Goal: Task Accomplishment & Management: Manage account settings

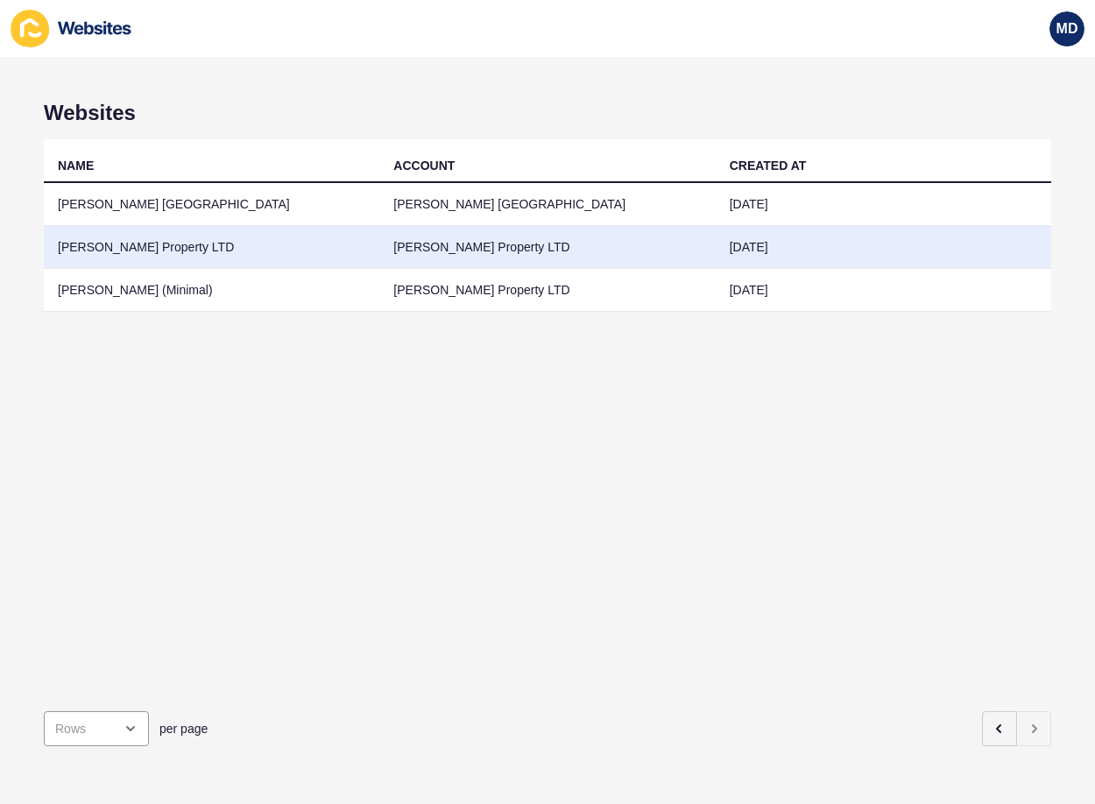
click at [199, 253] on td "[PERSON_NAME] Property LTD" at bounding box center [211, 247] width 335 height 43
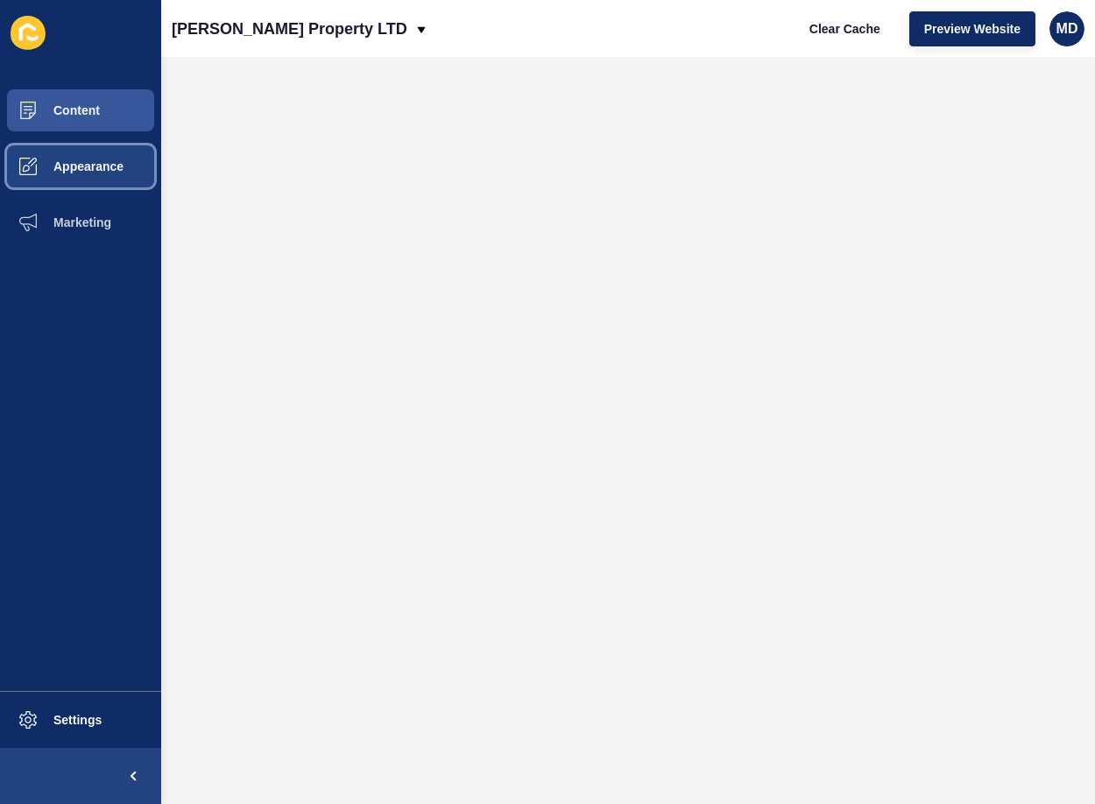
click at [85, 166] on span "Appearance" at bounding box center [60, 166] width 126 height 14
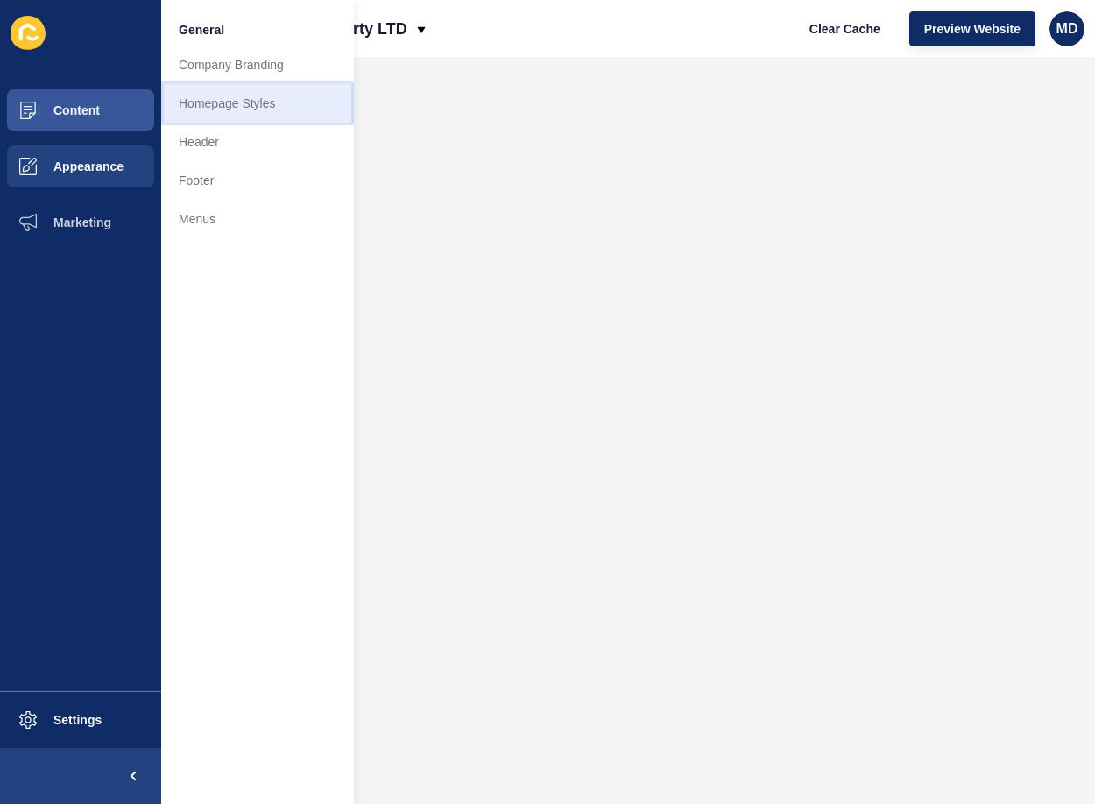
click at [270, 102] on link "Homepage Styles" at bounding box center [257, 103] width 193 height 39
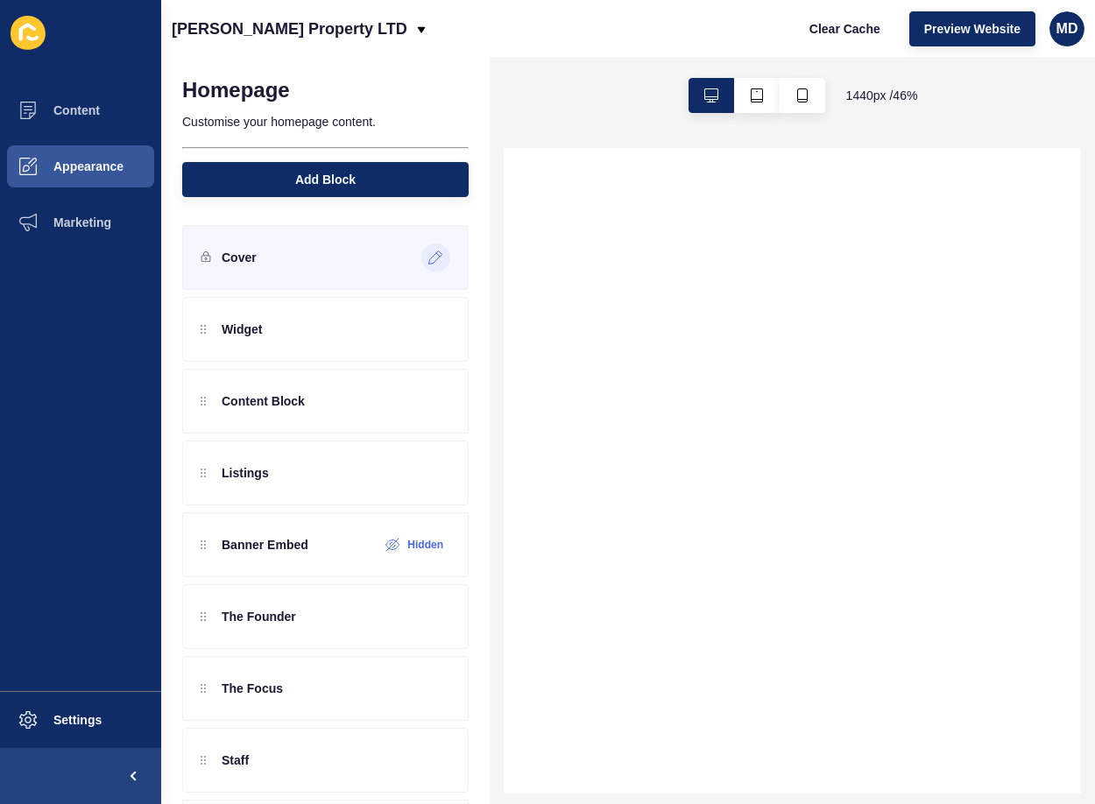
click at [421, 265] on div at bounding box center [435, 257] width 29 height 28
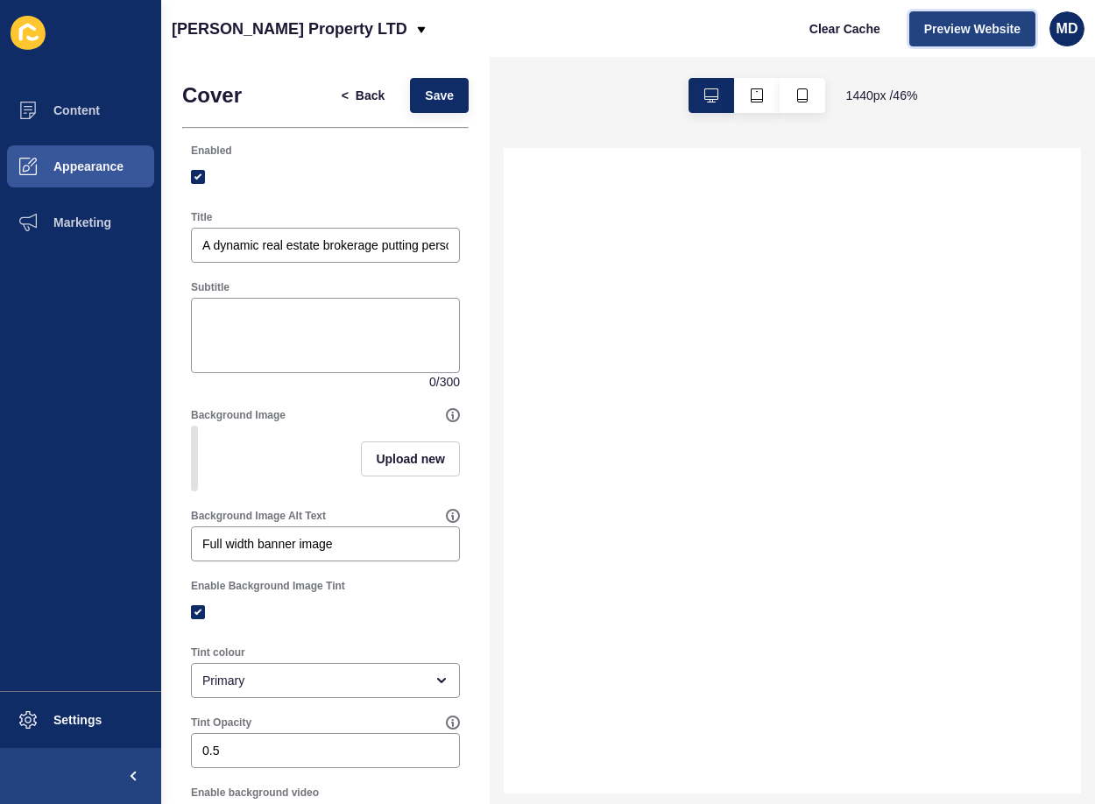
click at [937, 25] on span "Preview Website" at bounding box center [972, 29] width 96 height 18
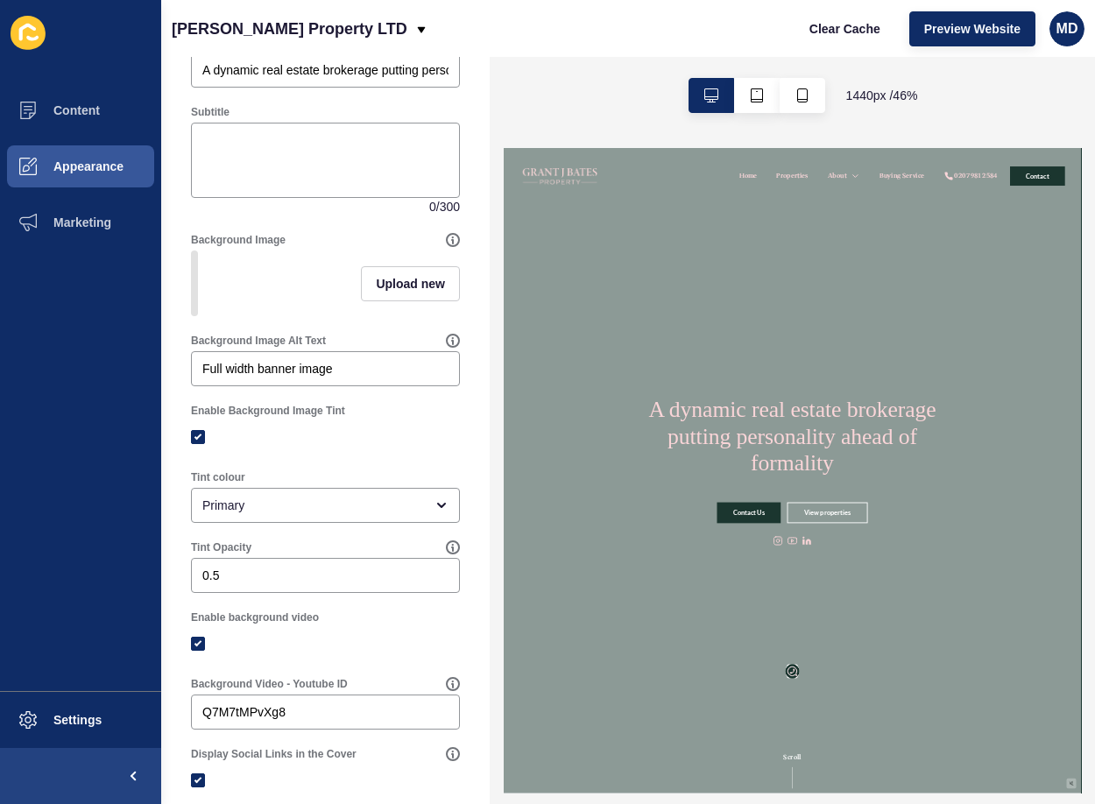
scroll to position [438, 0]
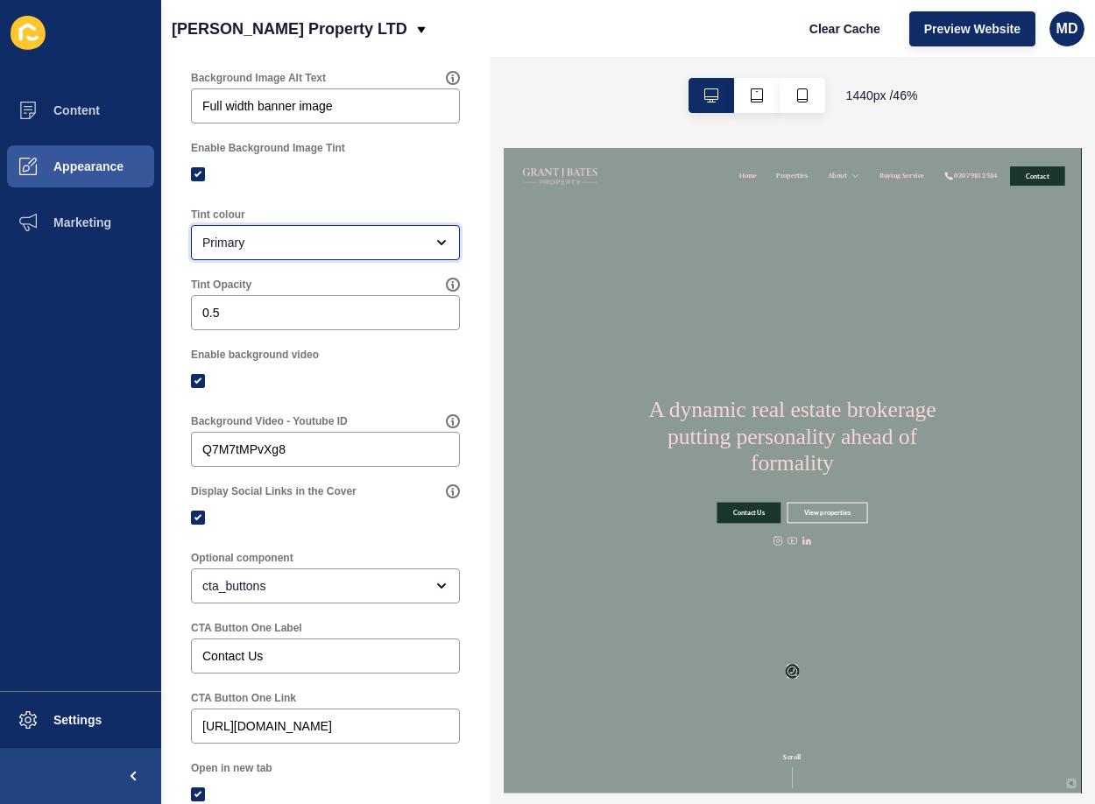
click at [312, 251] on div "Primary" at bounding box center [313, 243] width 222 height 18
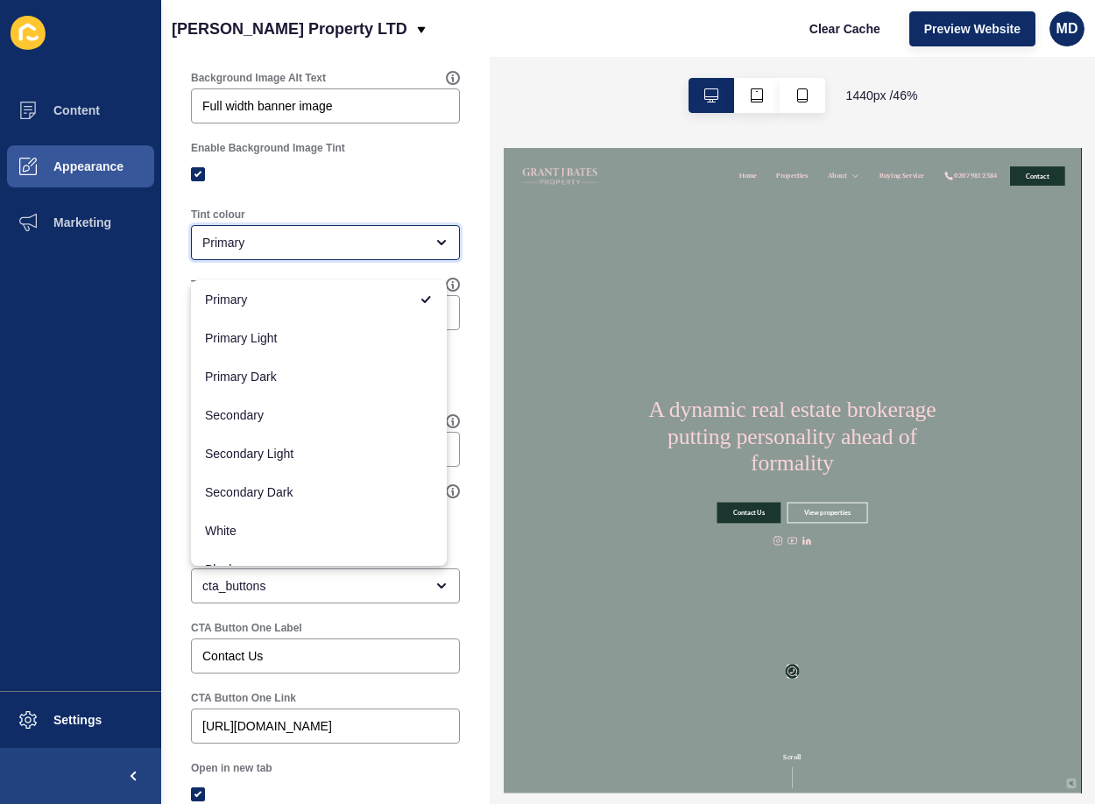
click at [312, 251] on div "Primary" at bounding box center [313, 243] width 222 height 18
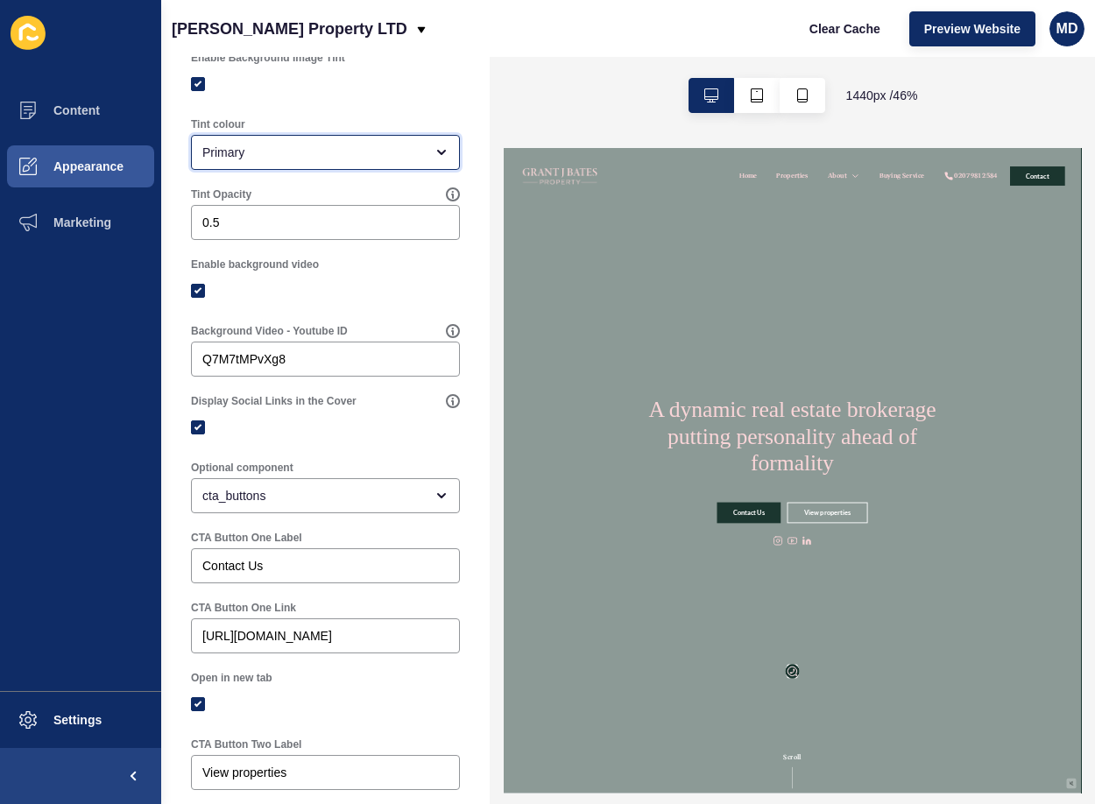
scroll to position [613, 0]
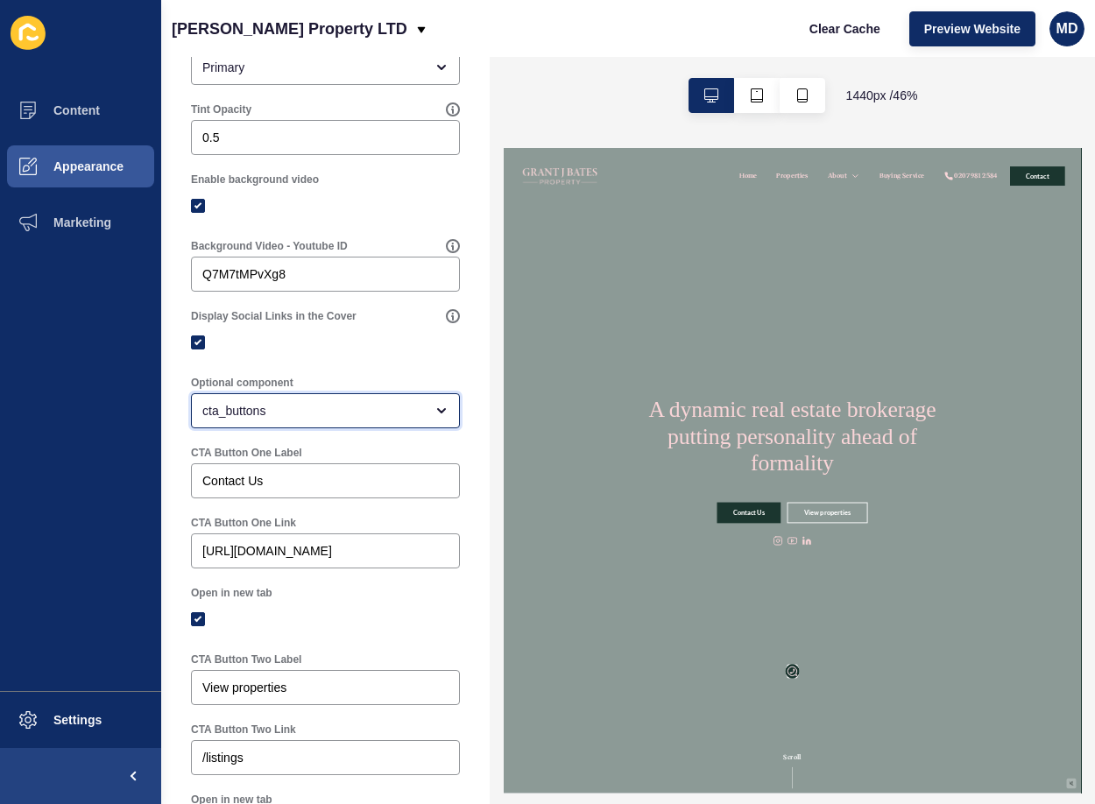
click at [356, 428] on div "cta_buttons" at bounding box center [325, 410] width 269 height 35
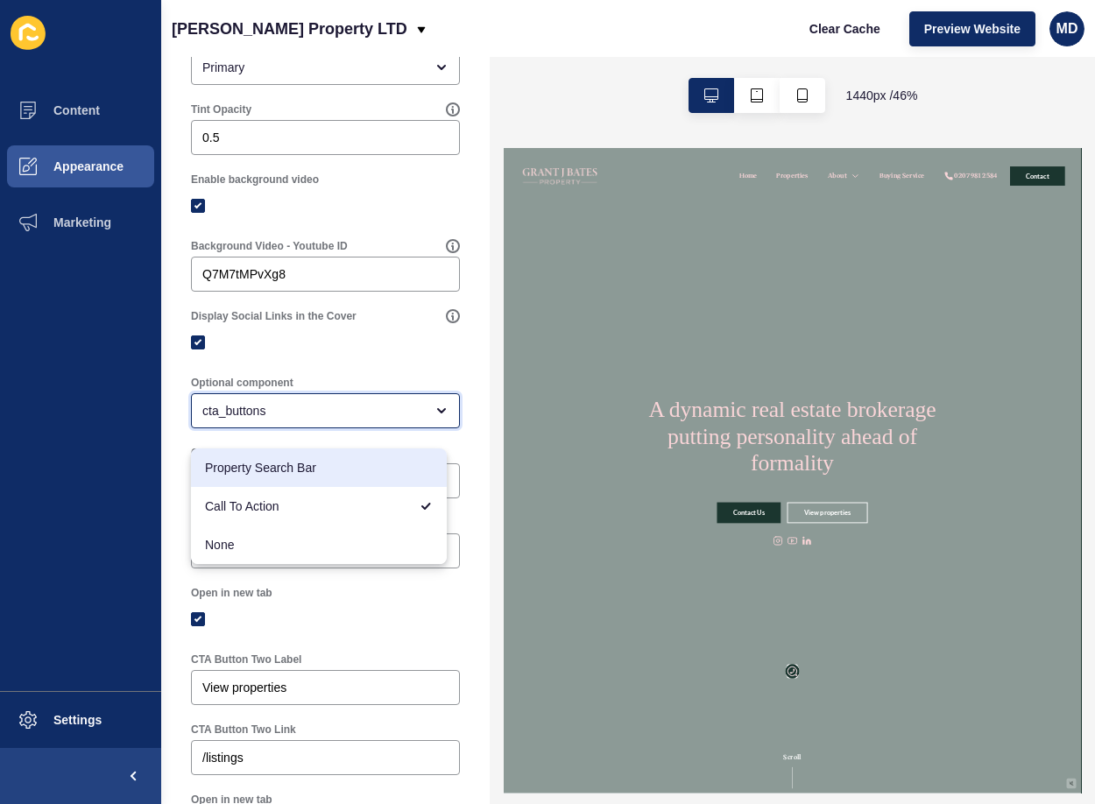
click at [321, 459] on span "Property Search Bar" at bounding box center [319, 468] width 228 height 18
type input "Property Search Bar"
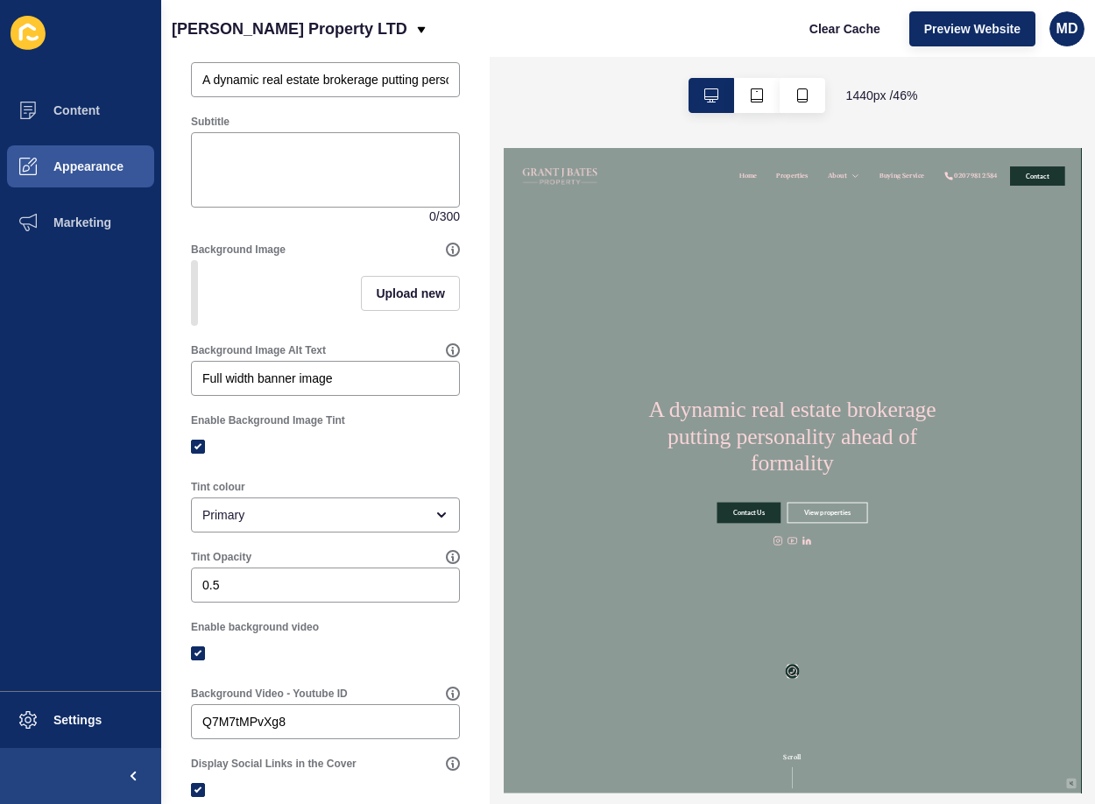
scroll to position [0, 0]
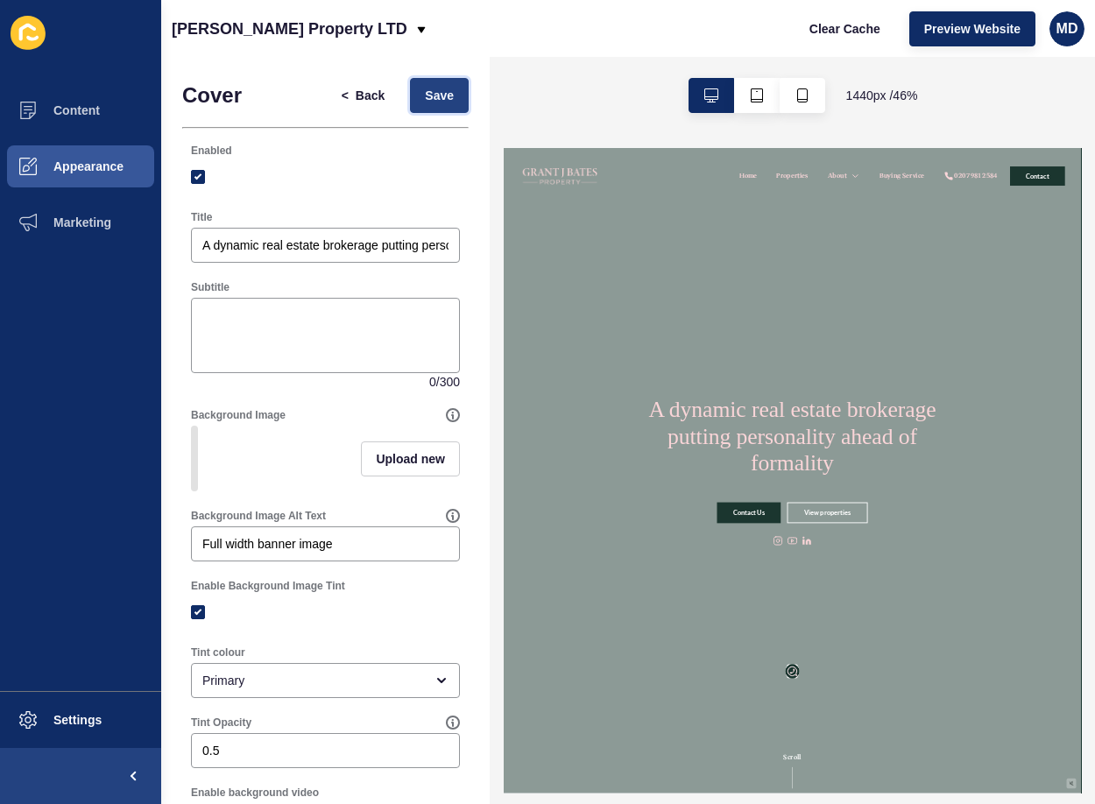
click at [425, 102] on span "Save" at bounding box center [439, 96] width 29 height 18
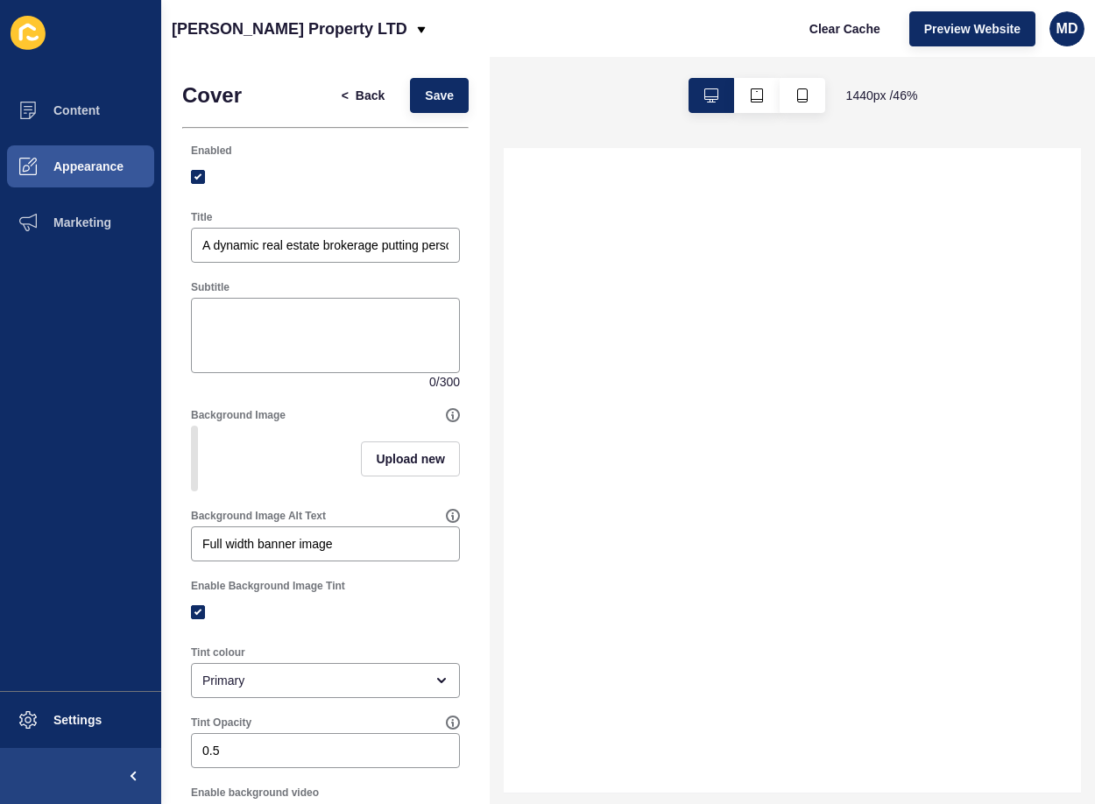
select select
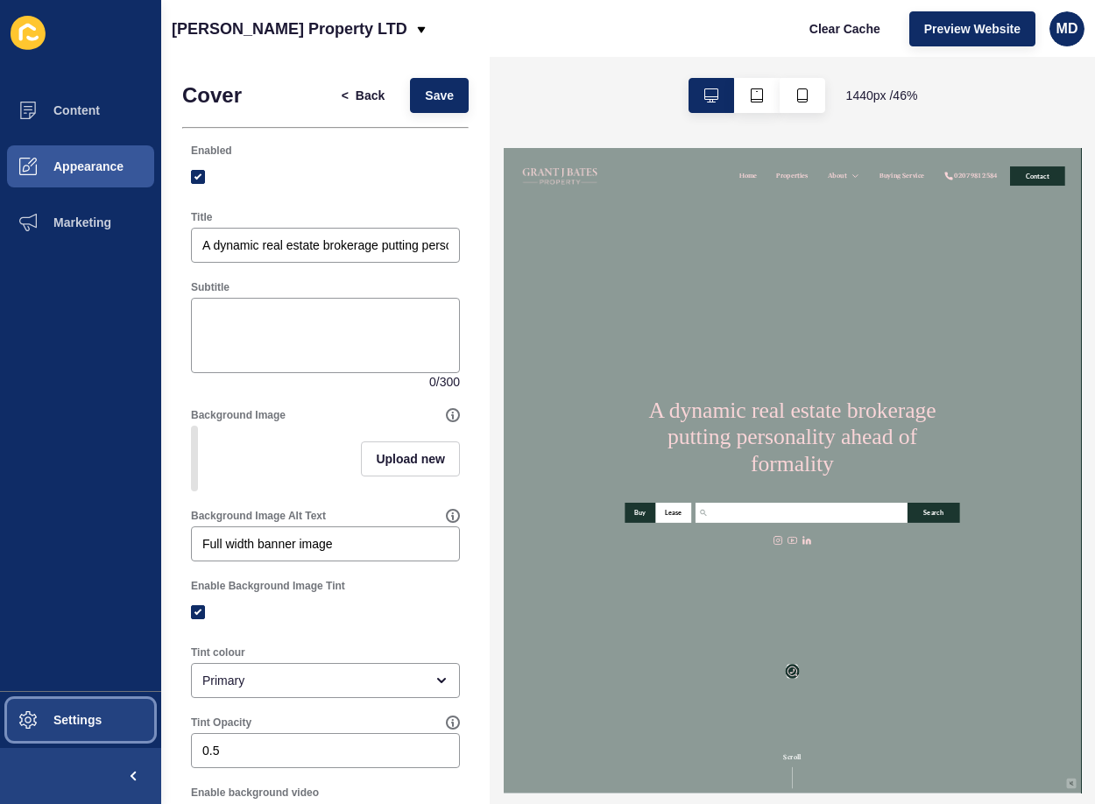
click at [51, 720] on span "Settings" at bounding box center [49, 720] width 104 height 14
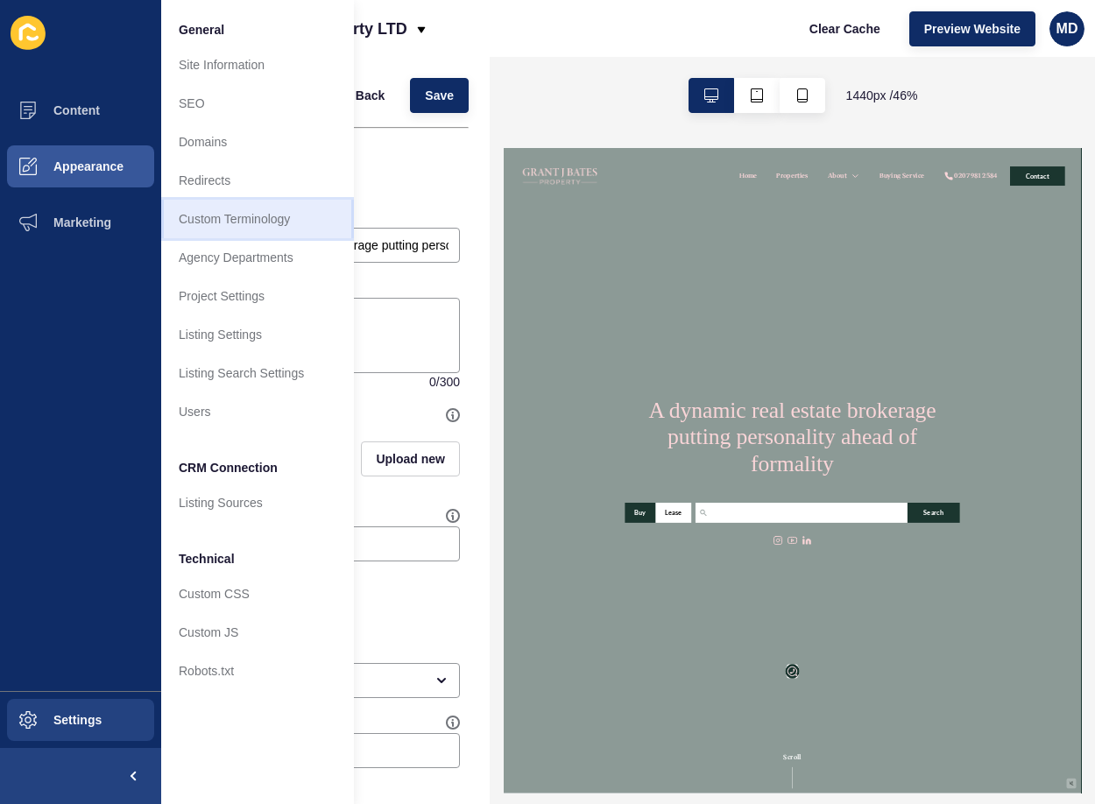
click at [276, 205] on link "Custom Terminology" at bounding box center [257, 219] width 193 height 39
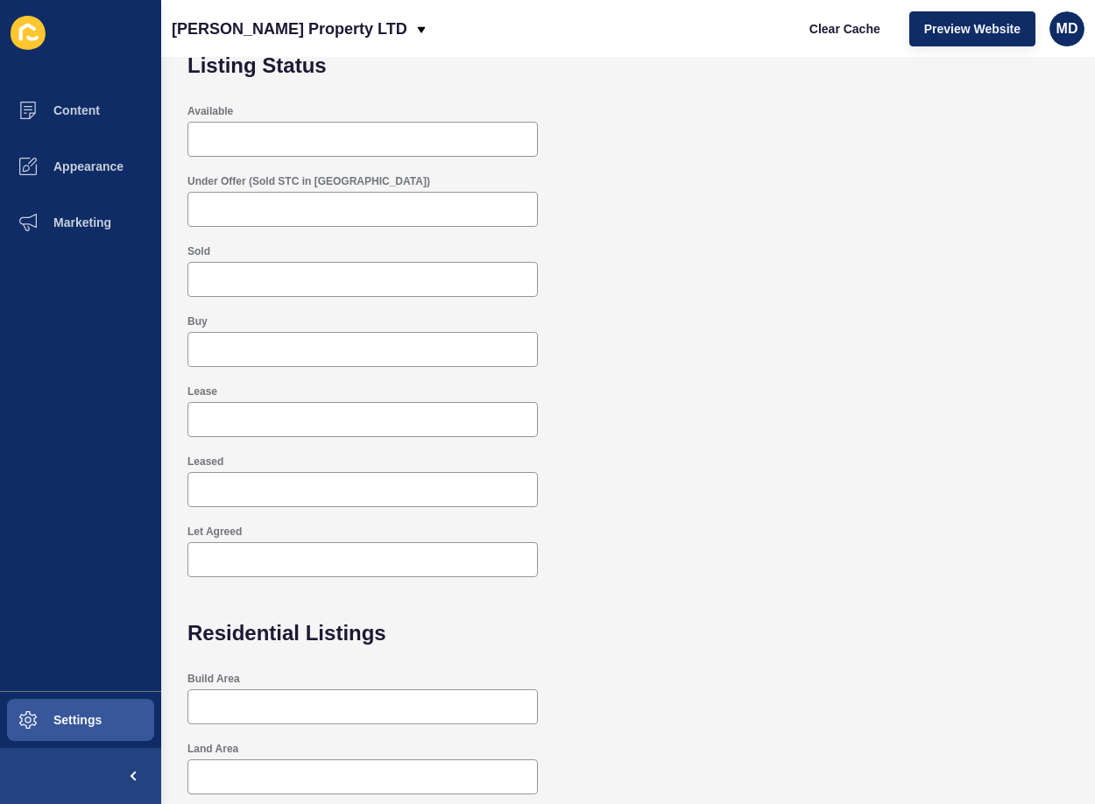
scroll to position [62, 0]
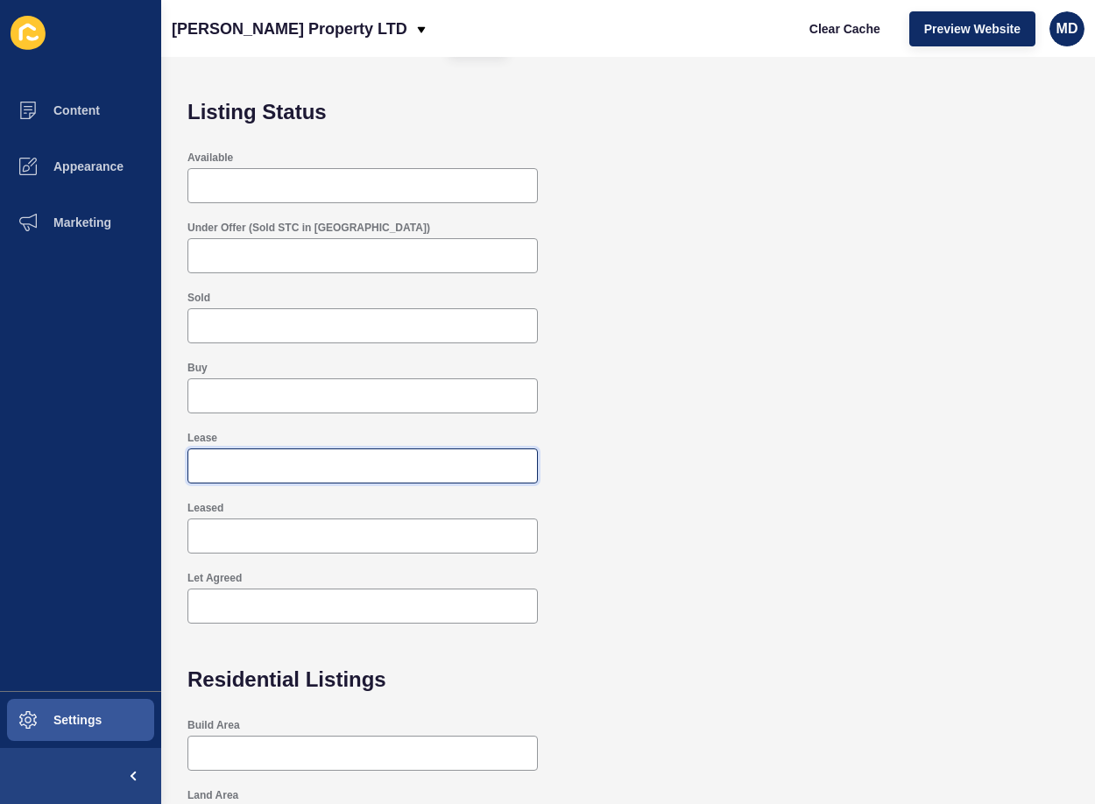
click at [266, 474] on input "Lease" at bounding box center [363, 466] width 328 height 18
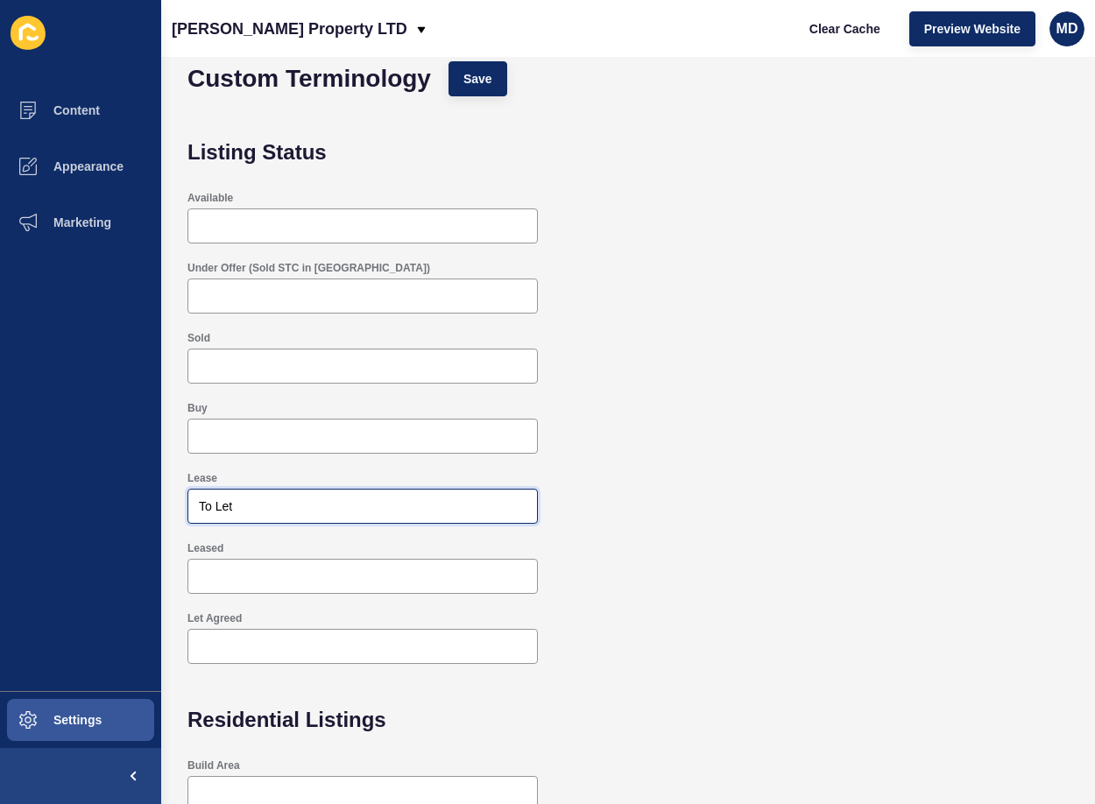
scroll to position [0, 0]
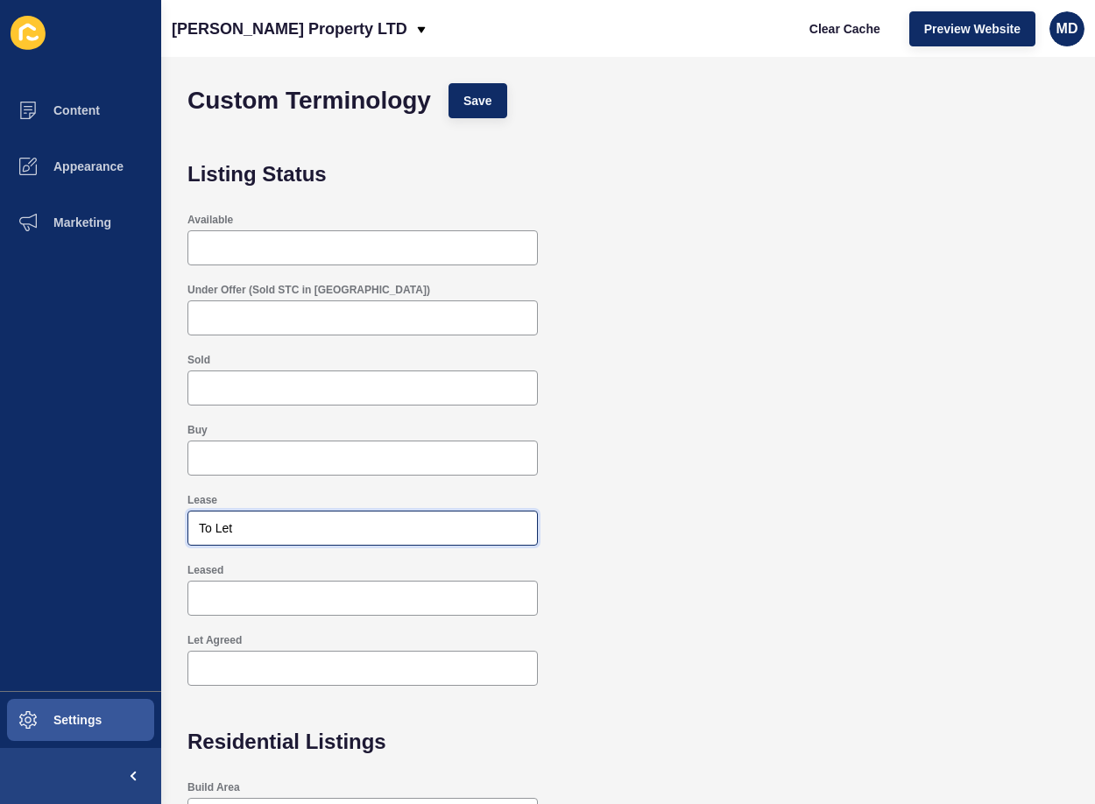
type input "To Let"
click at [436, 107] on div "Custom Terminology Save" at bounding box center [628, 100] width 899 height 53
click at [490, 96] on span "Save" at bounding box center [477, 101] width 29 height 18
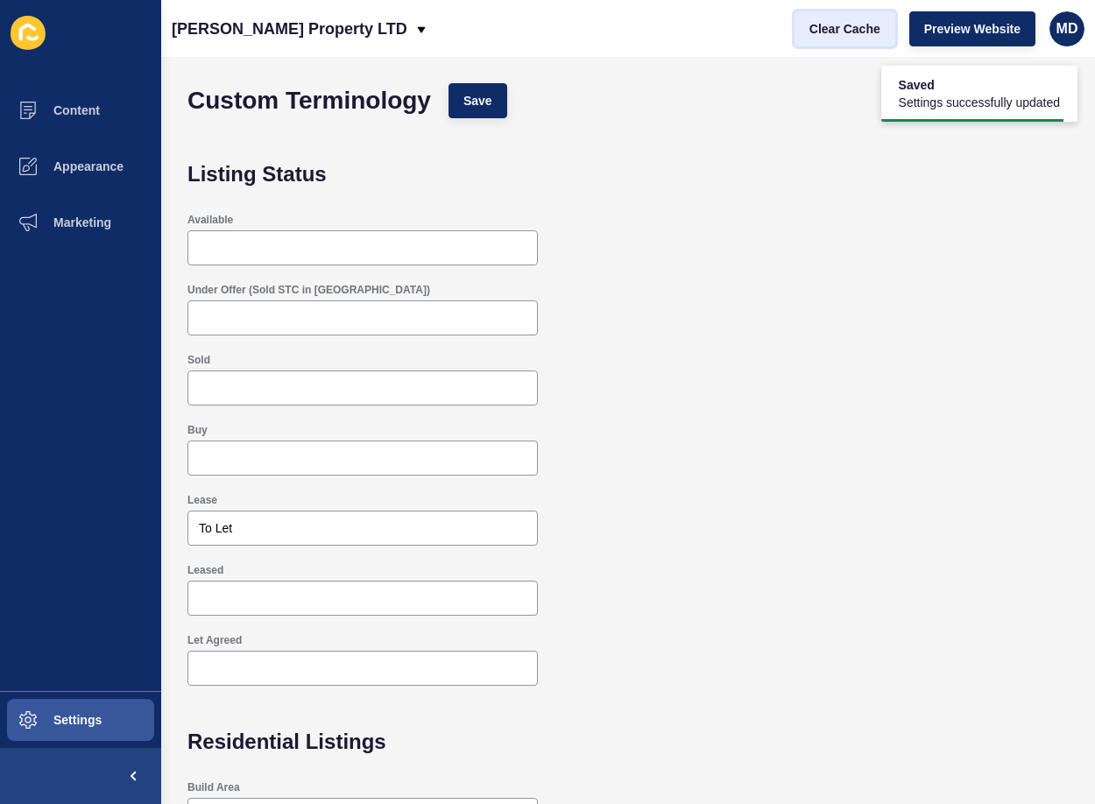
click at [829, 24] on span "Clear Cache" at bounding box center [844, 29] width 71 height 18
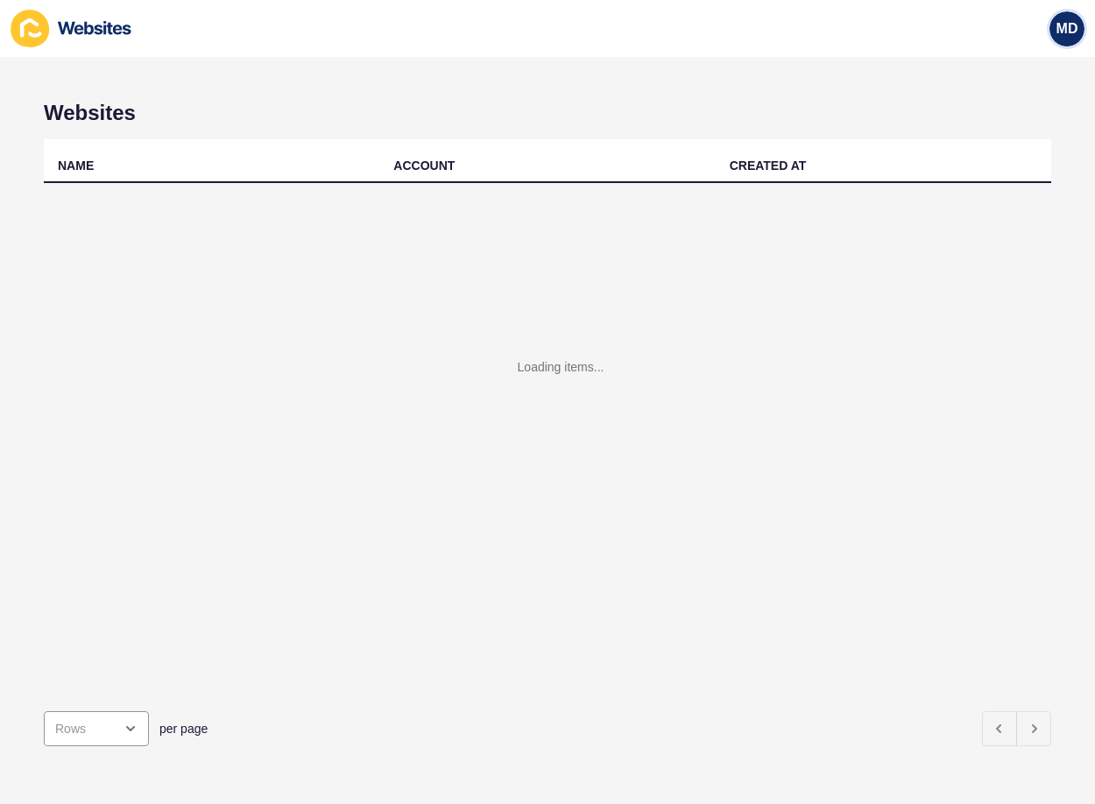
click at [1057, 31] on span "MD" at bounding box center [1067, 29] width 22 height 18
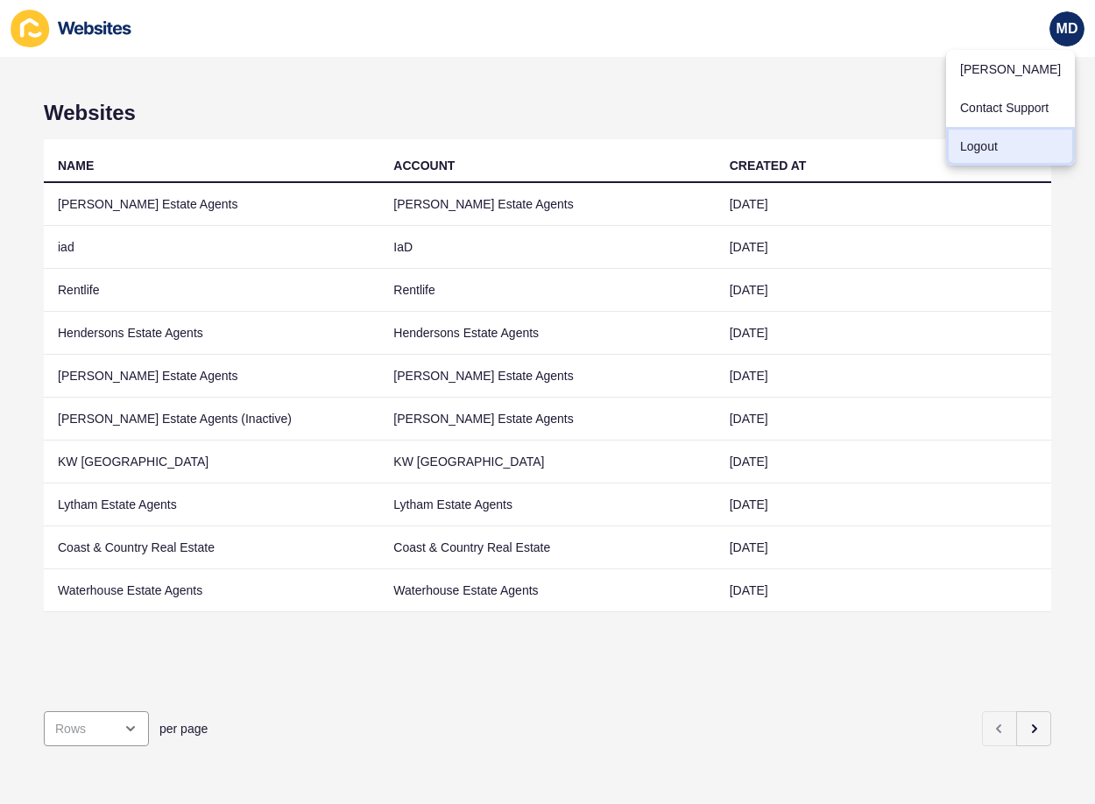
click at [1010, 144] on link "Logout" at bounding box center [1010, 146] width 129 height 39
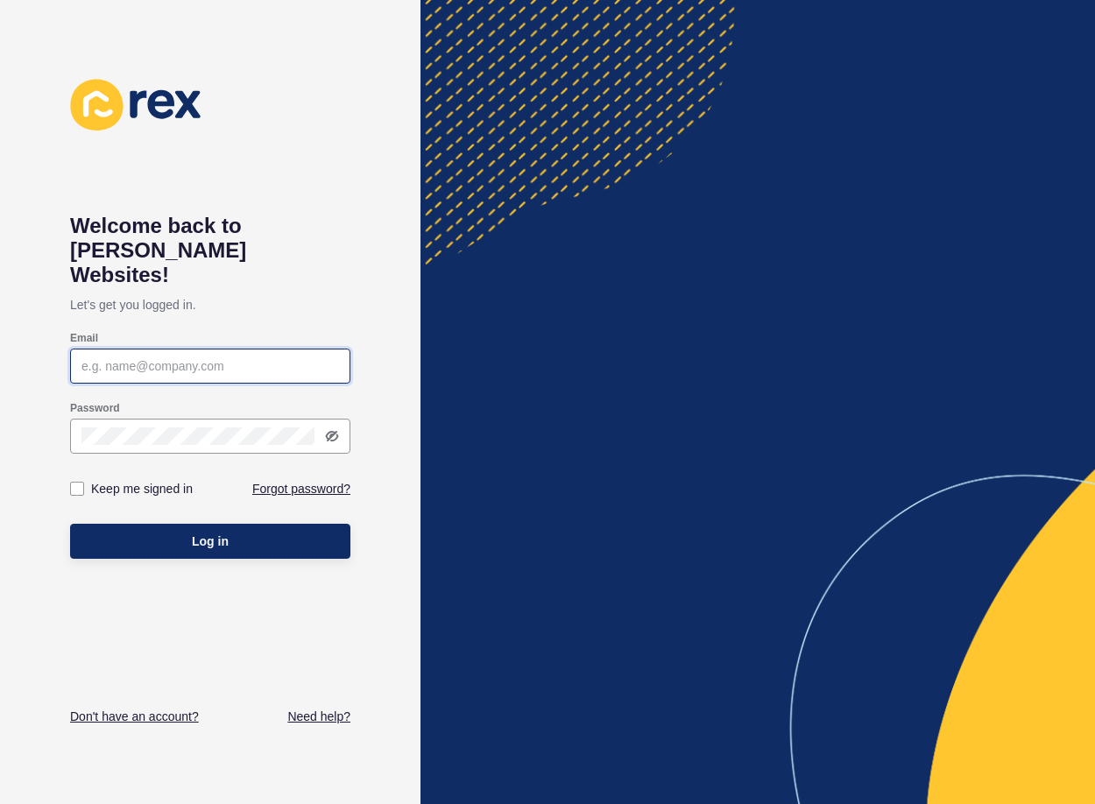
type input "[PERSON_NAME][EMAIL_ADDRESS][DOMAIN_NAME]"
click at [109, 480] on label "Keep me signed in" at bounding box center [142, 489] width 102 height 18
click at [85, 483] on input "Keep me signed in" at bounding box center [79, 488] width 11 height 11
checkbox input "true"
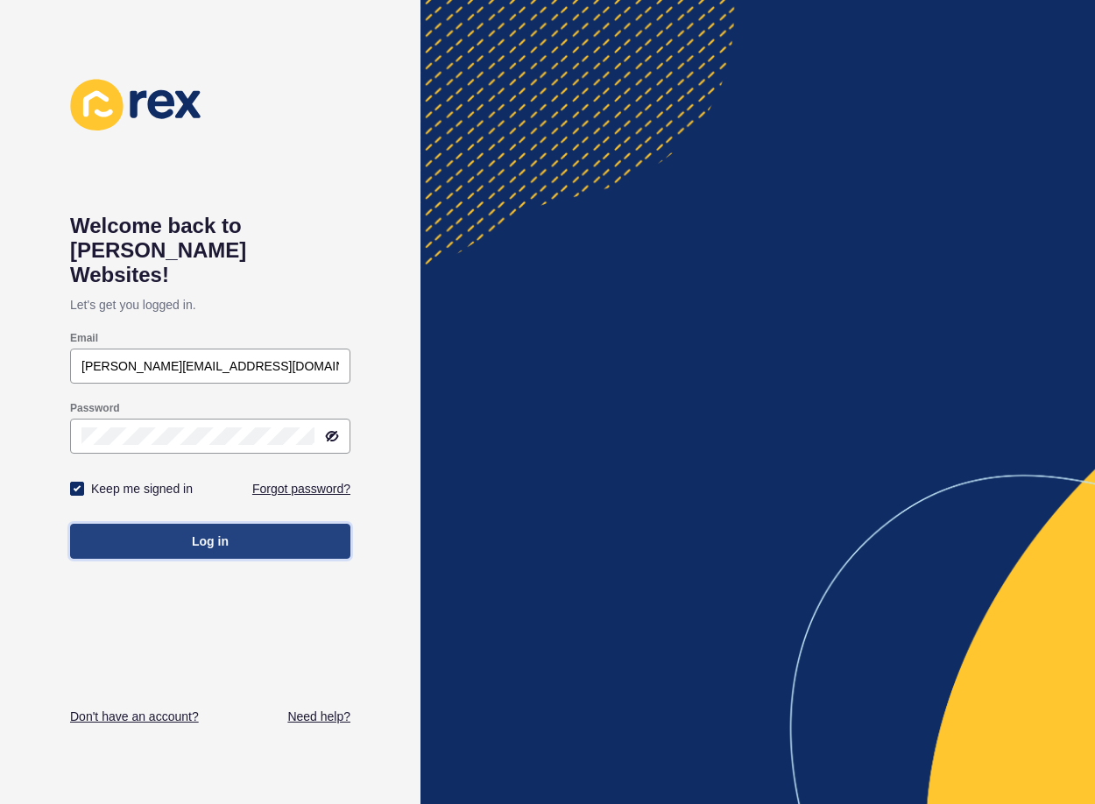
click at [130, 524] on button "Log in" at bounding box center [210, 541] width 280 height 35
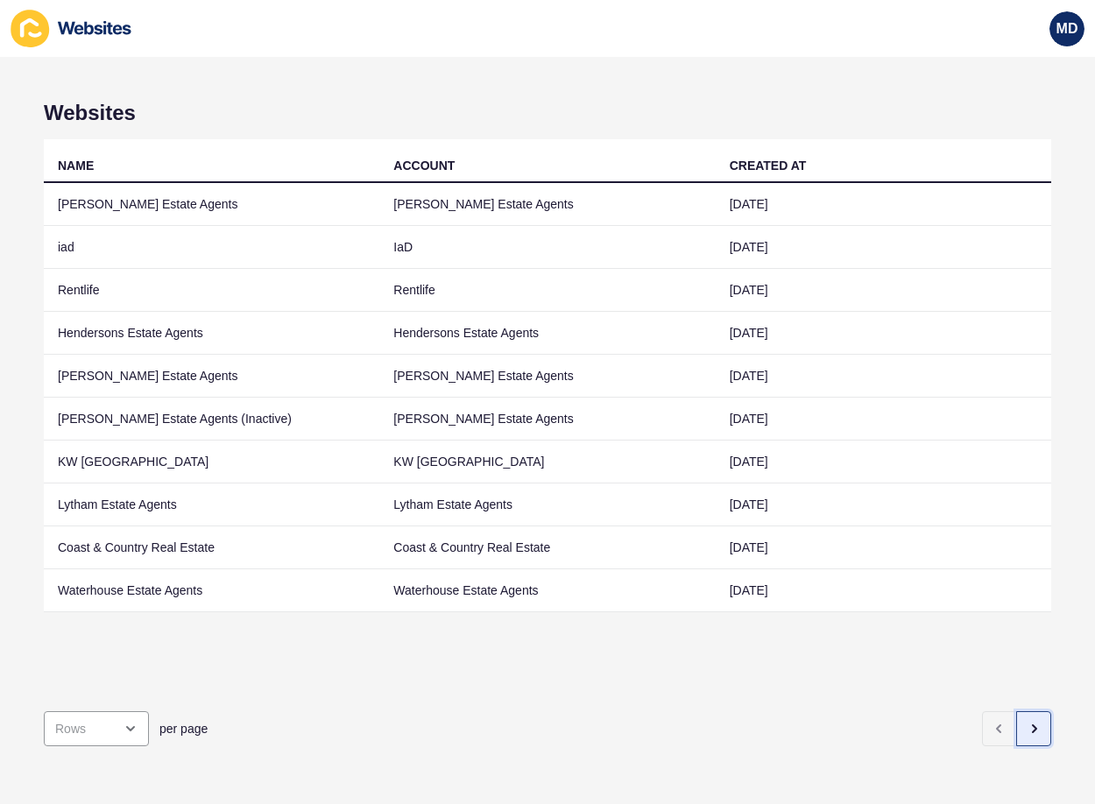
click at [1027, 722] on icon "button" at bounding box center [1034, 729] width 14 height 14
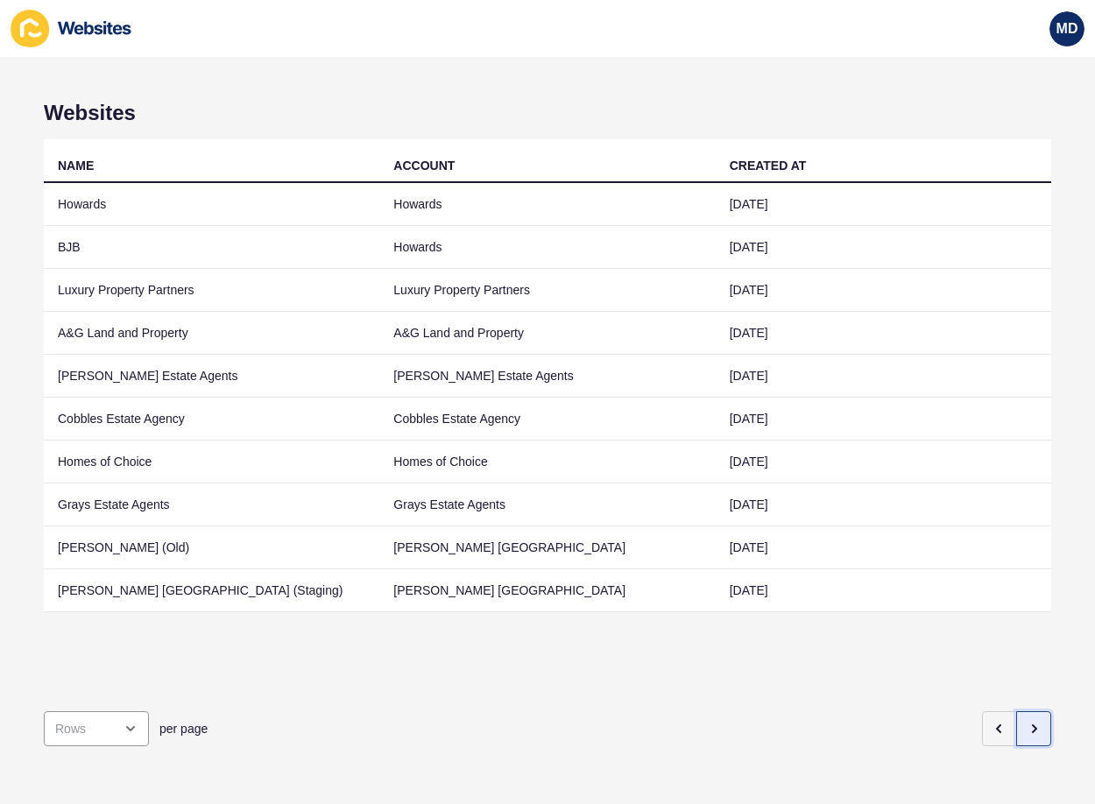
click at [1027, 722] on icon "button" at bounding box center [1034, 729] width 14 height 14
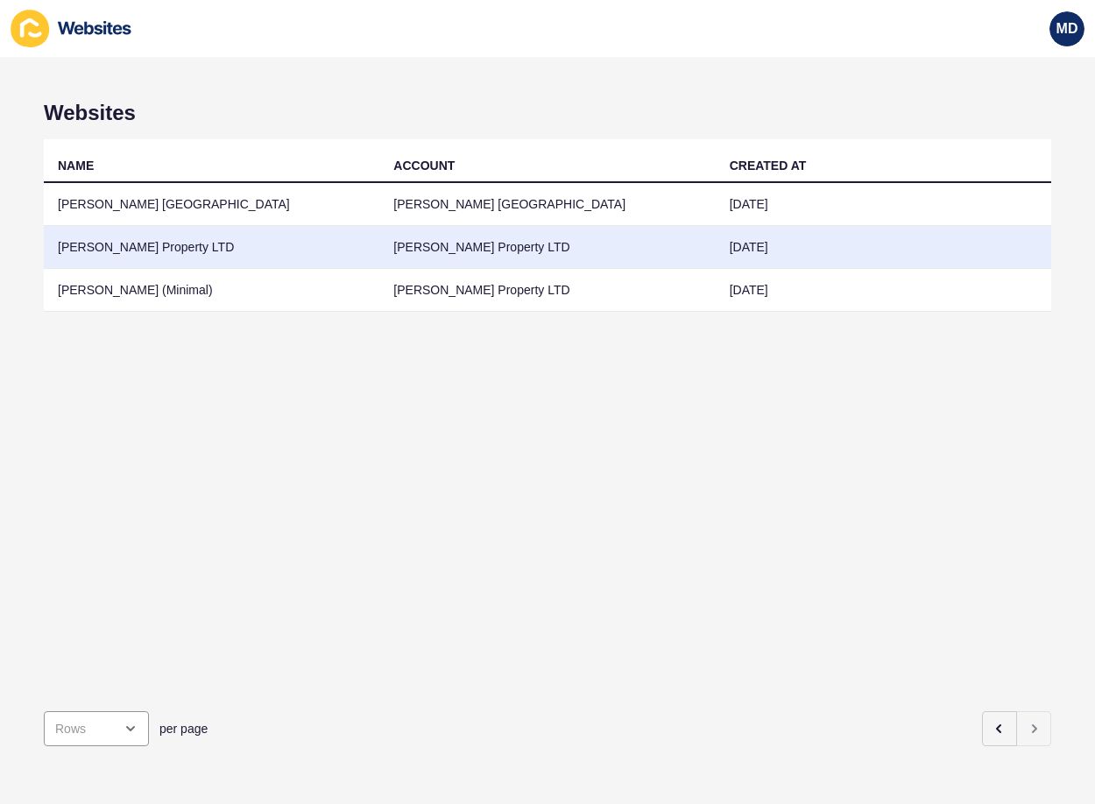
click at [158, 237] on td "[PERSON_NAME] Property LTD" at bounding box center [211, 247] width 335 height 43
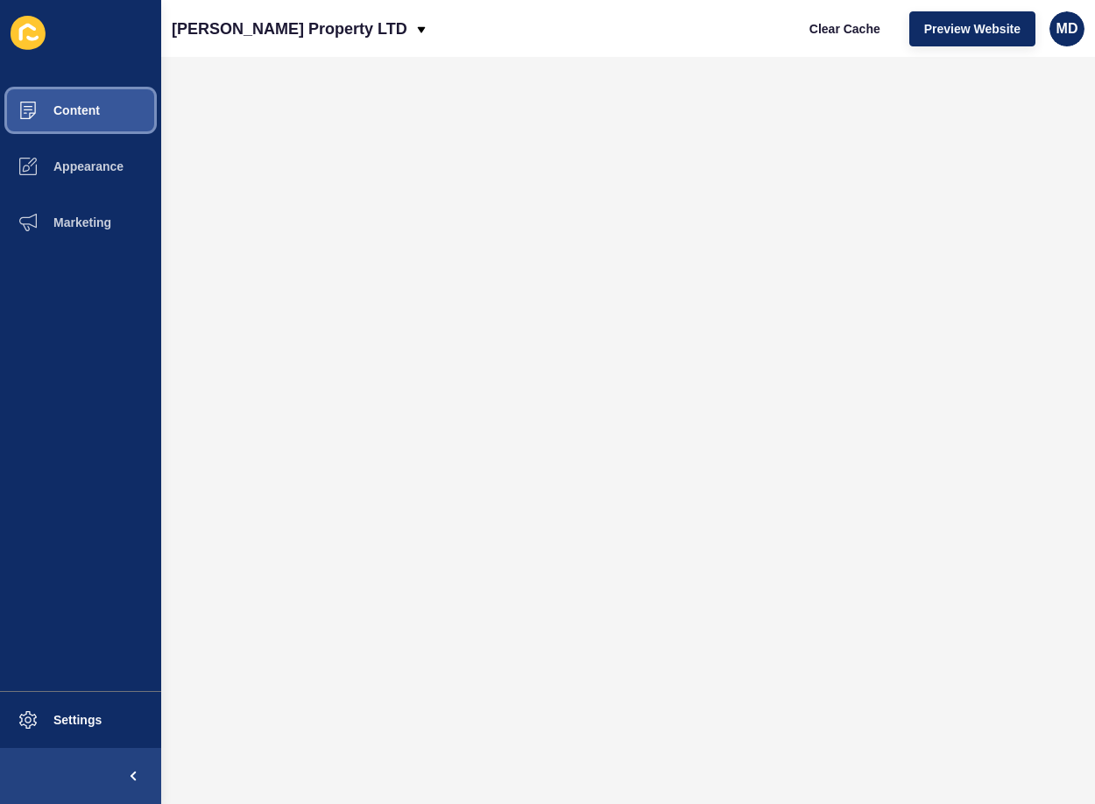
click at [122, 114] on button "Content" at bounding box center [80, 110] width 161 height 56
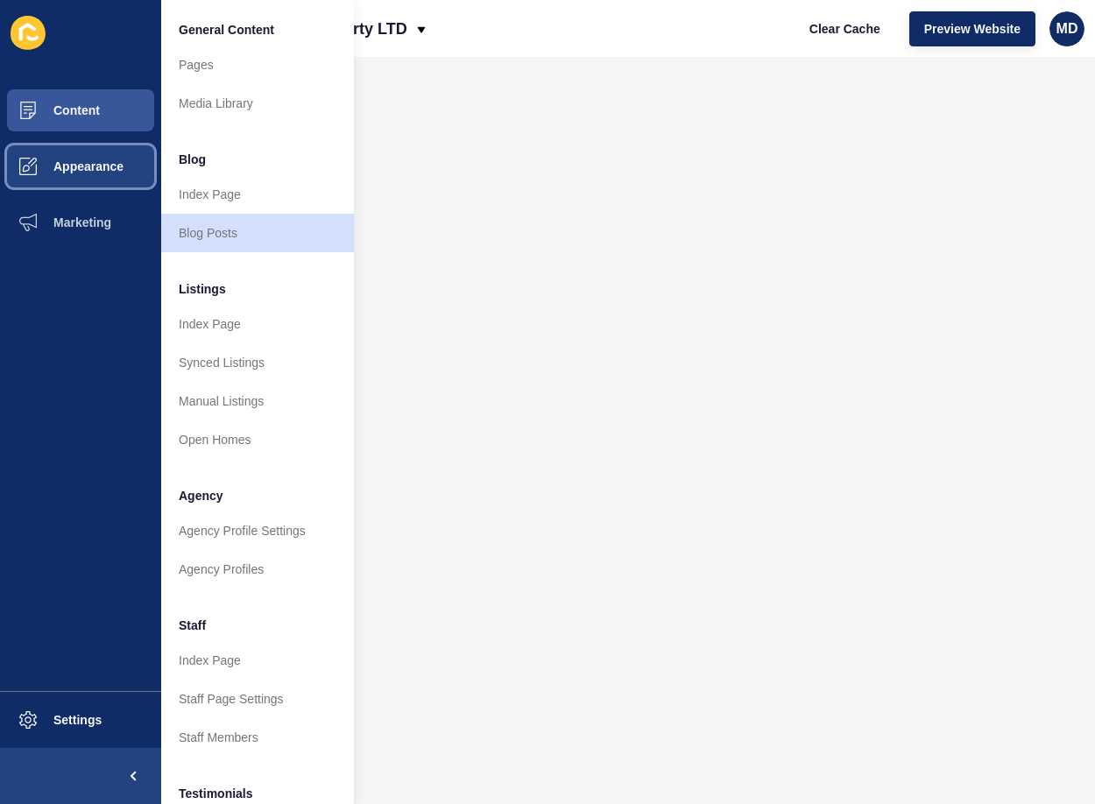
click at [108, 157] on button "Appearance" at bounding box center [80, 166] width 161 height 56
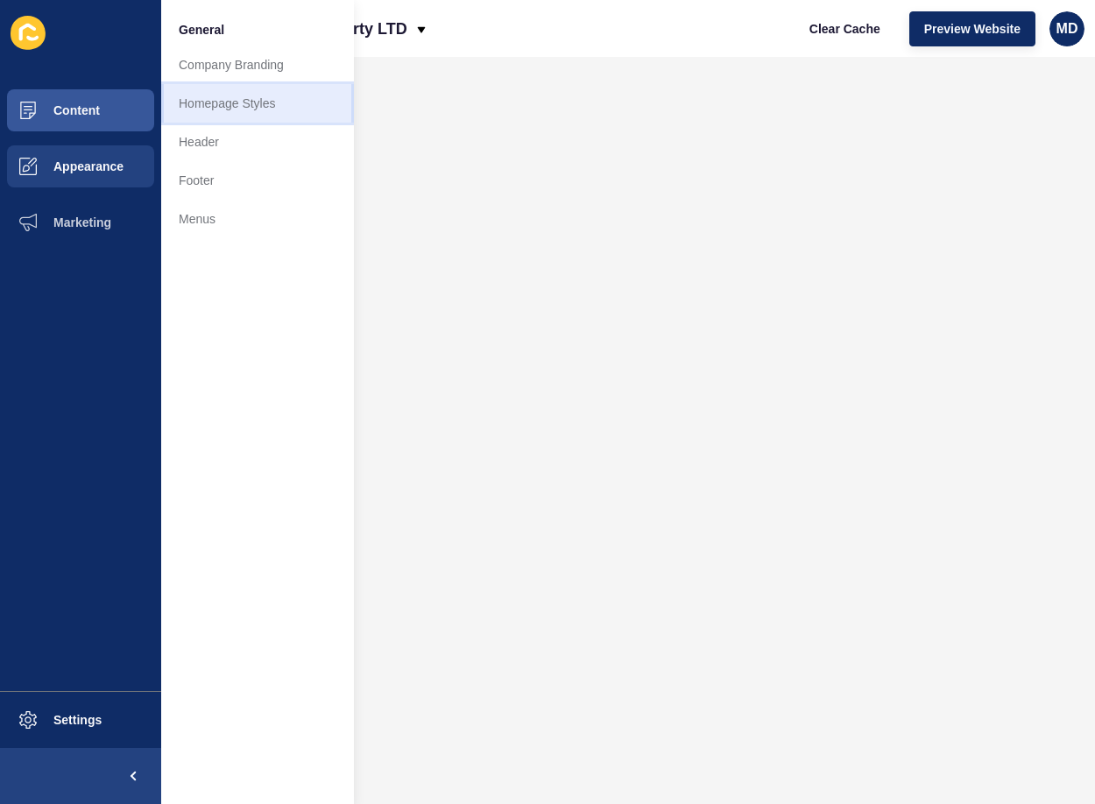
click at [217, 94] on link "Homepage Styles" at bounding box center [257, 103] width 193 height 39
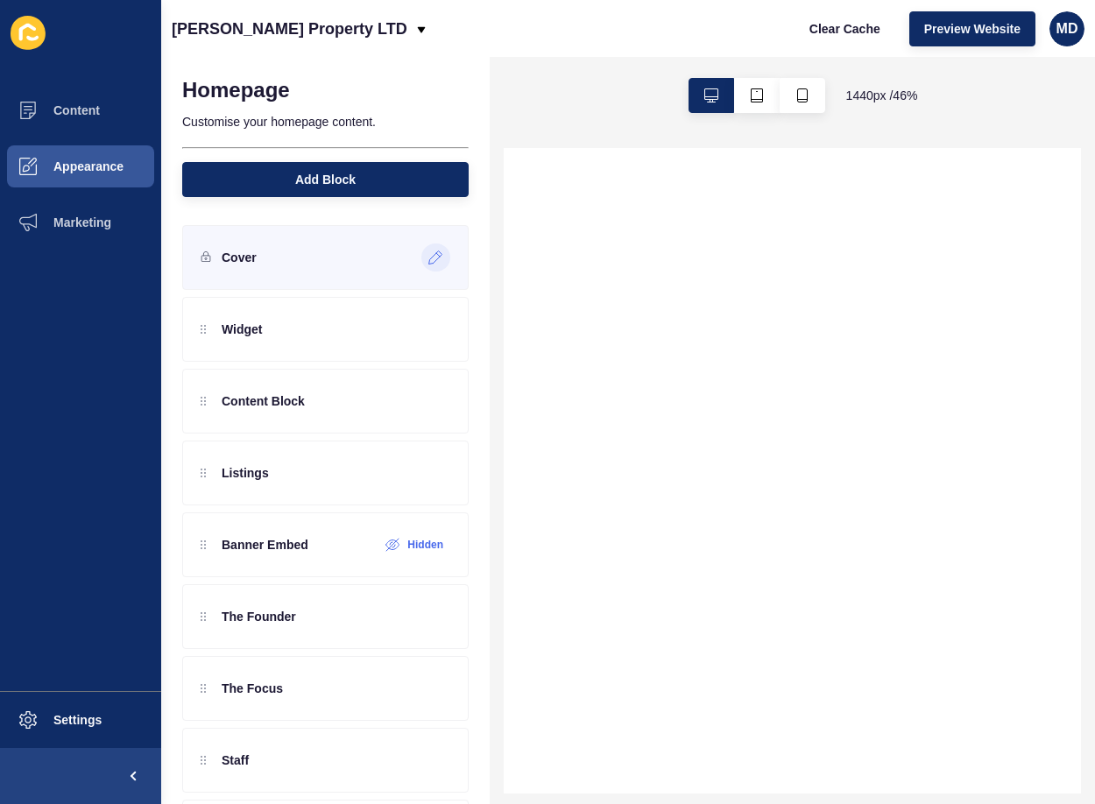
click at [428, 258] on icon at bounding box center [435, 257] width 15 height 14
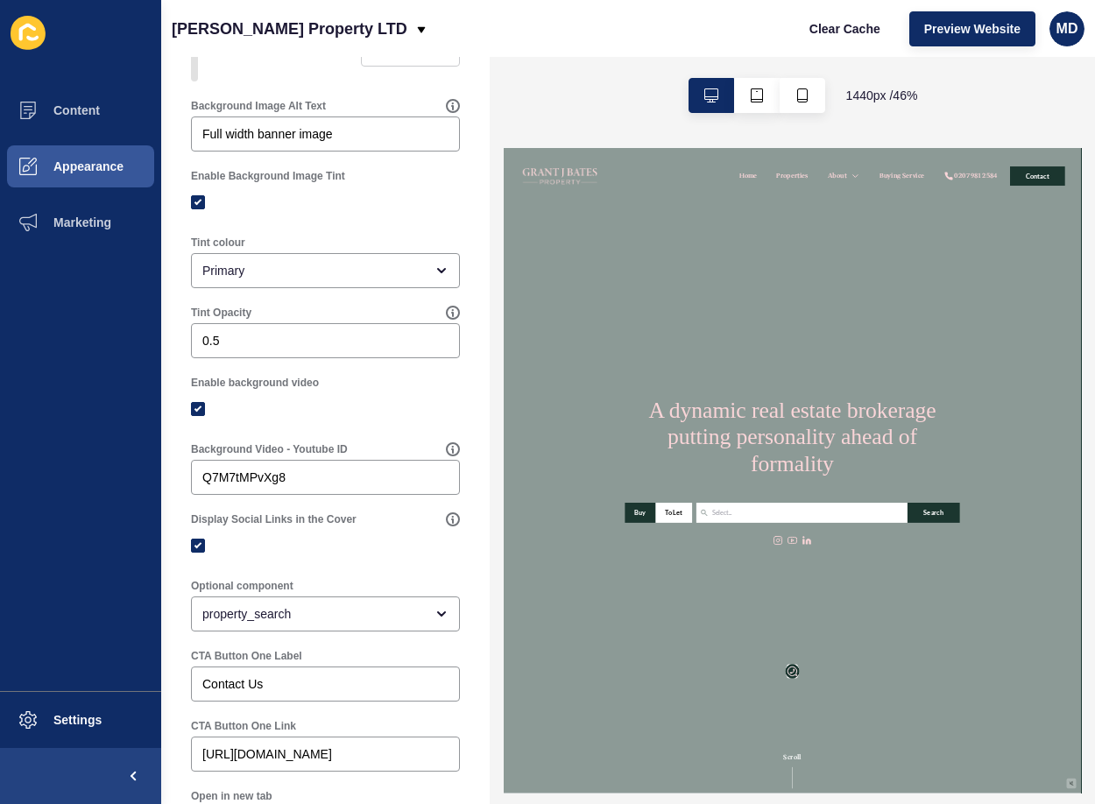
scroll to position [438, 0]
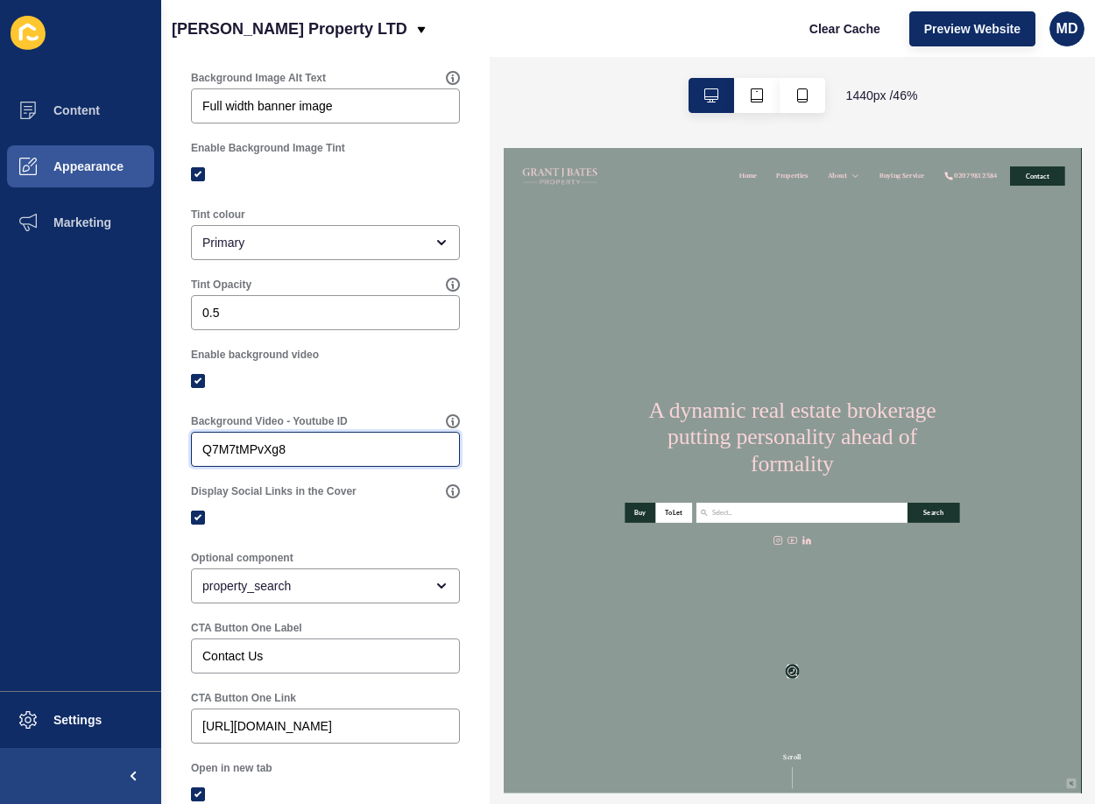
click at [353, 458] on input "Q7M7tMPvXg8" at bounding box center [325, 450] width 246 height 18
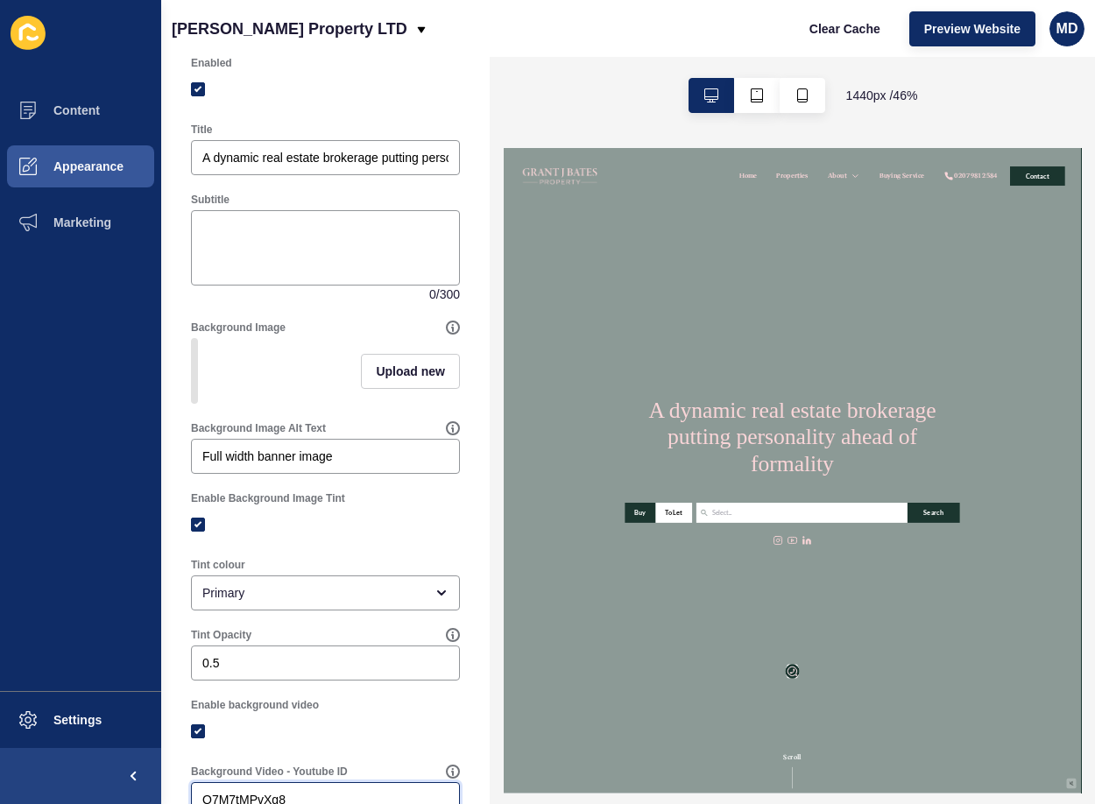
scroll to position [0, 0]
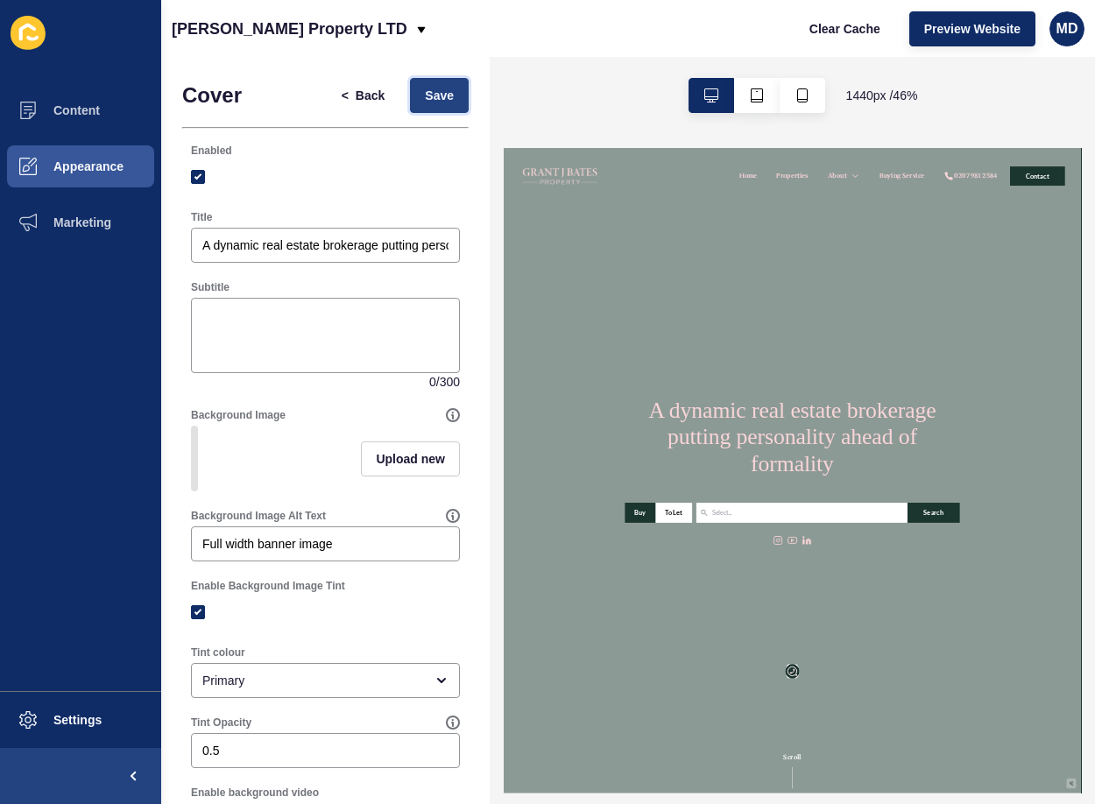
click at [426, 83] on button "Save" at bounding box center [439, 95] width 59 height 35
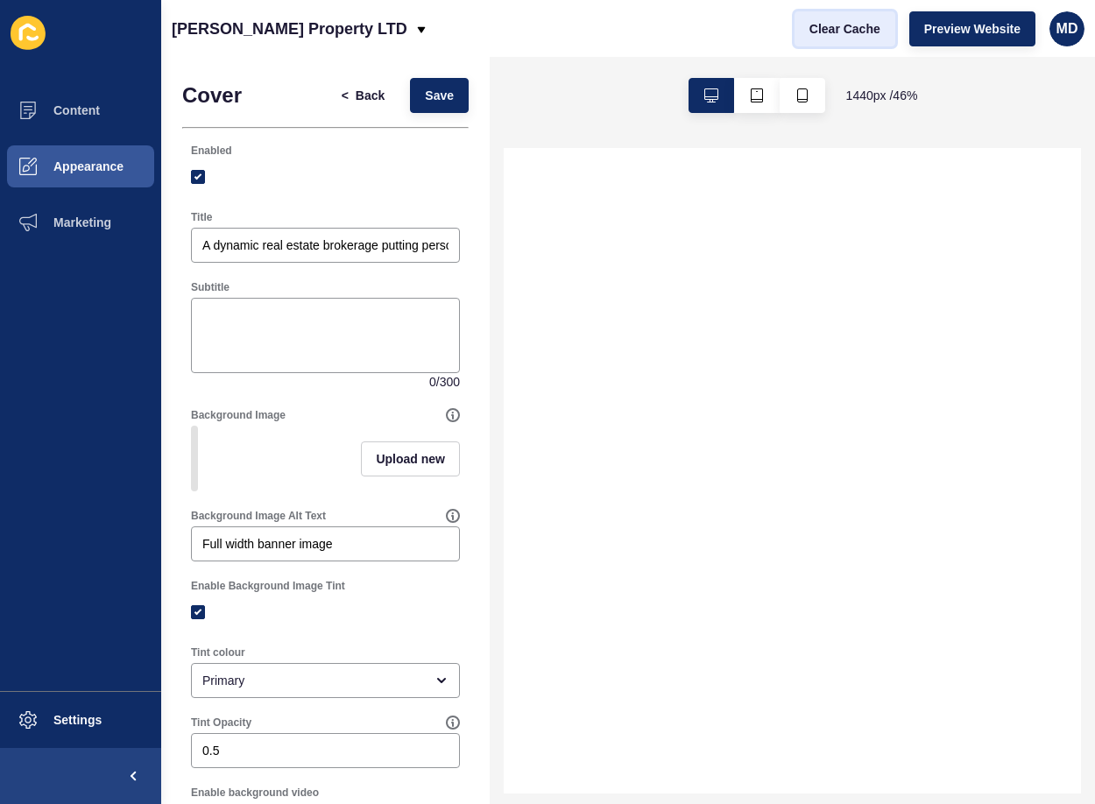
click at [856, 39] on button "Clear Cache" at bounding box center [844, 28] width 101 height 35
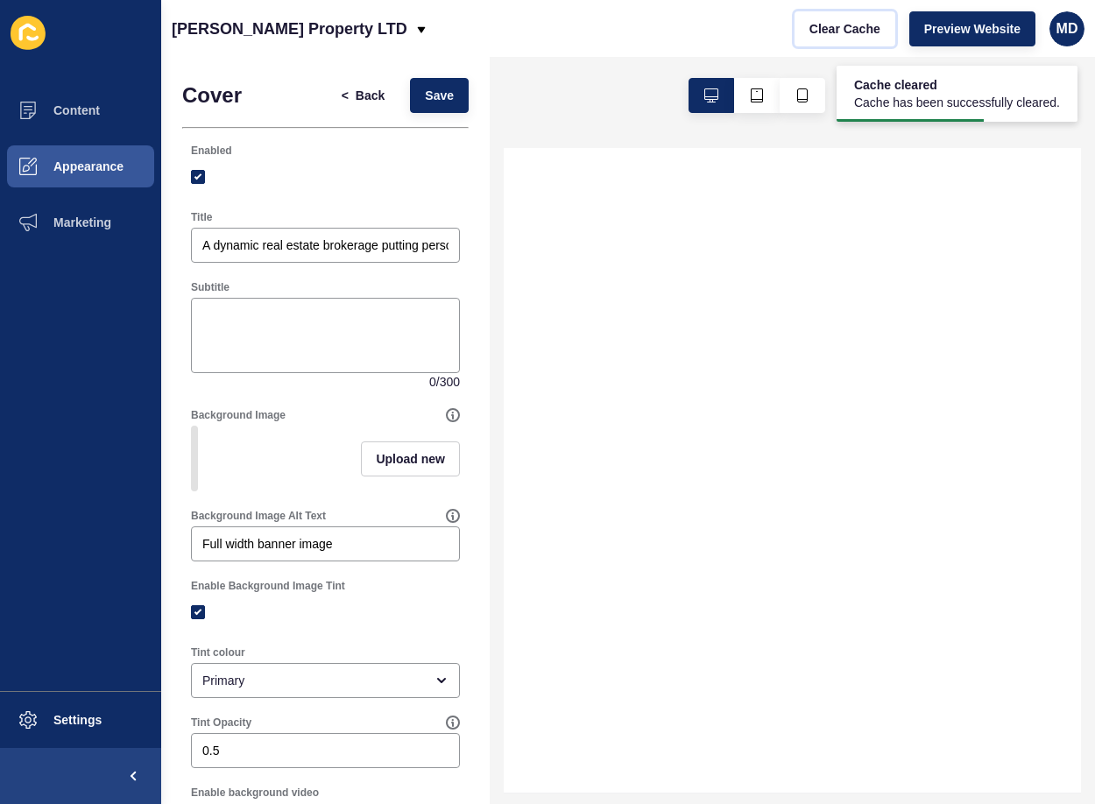
select select
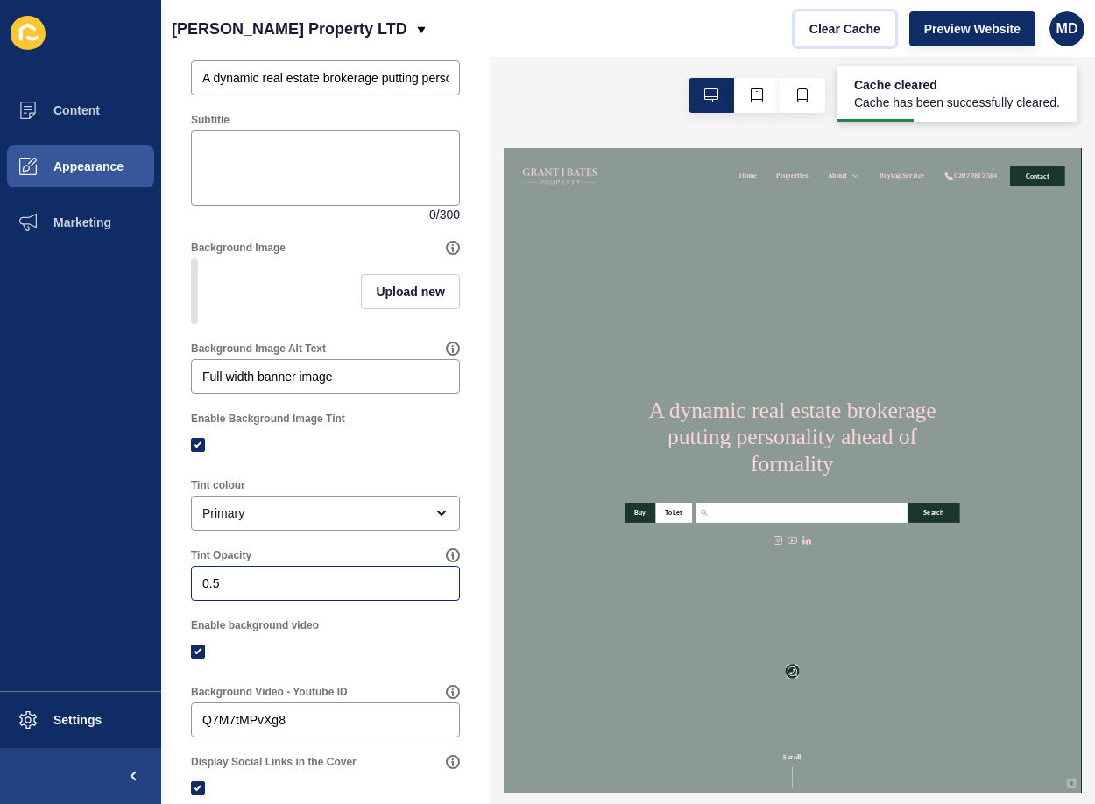
scroll to position [263, 0]
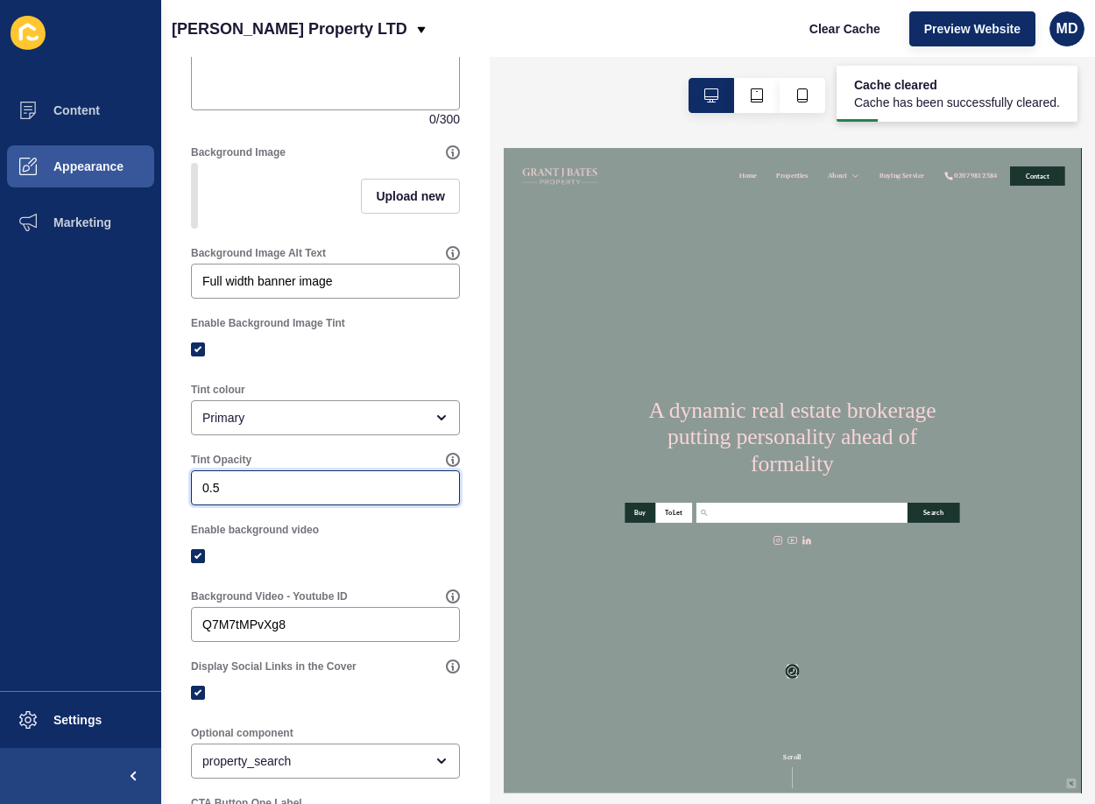
click at [238, 497] on input "0.5" at bounding box center [325, 488] width 246 height 18
type input "0.3"
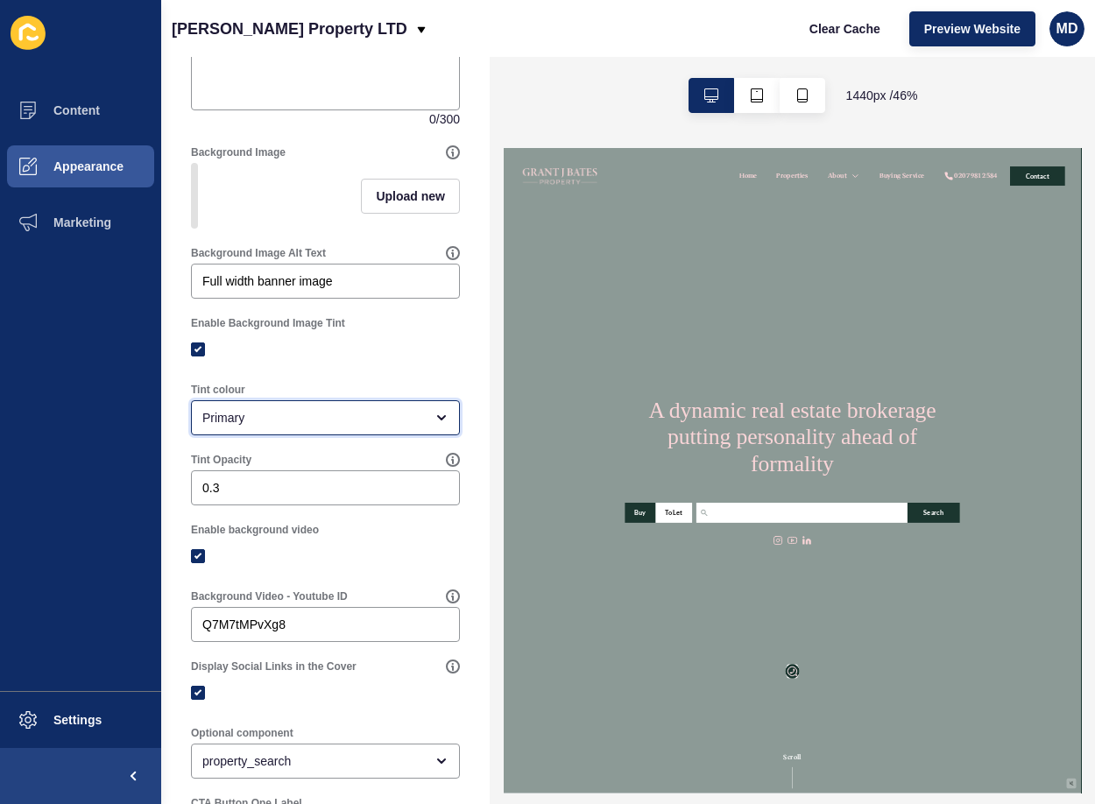
click at [271, 427] on div "Primary" at bounding box center [313, 418] width 222 height 18
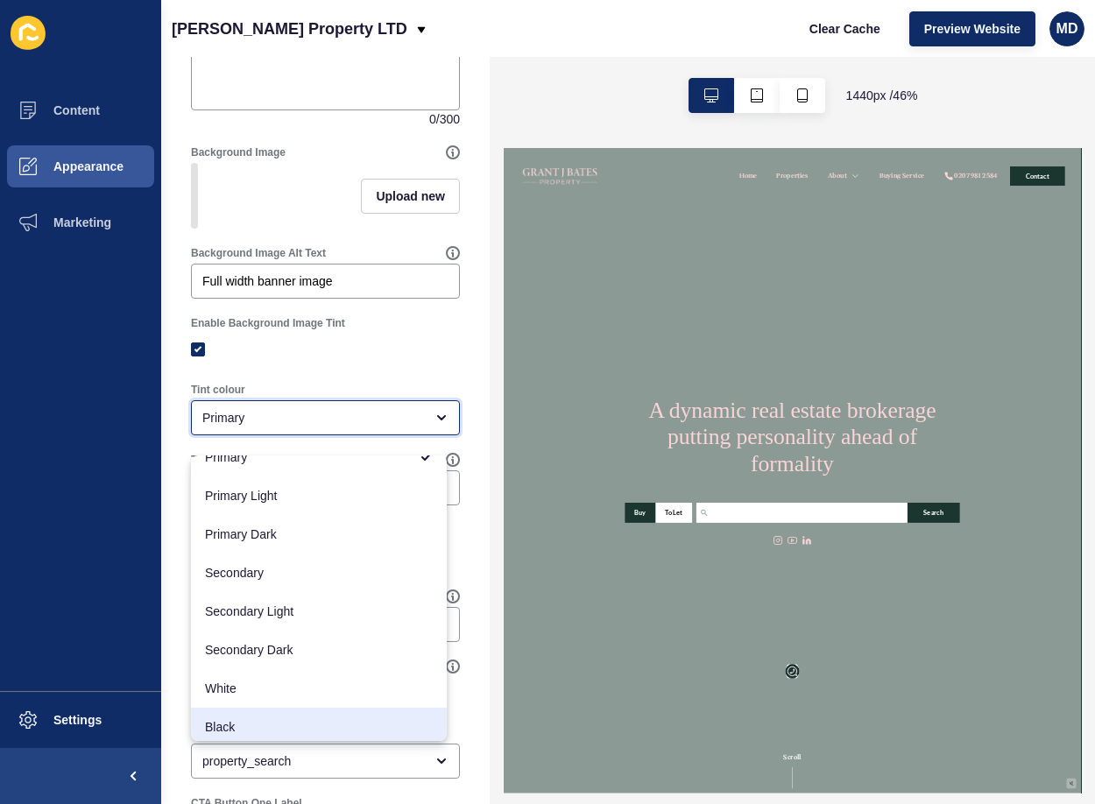
scroll to position [23, 0]
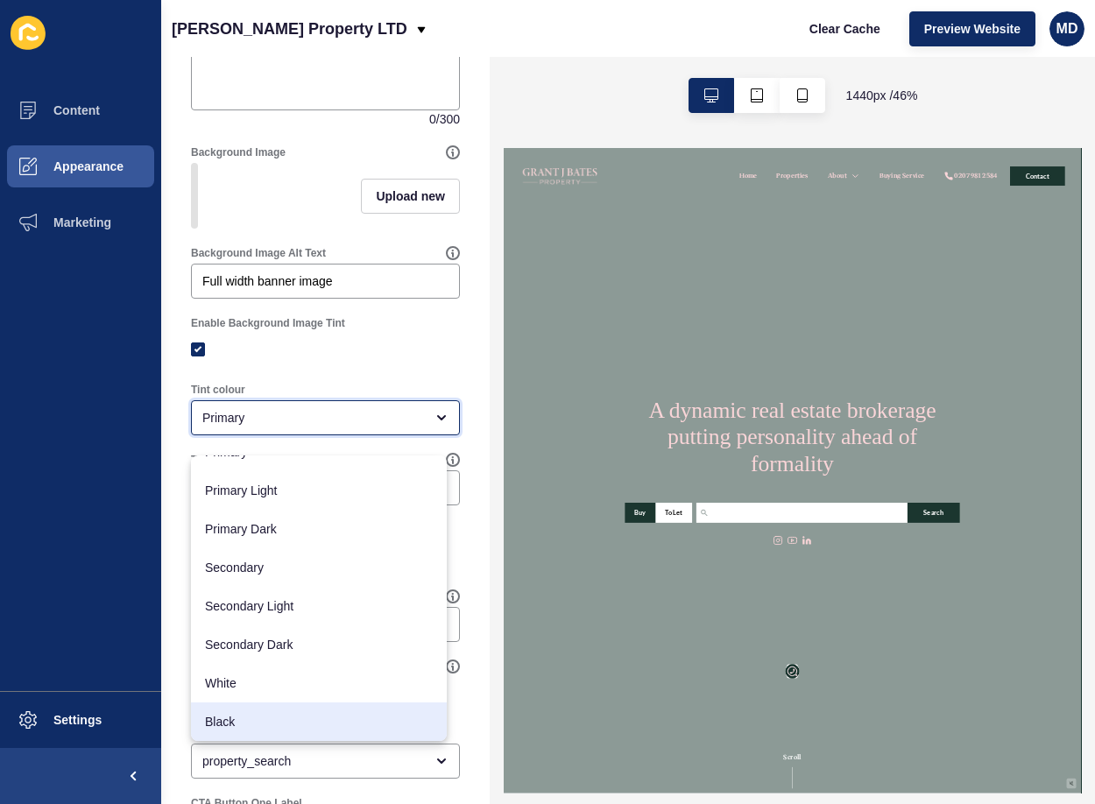
click at [264, 716] on span "Black" at bounding box center [319, 722] width 228 height 18
type input "Black"
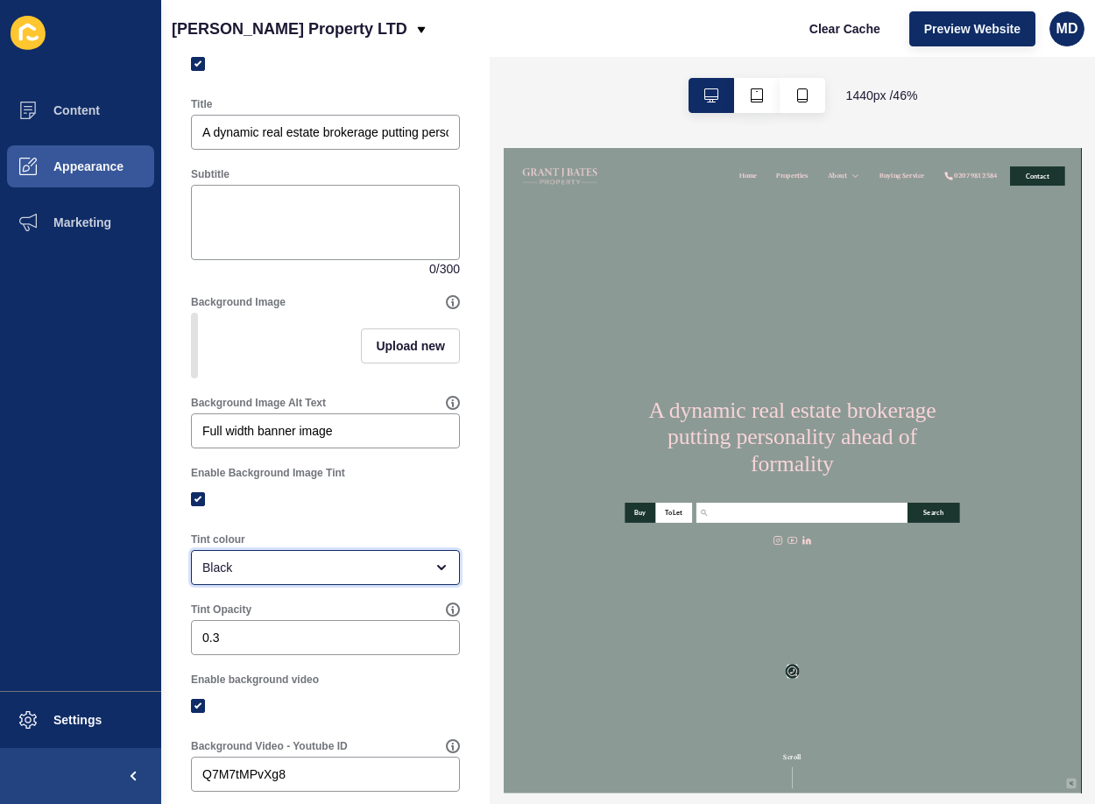
scroll to position [0, 0]
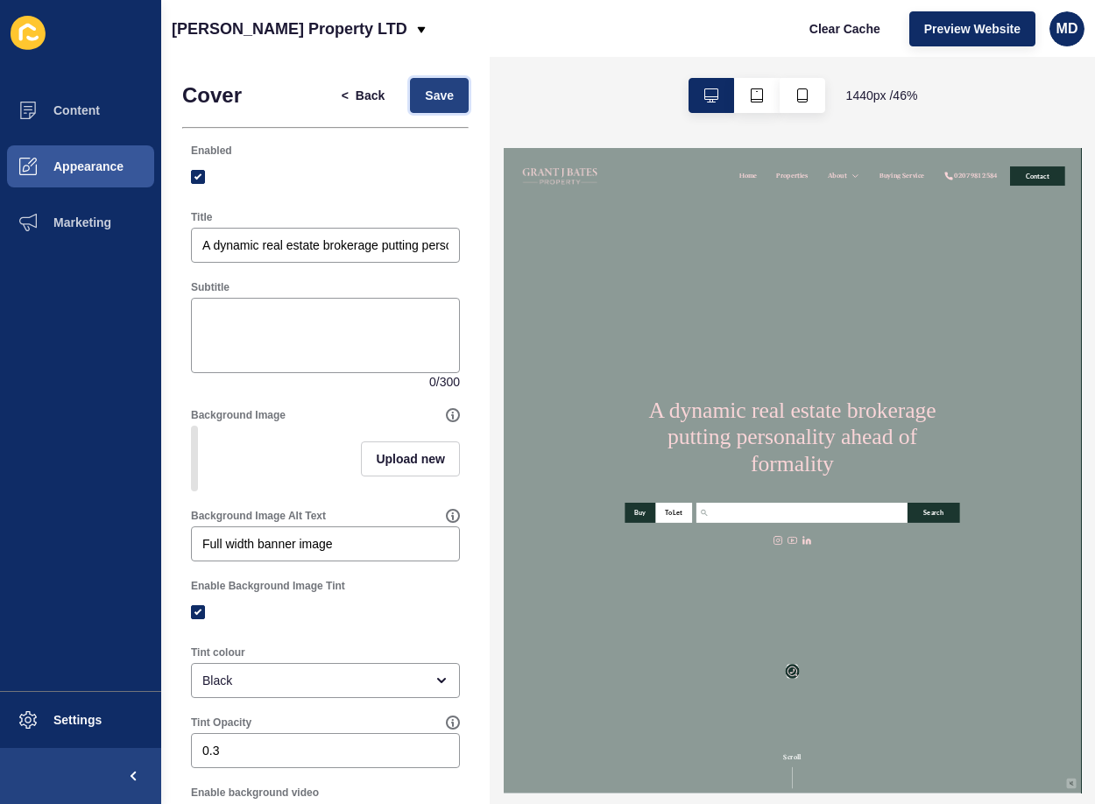
click at [441, 87] on button "Save" at bounding box center [439, 95] width 59 height 35
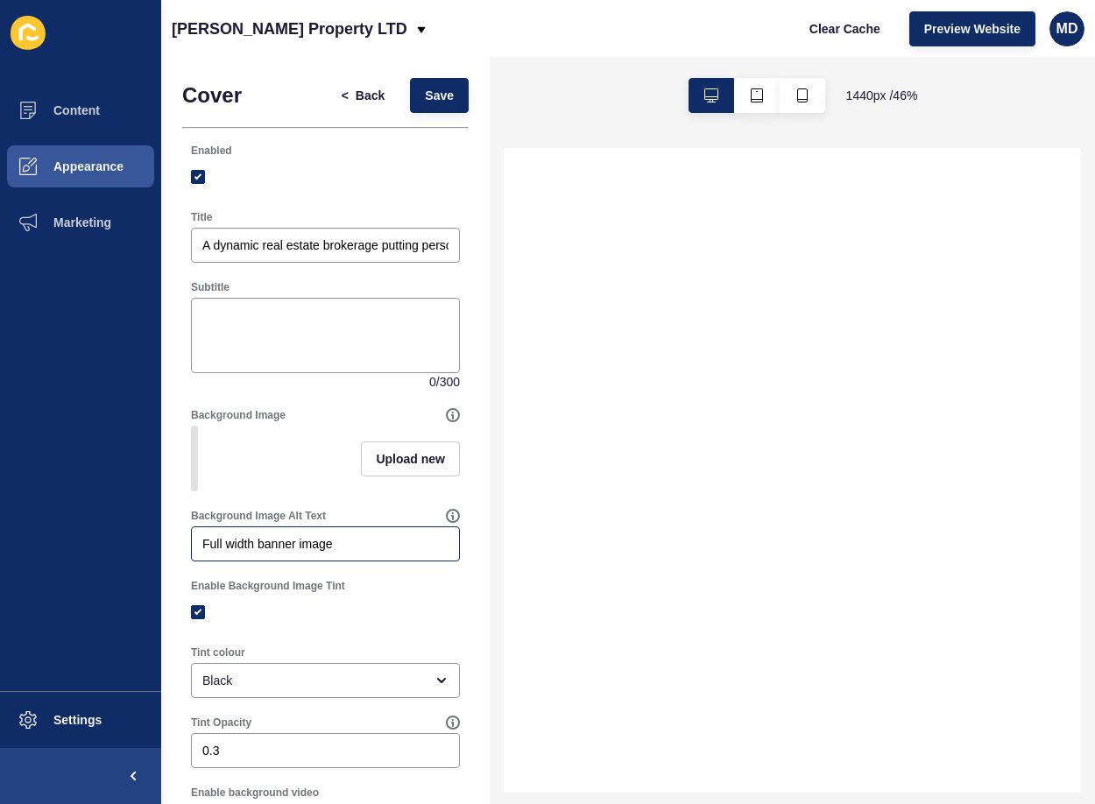
select select
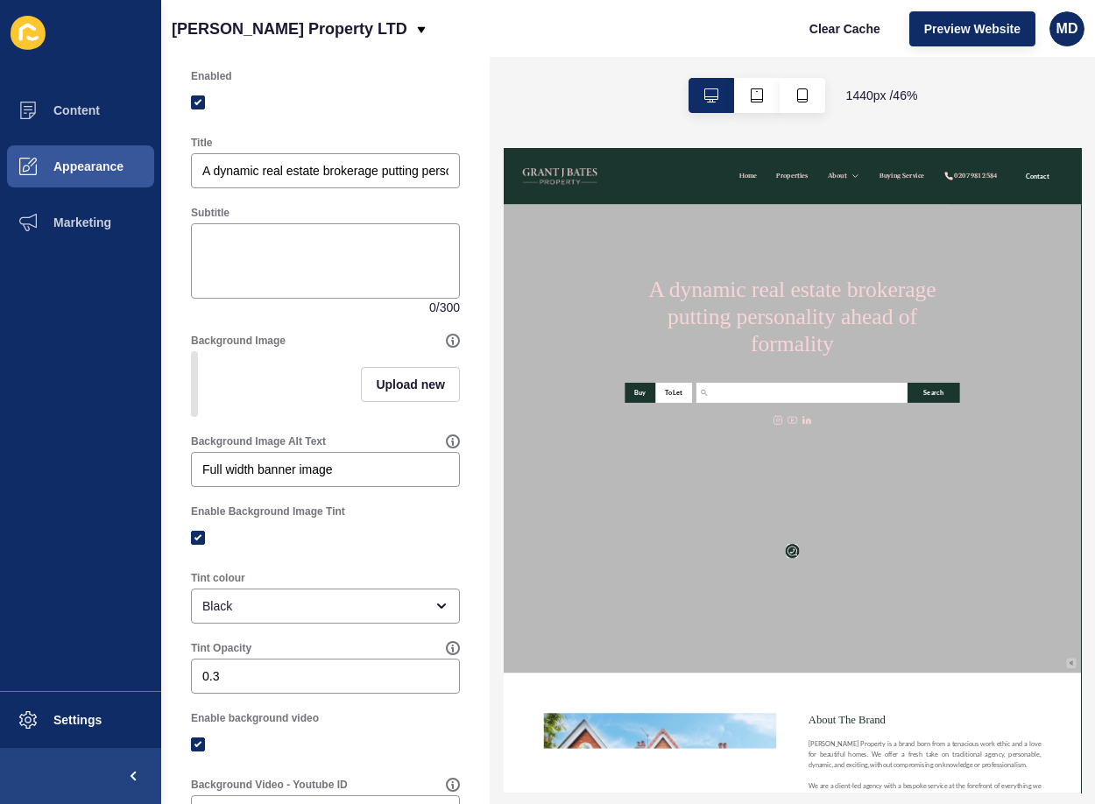
scroll to position [175, 0]
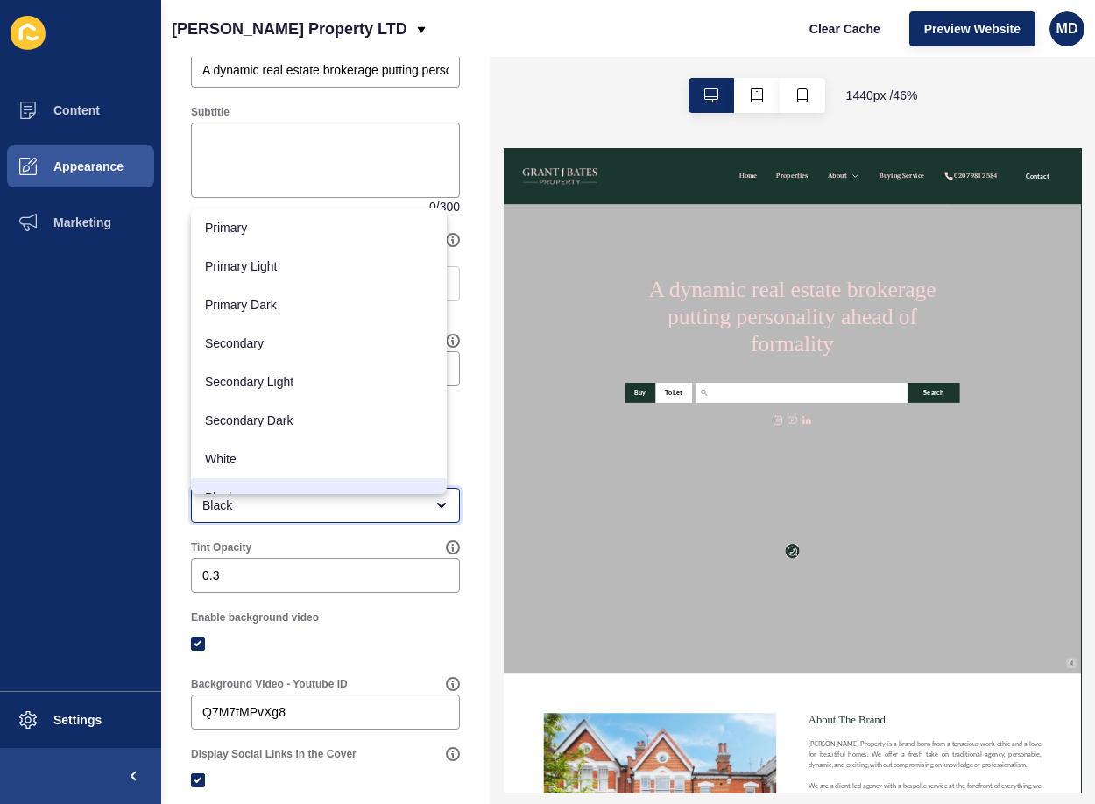
click at [225, 523] on div "Black" at bounding box center [325, 505] width 269 height 35
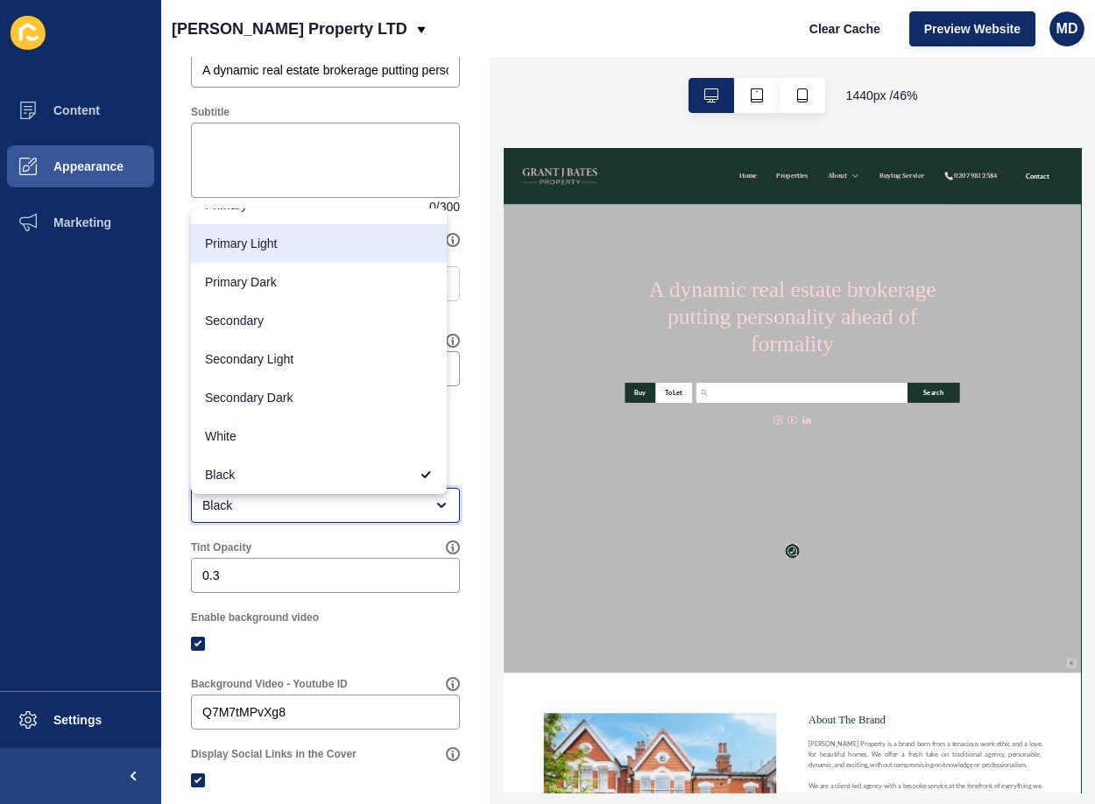
click at [328, 239] on span "Primary Light" at bounding box center [319, 244] width 228 height 18
type input "Primary Light"
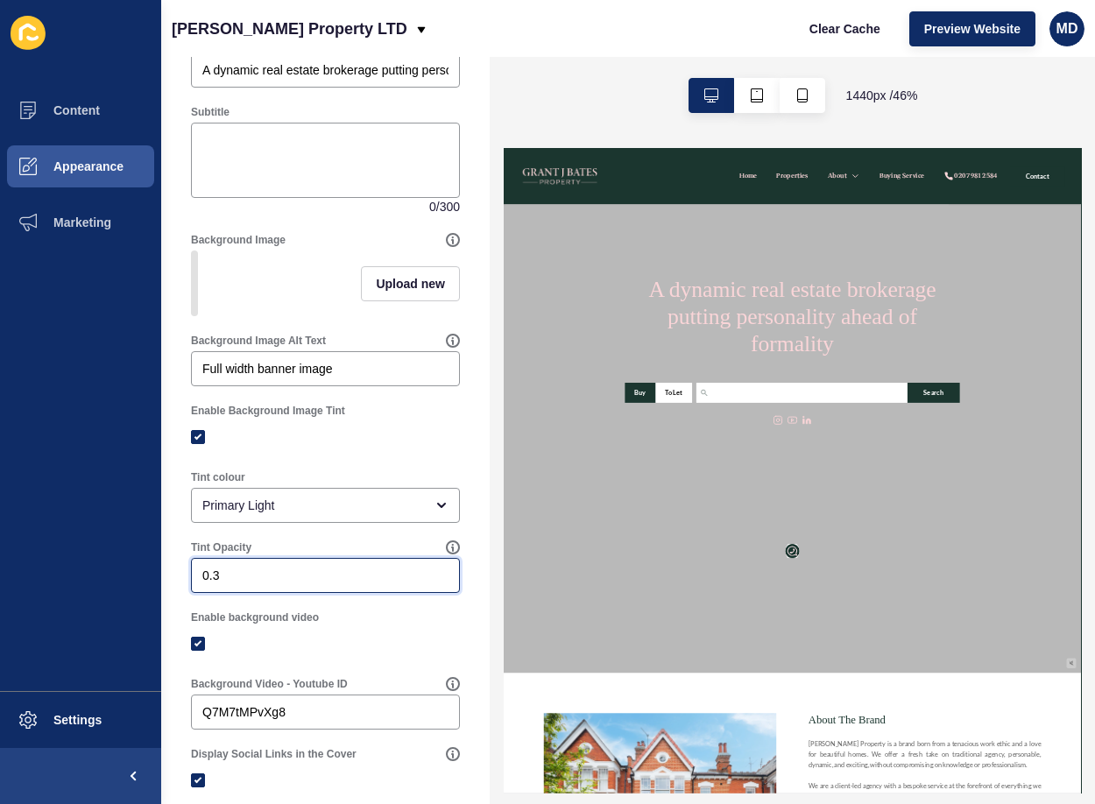
click at [238, 581] on input "0.3" at bounding box center [325, 576] width 246 height 18
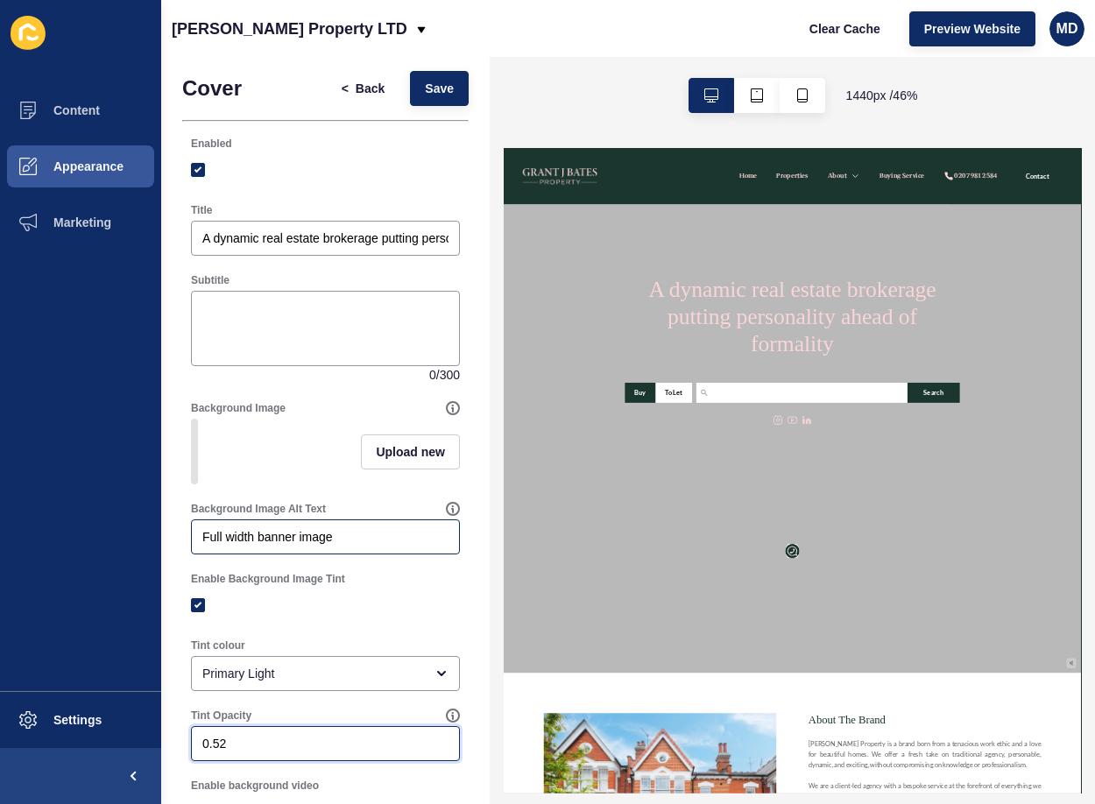
scroll to position [0, 0]
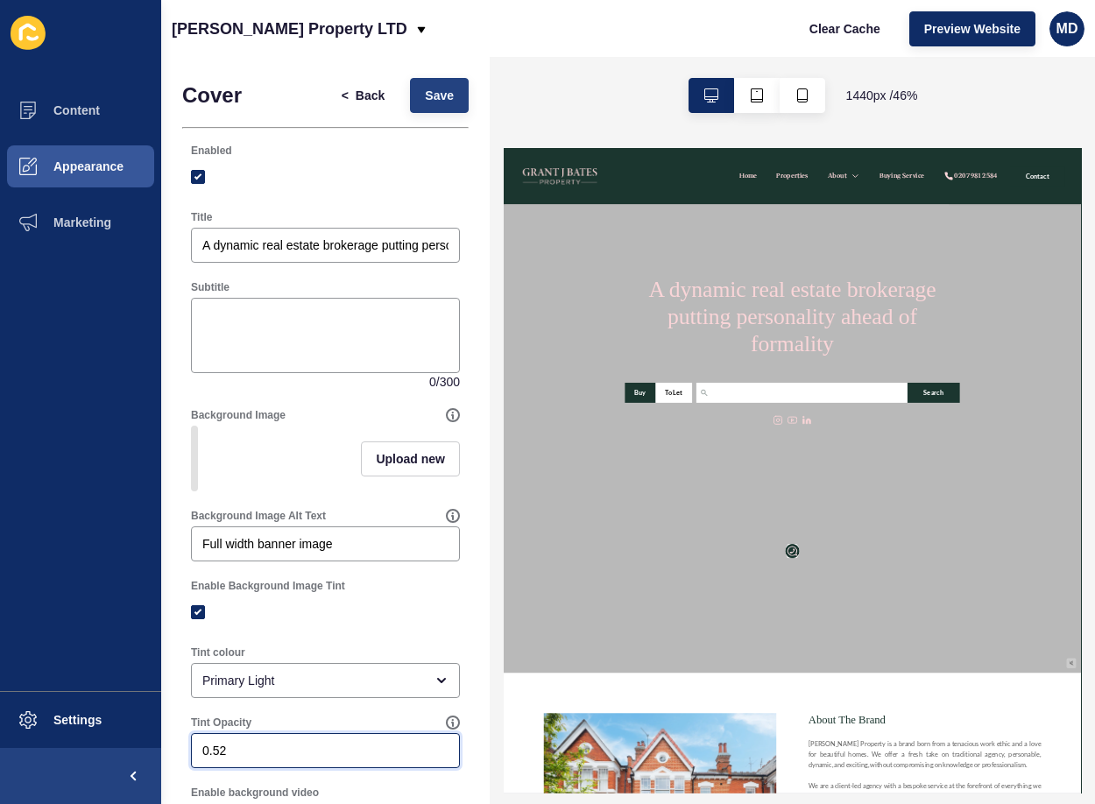
type input "0.52"
click at [411, 83] on button "Save" at bounding box center [439, 95] width 59 height 35
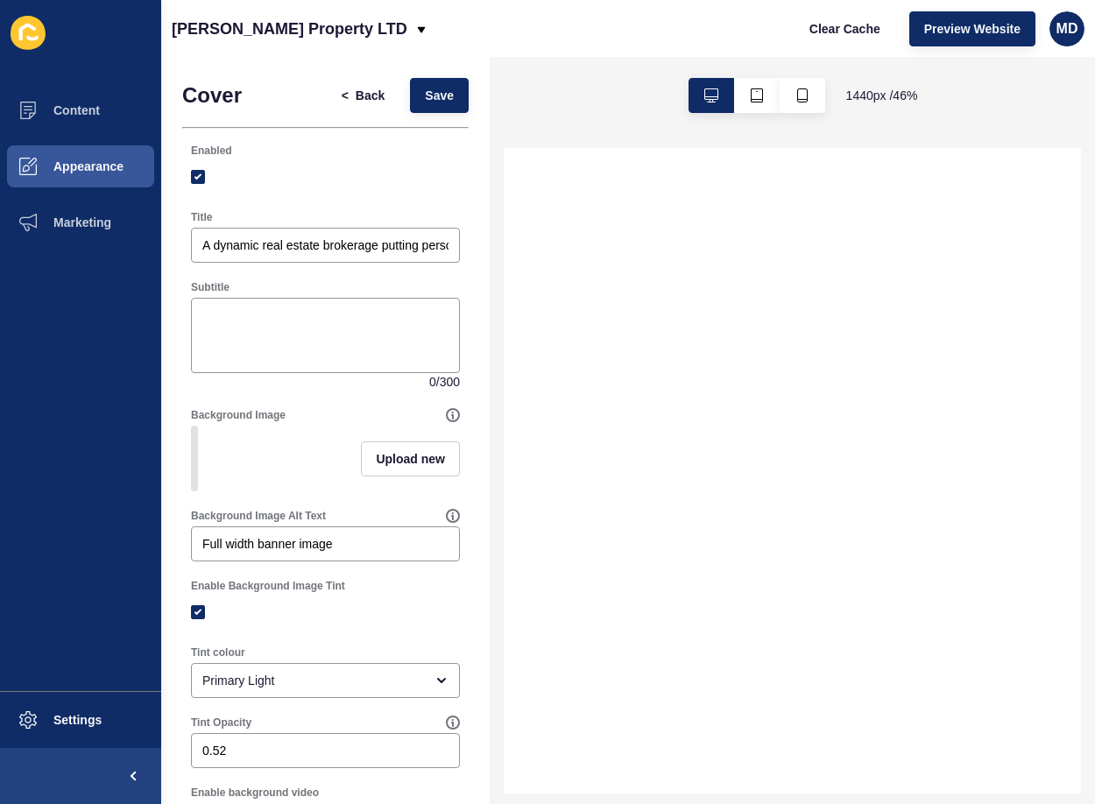
click at [951, 55] on div "[PERSON_NAME] Property LTD Clear Cache Preview Website MD" at bounding box center [628, 28] width 934 height 57
click at [946, 40] on button "Preview Website" at bounding box center [972, 28] width 126 height 35
click at [858, 38] on button "Clear Cache" at bounding box center [844, 28] width 101 height 35
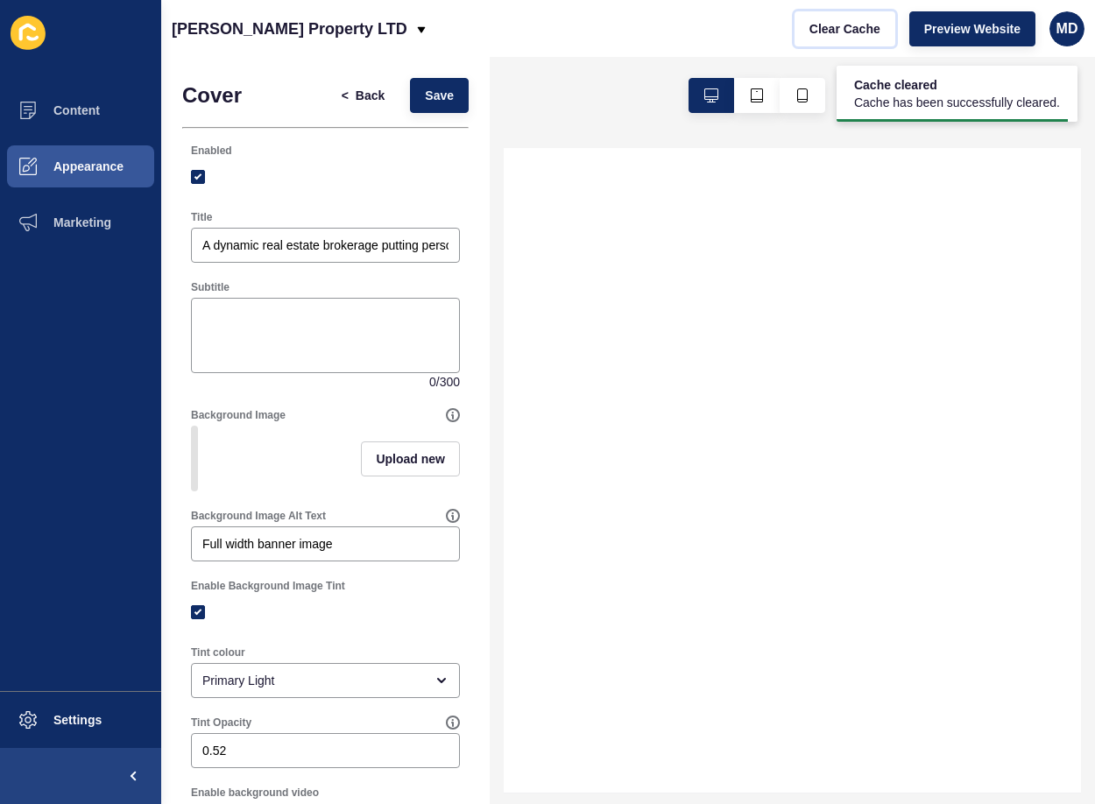
select select
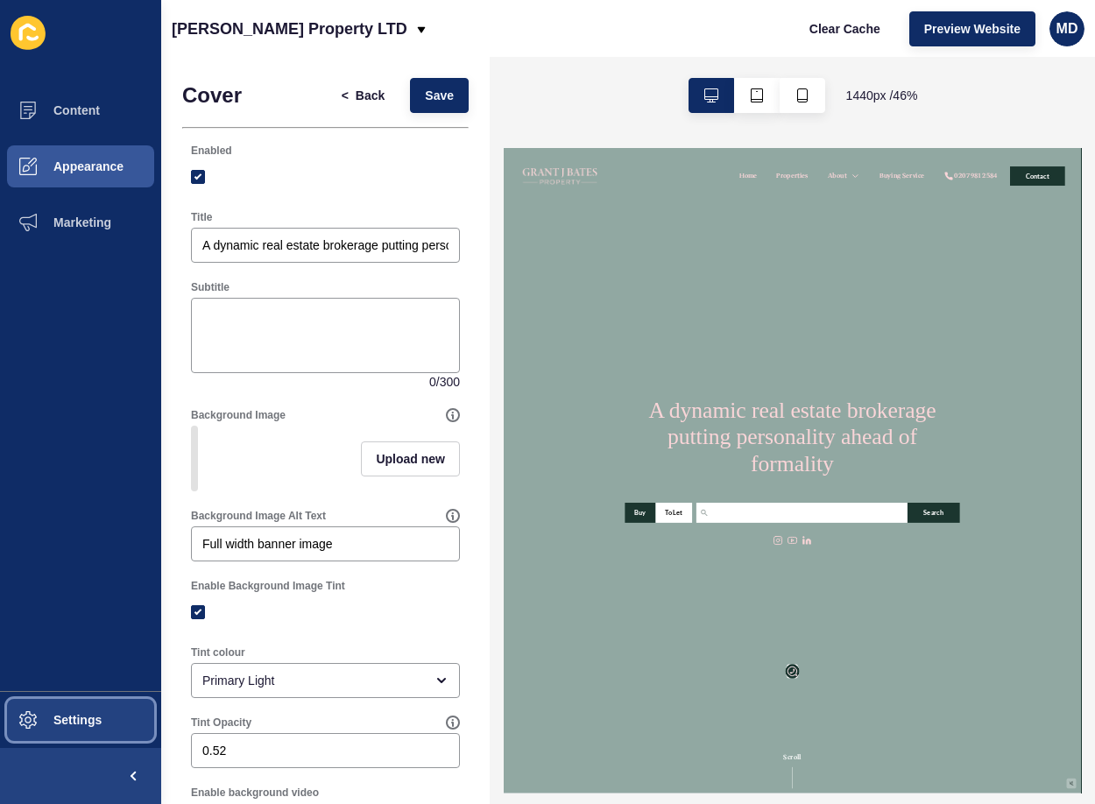
click at [110, 700] on button "Settings" at bounding box center [80, 720] width 161 height 56
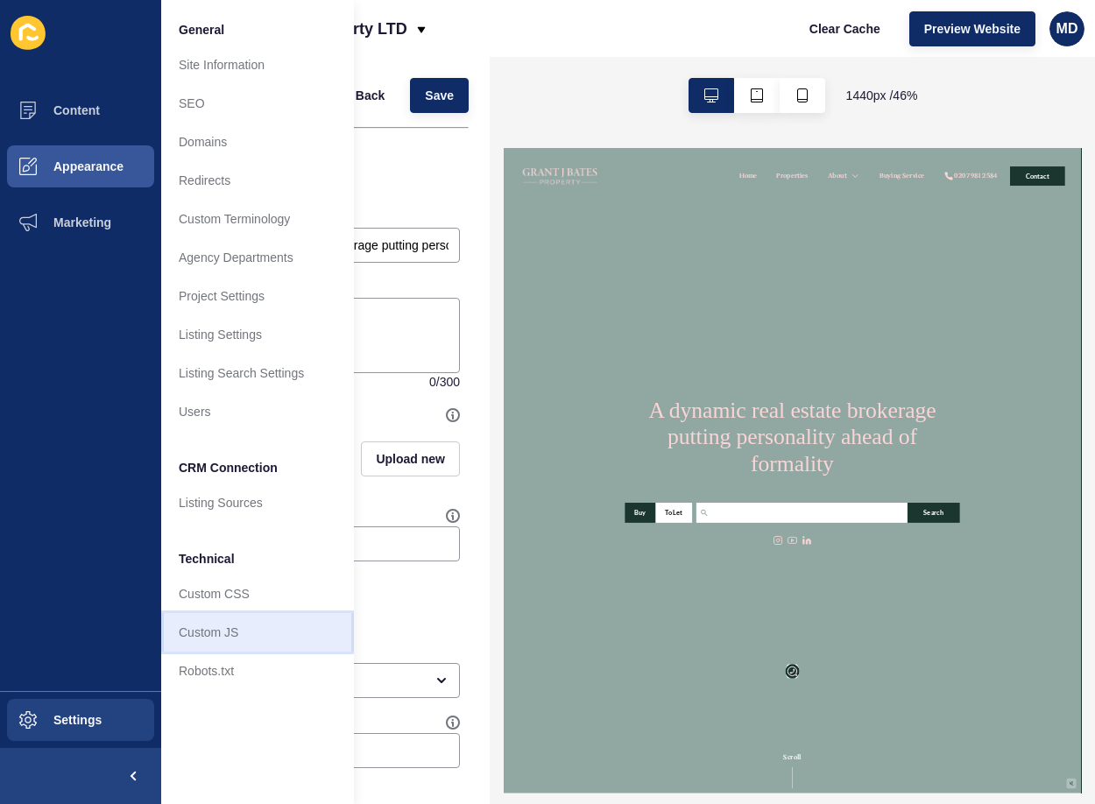
click at [233, 634] on link "Custom JS" at bounding box center [257, 632] width 193 height 39
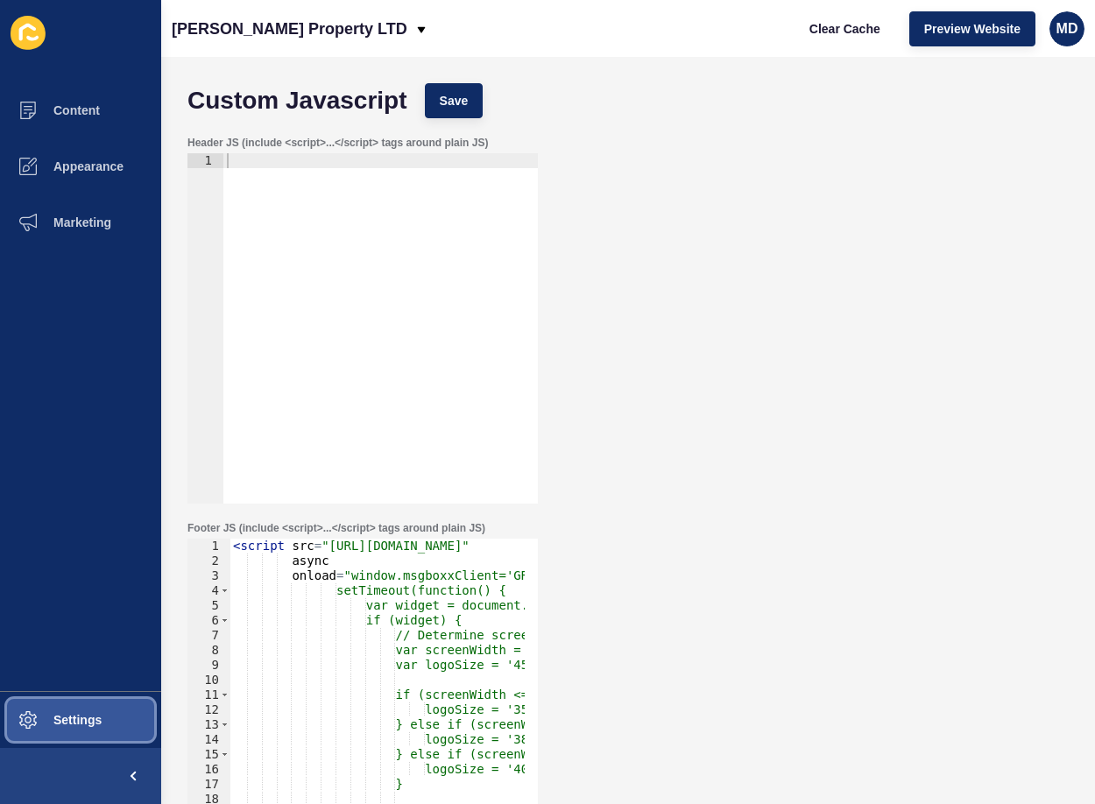
click at [50, 725] on span "Settings" at bounding box center [49, 720] width 104 height 14
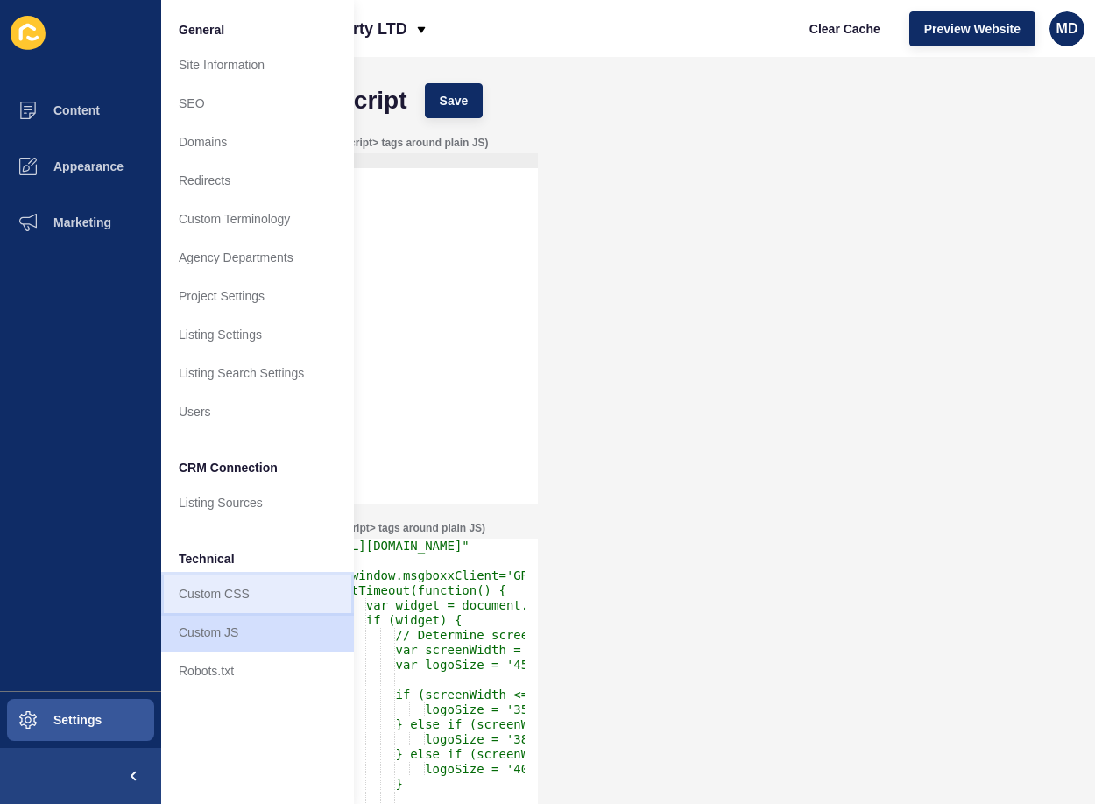
click at [197, 595] on link "Custom CSS" at bounding box center [257, 594] width 193 height 39
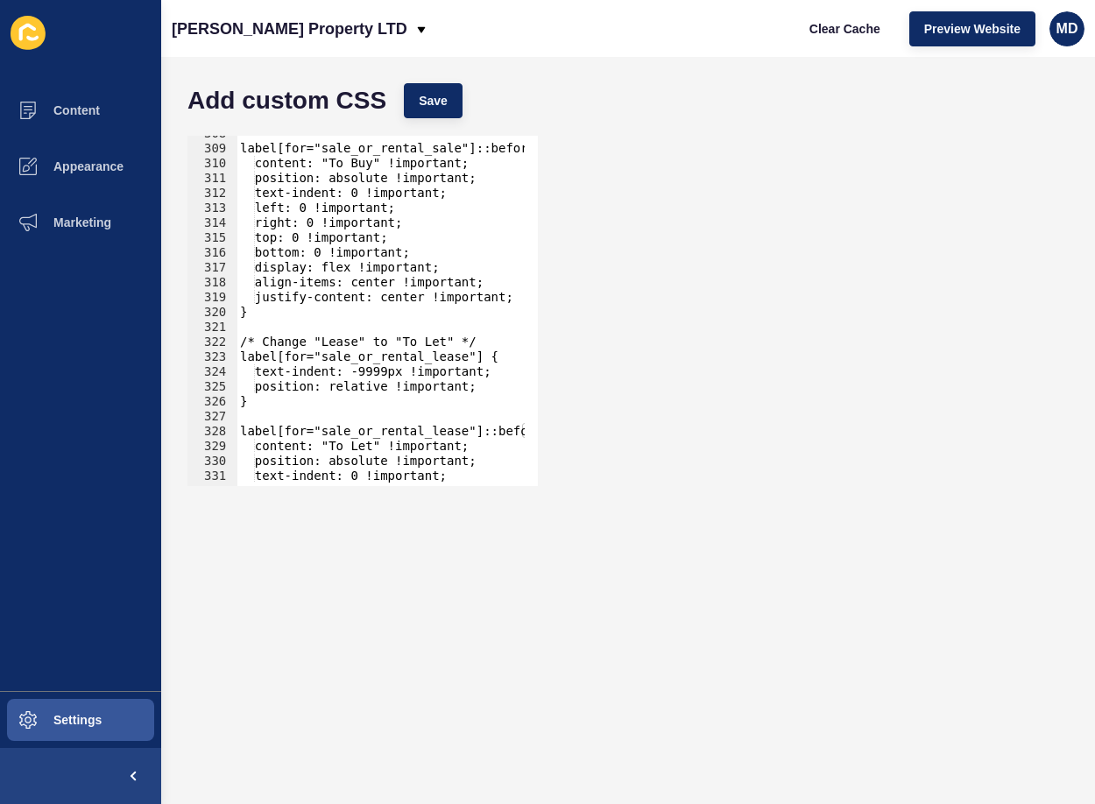
scroll to position [4710, 0]
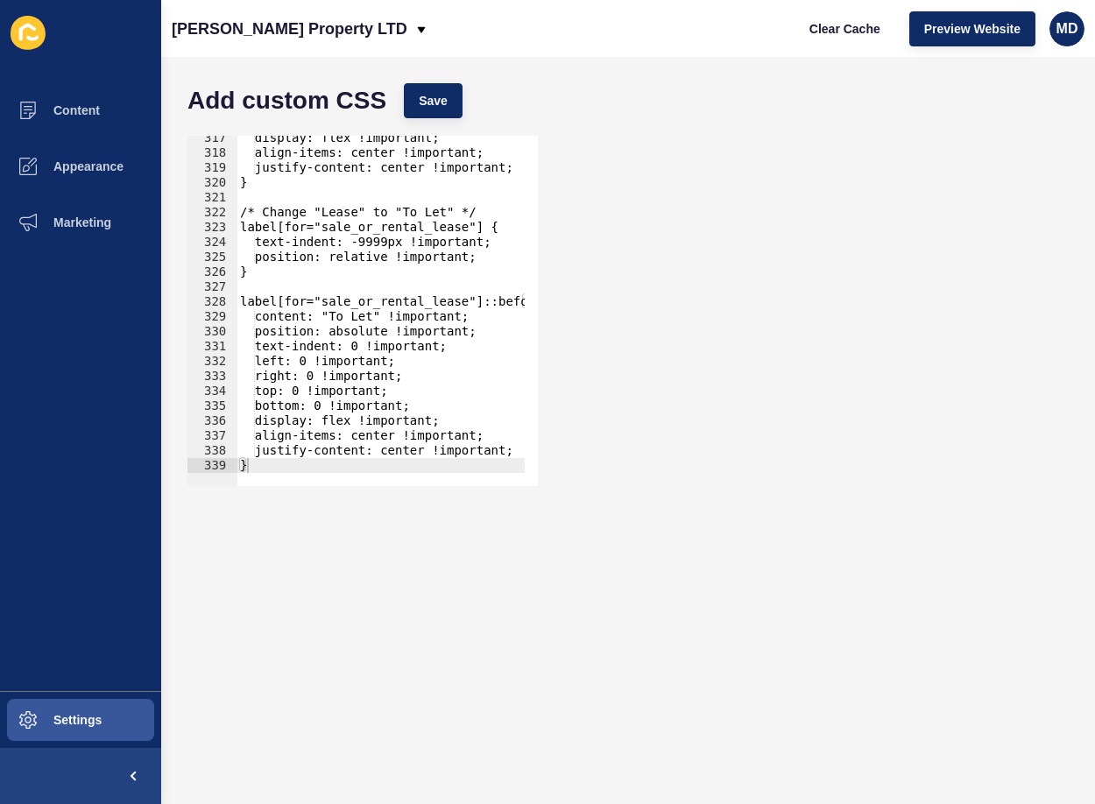
type textarea "}"
click at [259, 467] on div "display: flex !important; align-items: center !important; justify-content: cent…" at bounding box center [553, 314] width 634 height 367
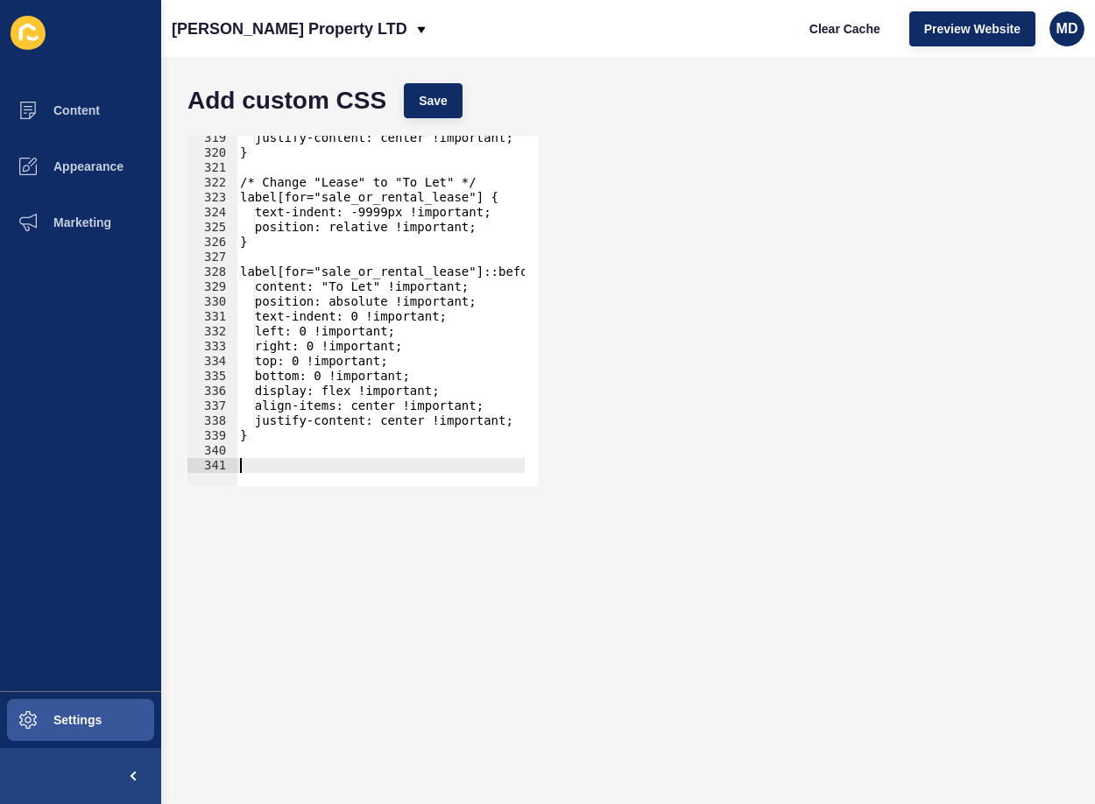
paste textarea "}"
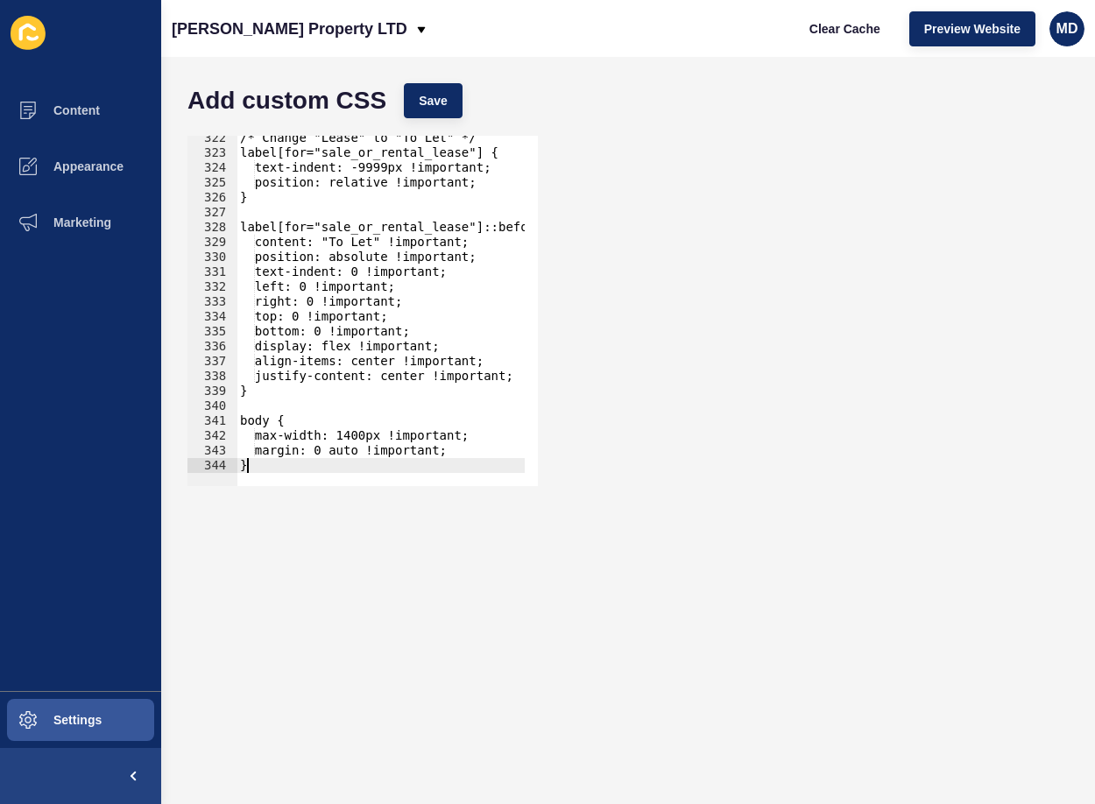
scroll to position [4785, 0]
click at [412, 102] on button "Save" at bounding box center [433, 100] width 59 height 35
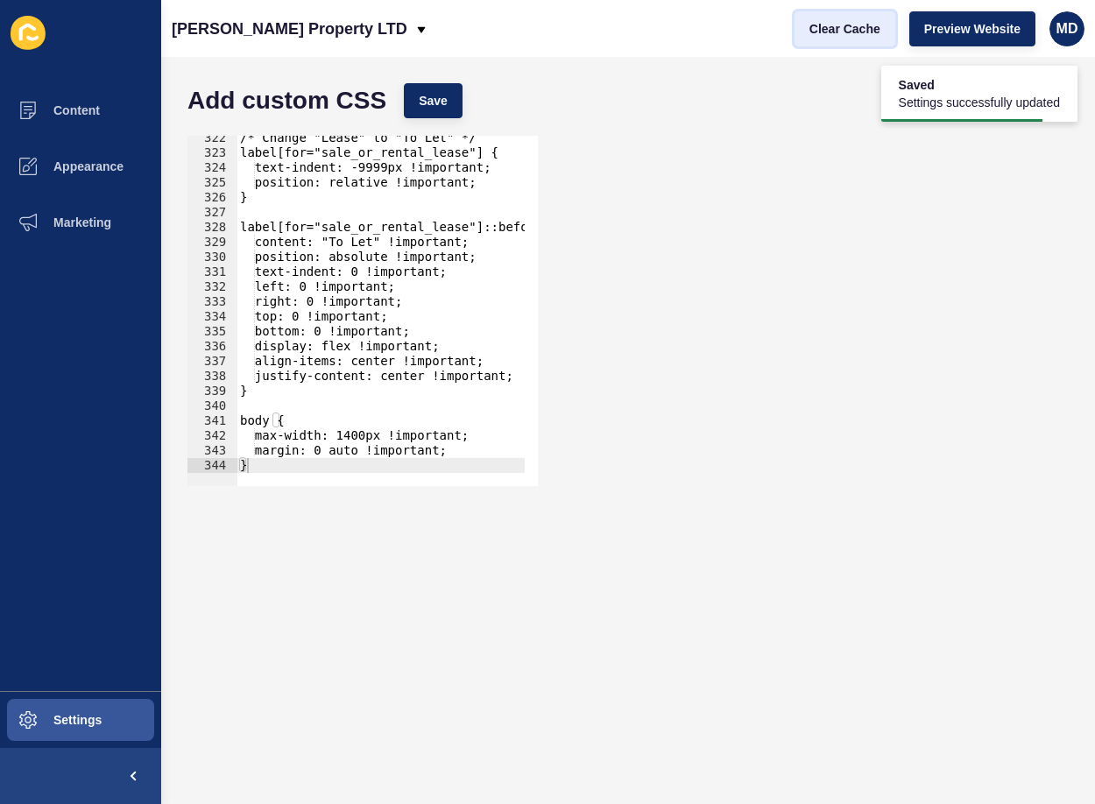
click at [874, 25] on span "Clear Cache" at bounding box center [844, 29] width 71 height 18
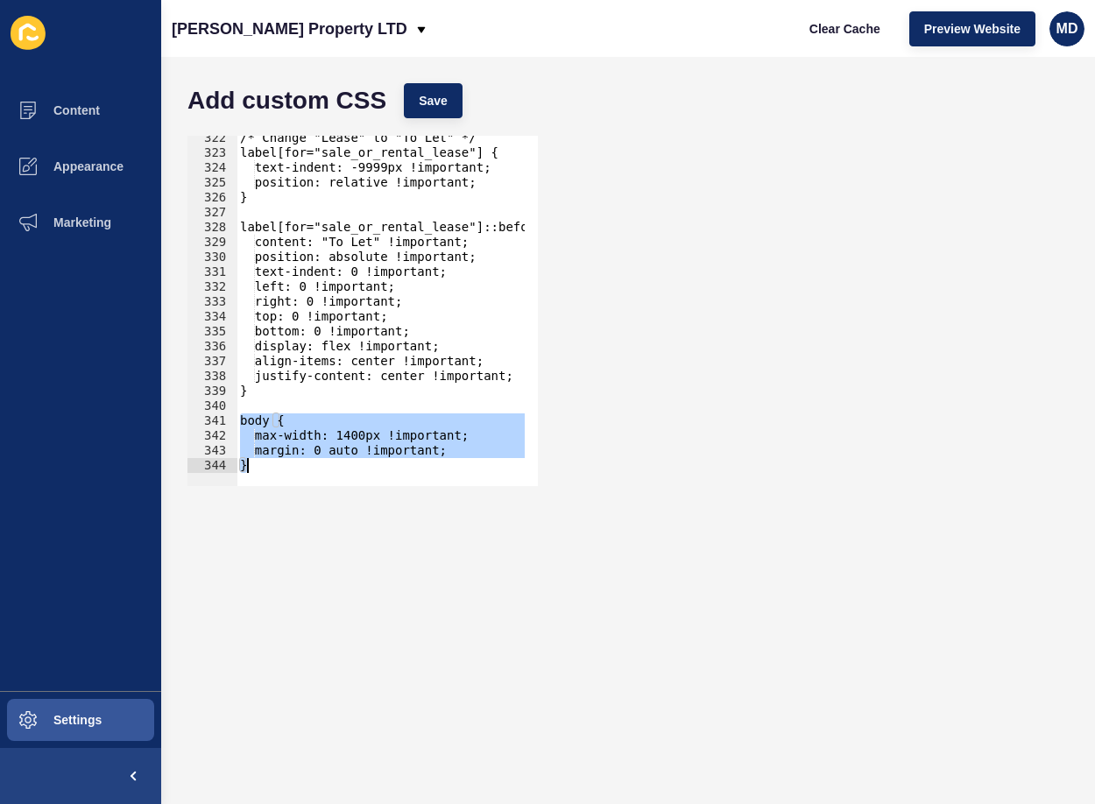
drag, startPoint x: 239, startPoint y: 422, endPoint x: 286, endPoint y: 545, distance: 131.1
click at [286, 545] on form "Add custom CSS Save body { 322 323 324 325 326 327 328 329 330 331 332 333 334 …" at bounding box center [628, 430] width 899 height 712
type textarea "margin: 0 auto !important; }"
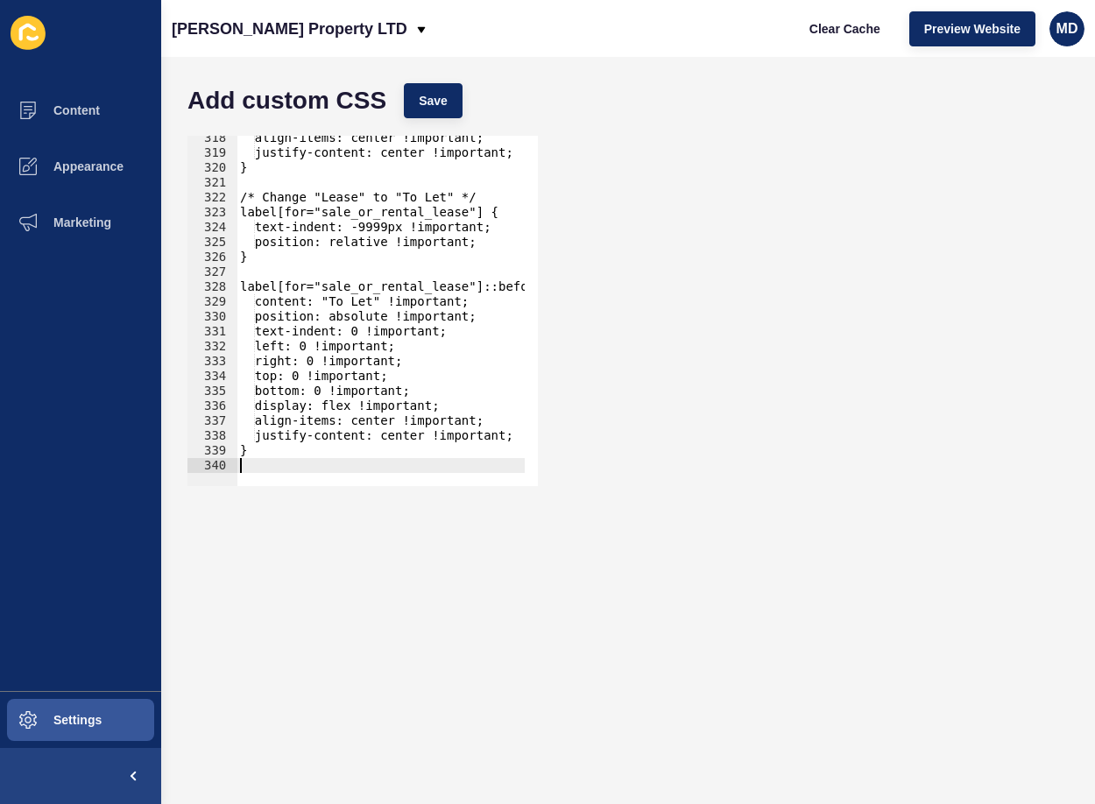
type textarea "}"
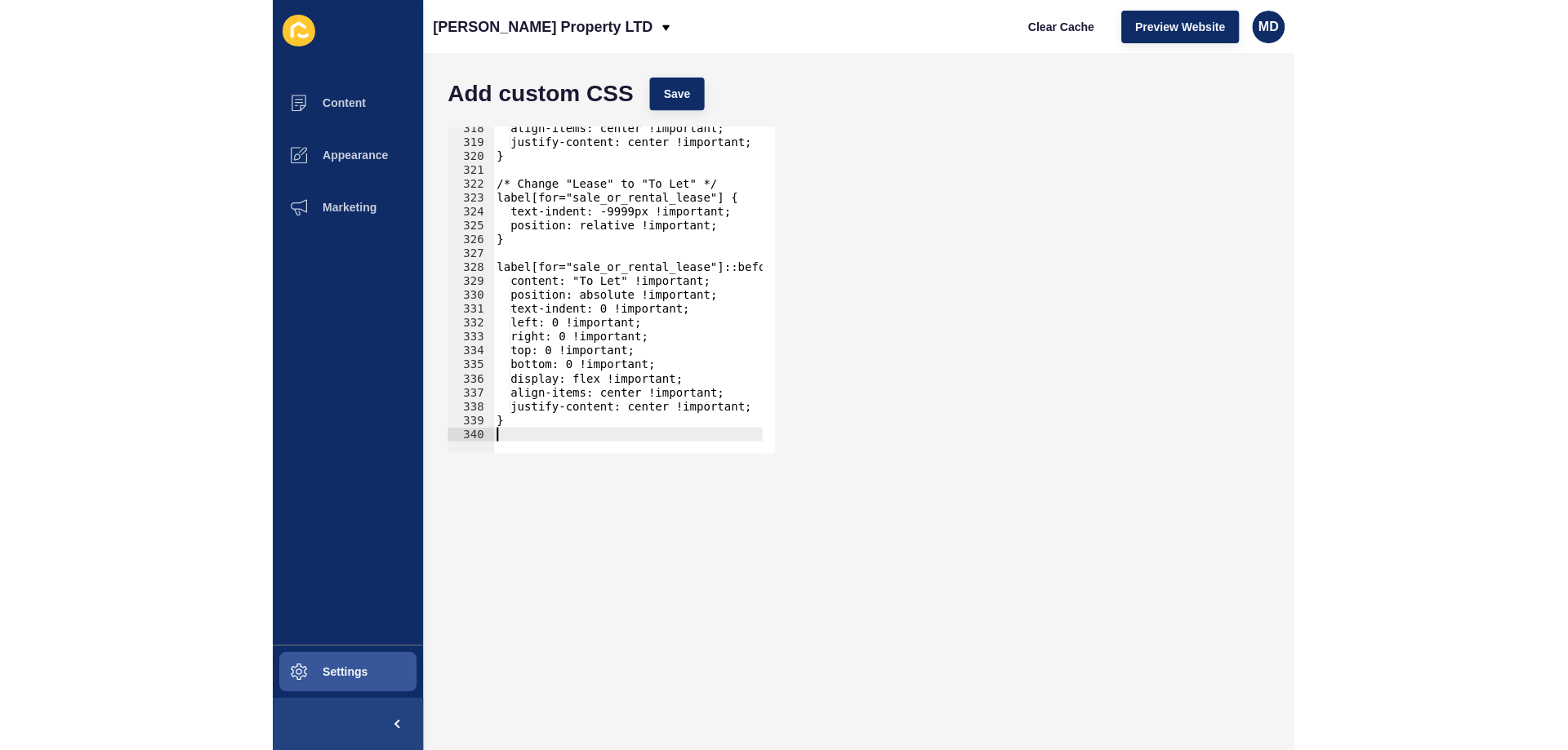
scroll to position [4388, 0]
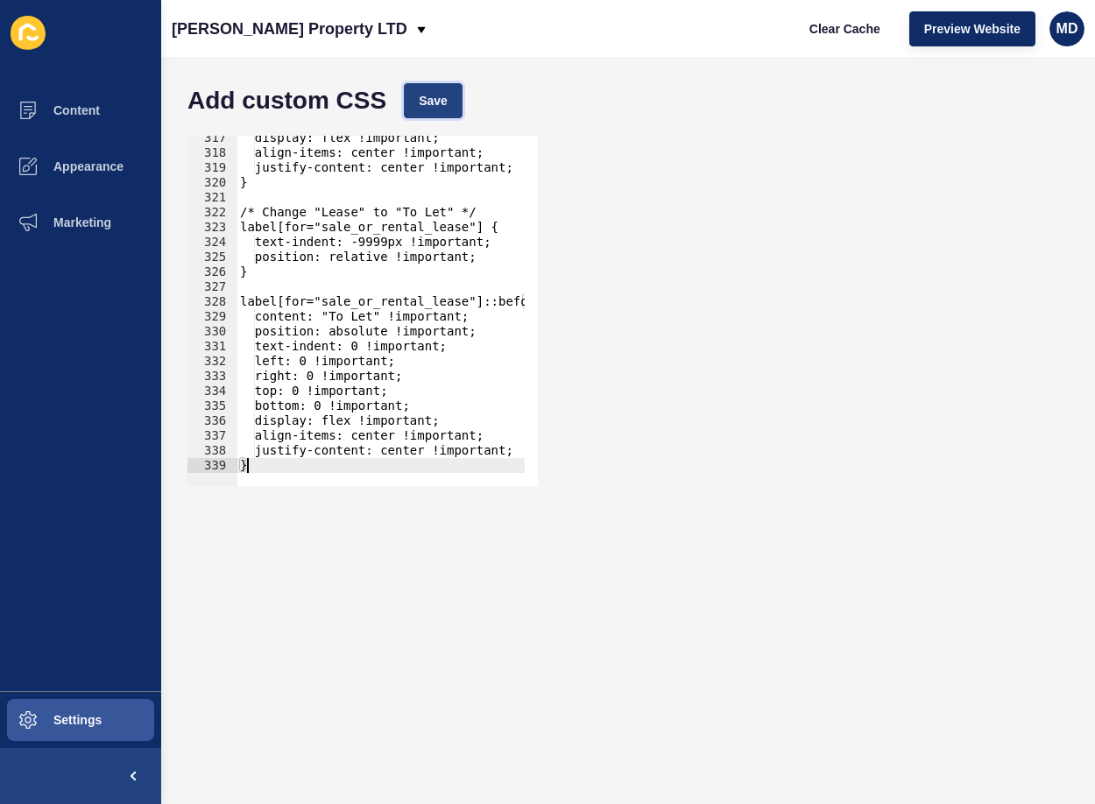
click at [431, 92] on span "Save" at bounding box center [433, 101] width 29 height 18
click at [1061, 37] on span "MD" at bounding box center [1067, 29] width 22 height 18
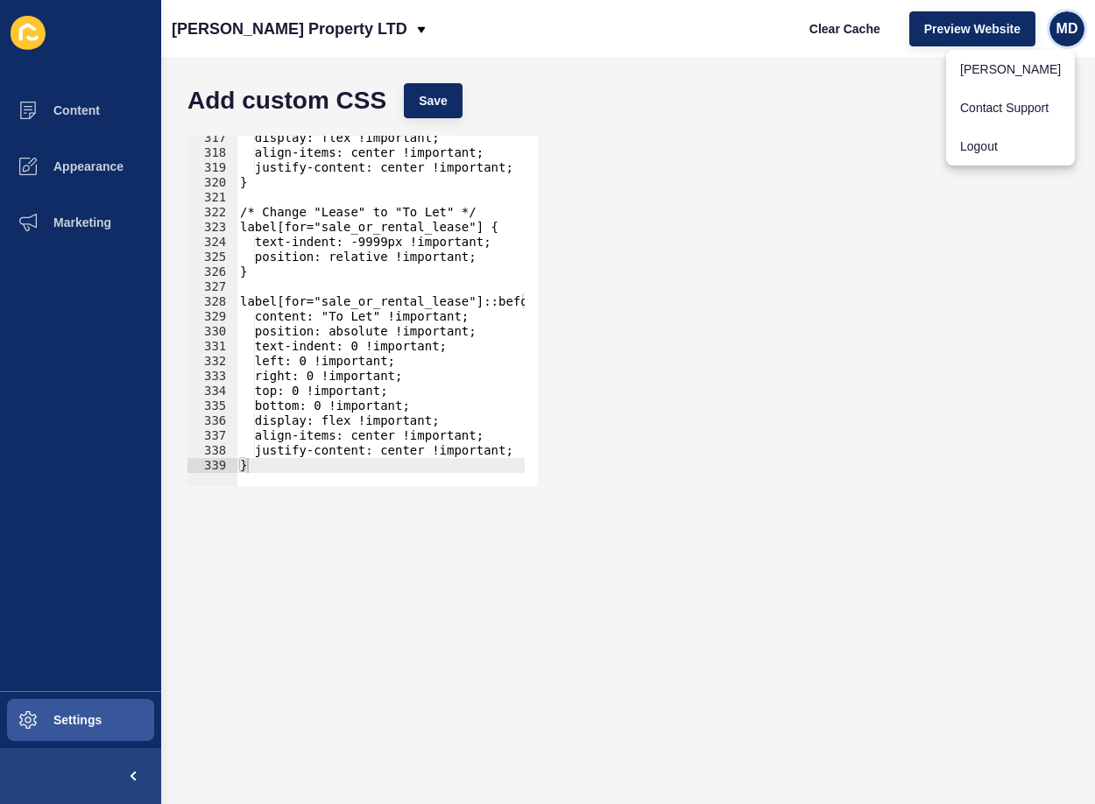
click at [1066, 23] on span "MD" at bounding box center [1067, 29] width 22 height 18
click at [1013, 113] on link "Contact Support" at bounding box center [1010, 107] width 129 height 39
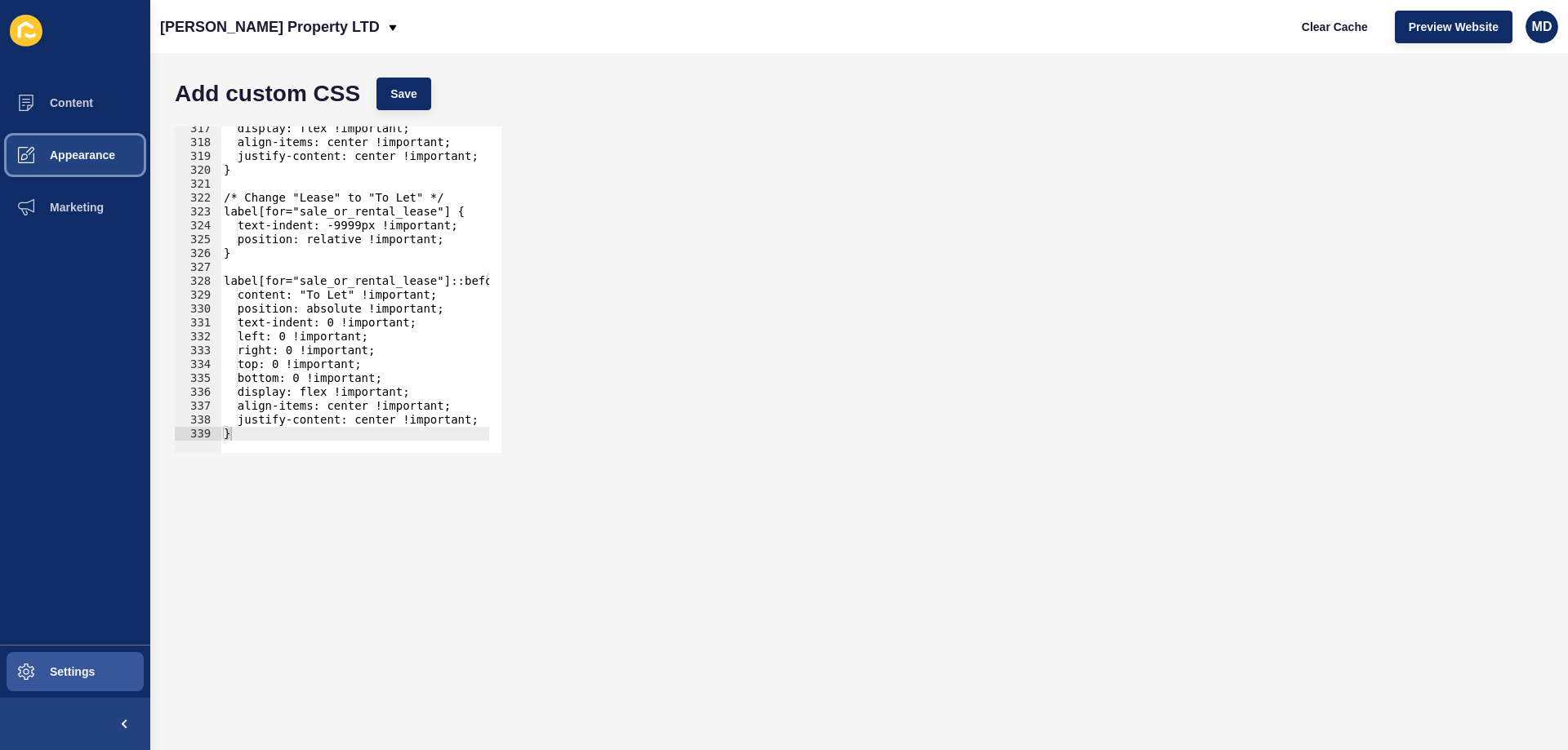
click at [66, 142] on button "Appearance" at bounding box center [75, 155] width 150 height 52
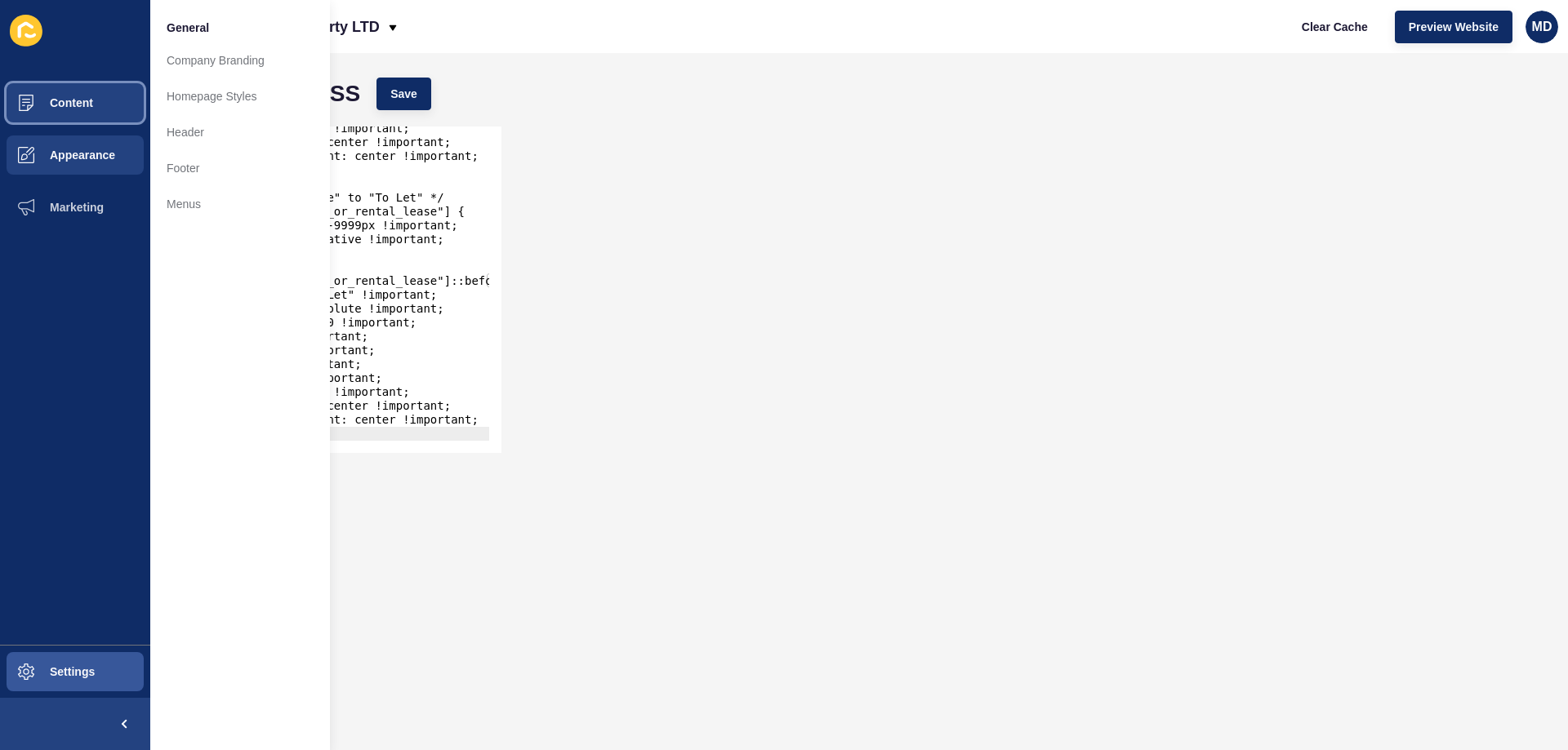
click at [44, 117] on span at bounding box center [26, 102] width 52 height 52
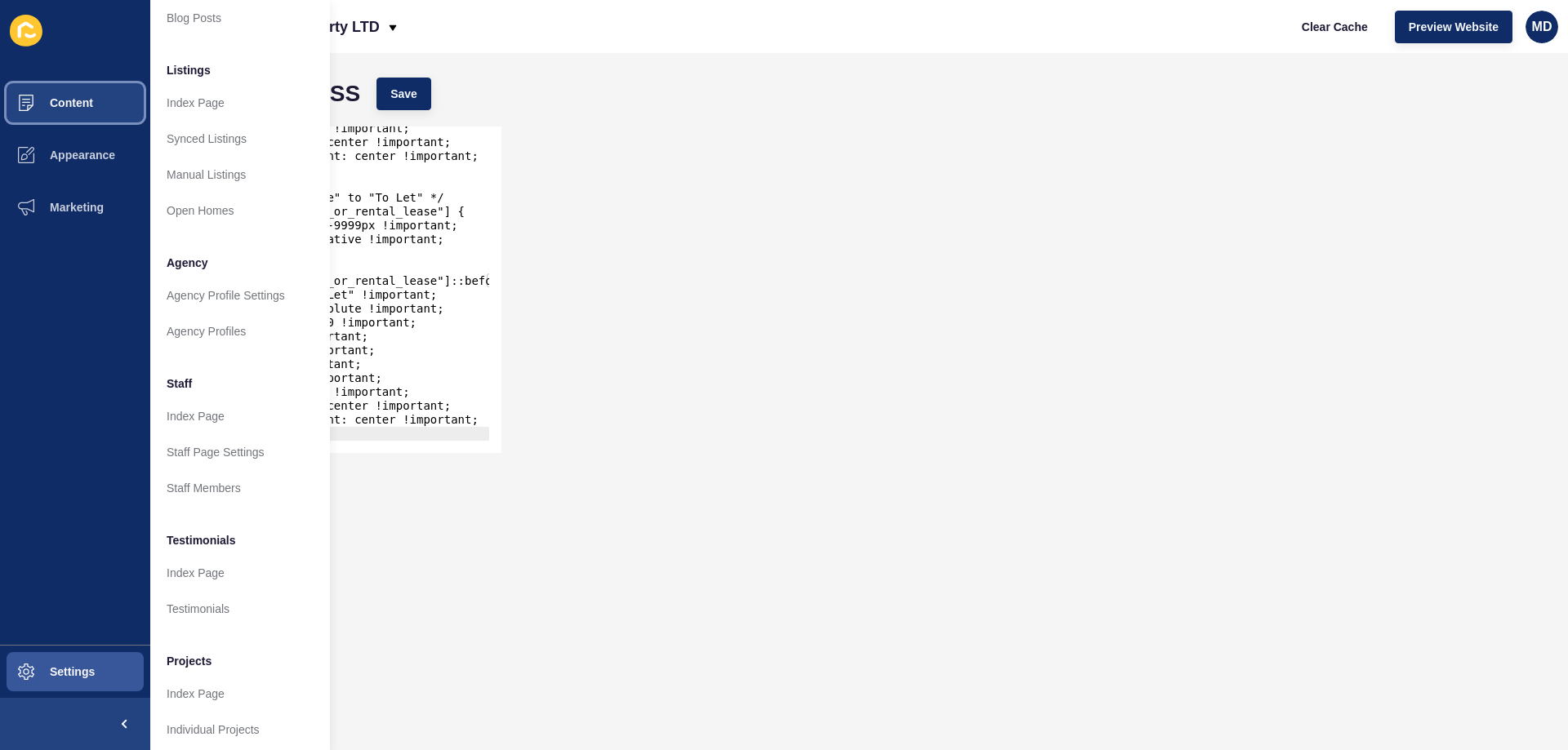
scroll to position [219, 0]
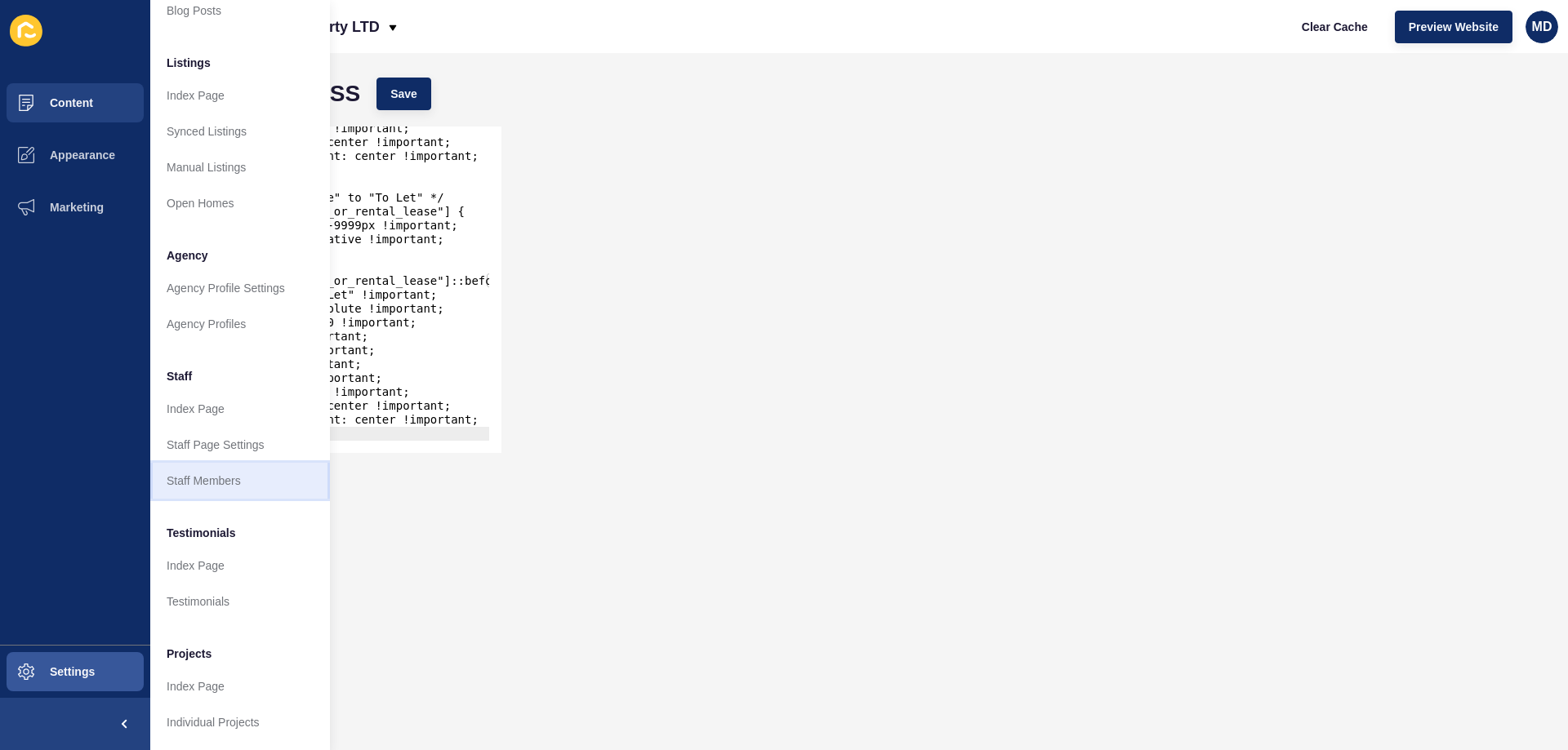
click at [203, 463] on link "Staff Members" at bounding box center [240, 481] width 180 height 36
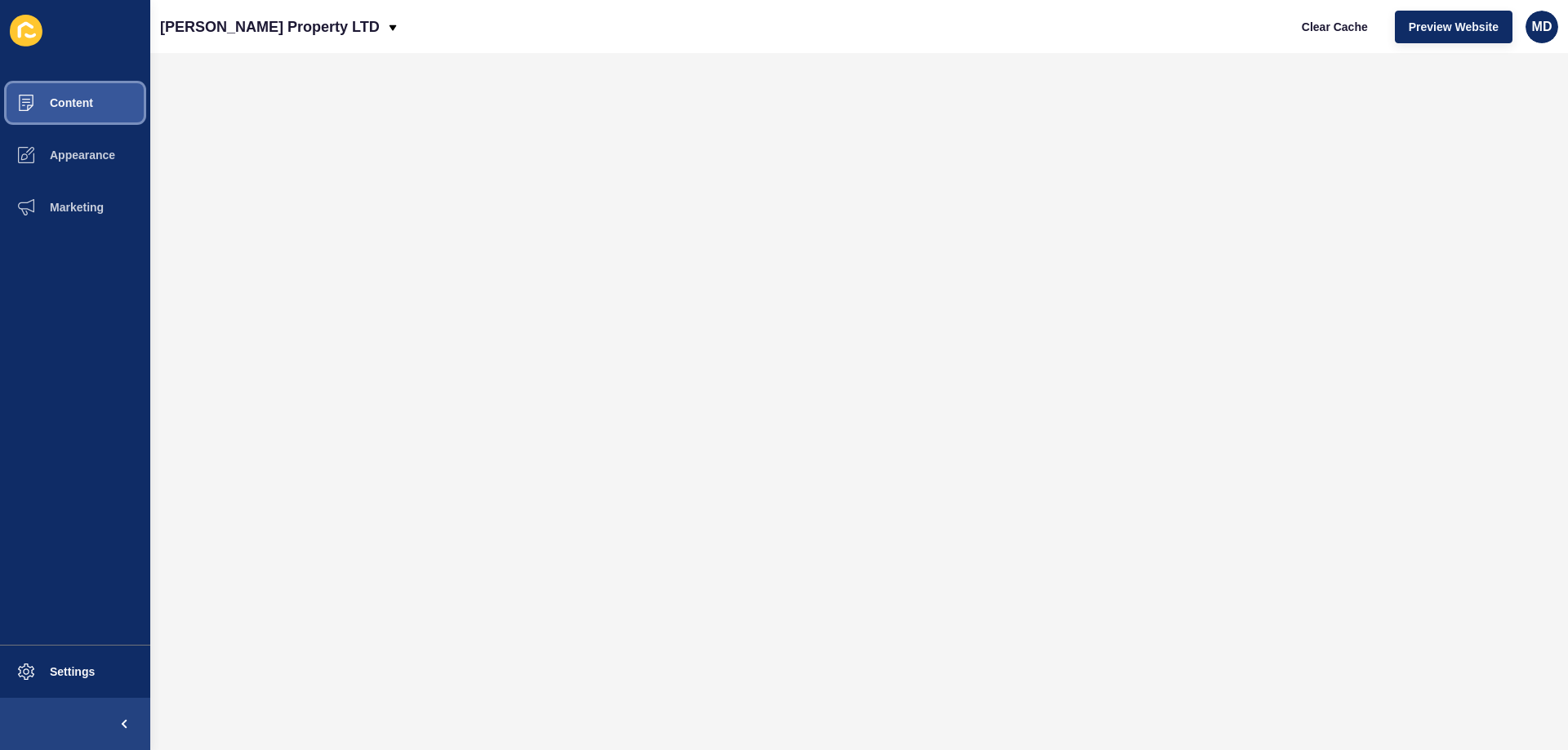
click at [92, 90] on button "Content" at bounding box center [75, 102] width 150 height 52
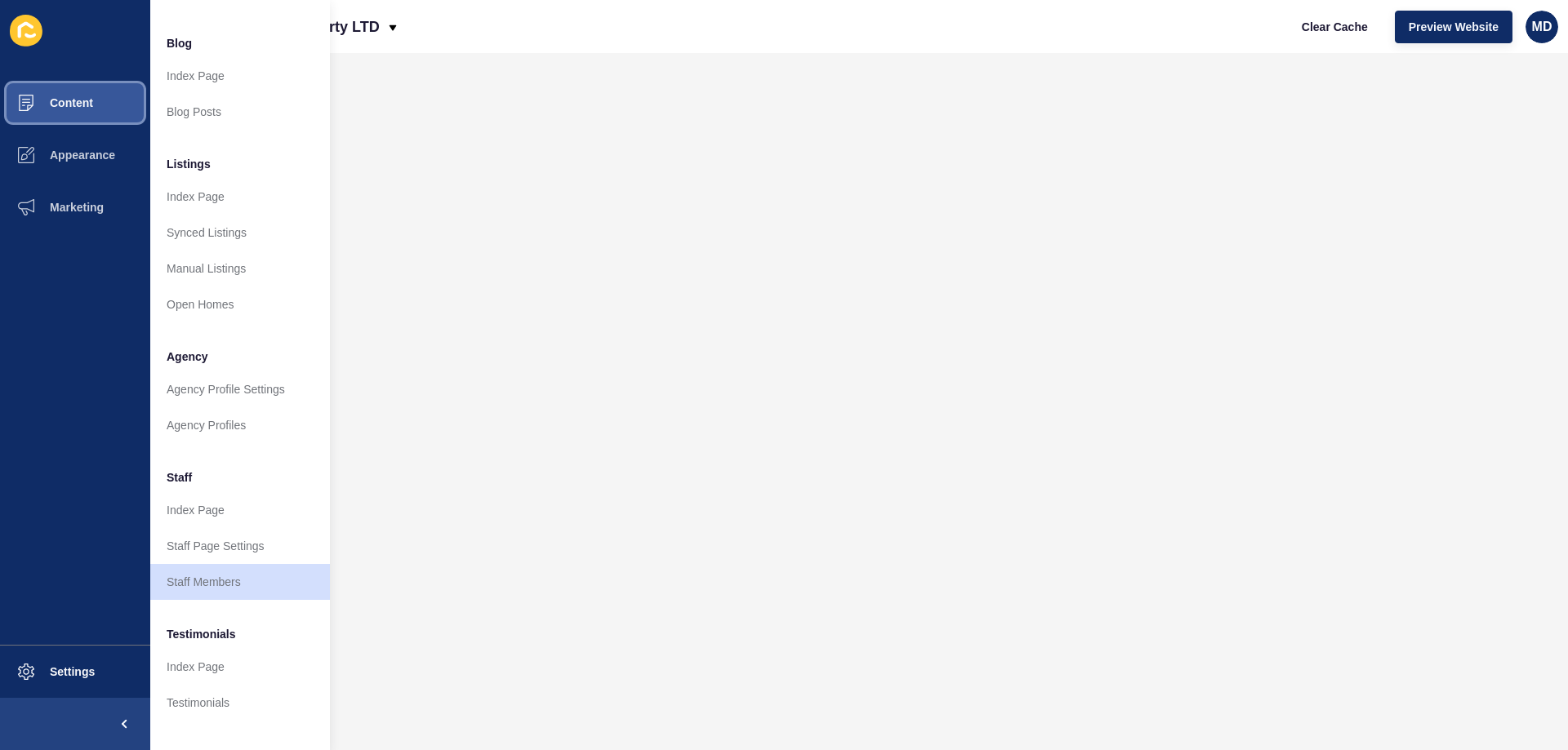
scroll to position [219, 0]
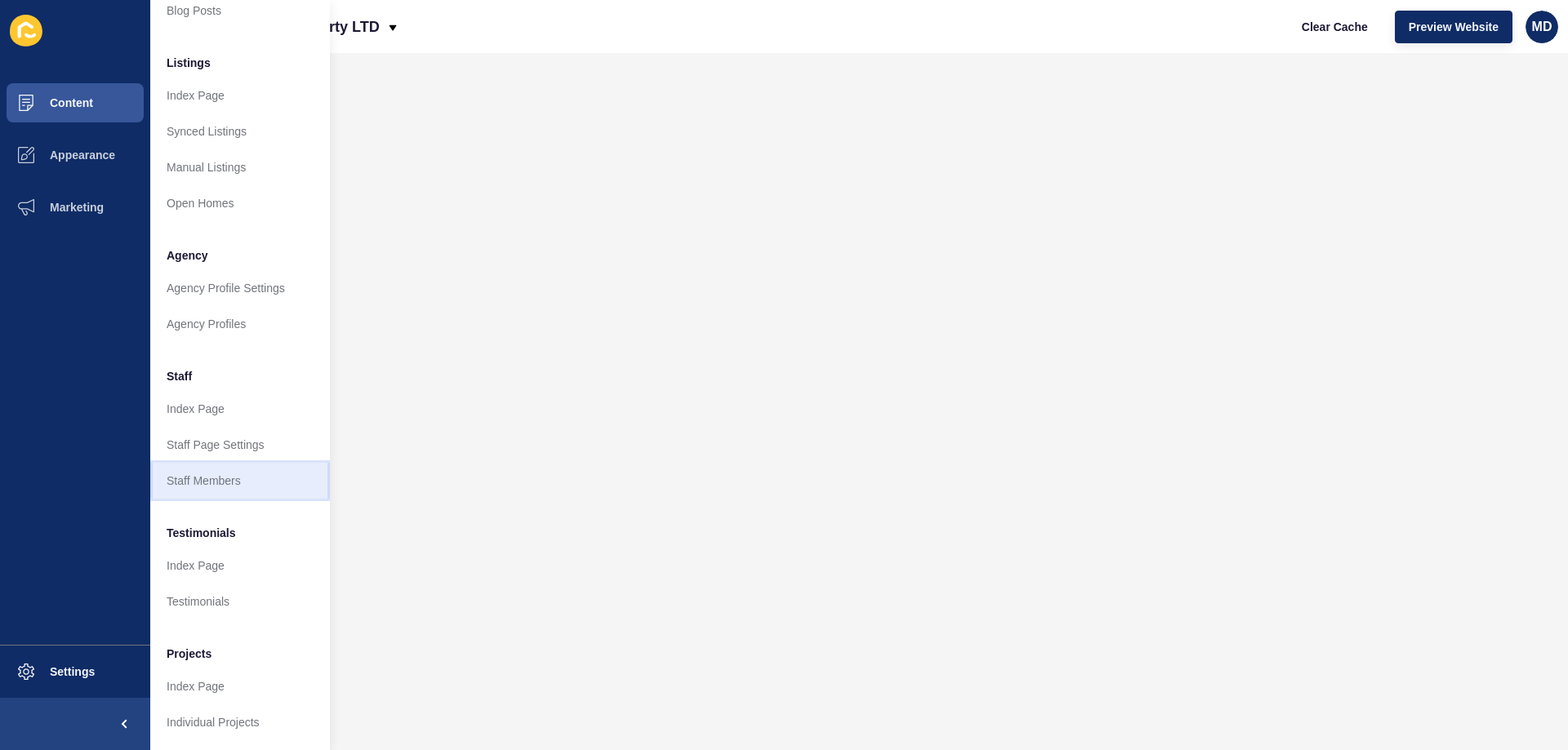
click at [216, 472] on link "Staff Members" at bounding box center [240, 481] width 180 height 36
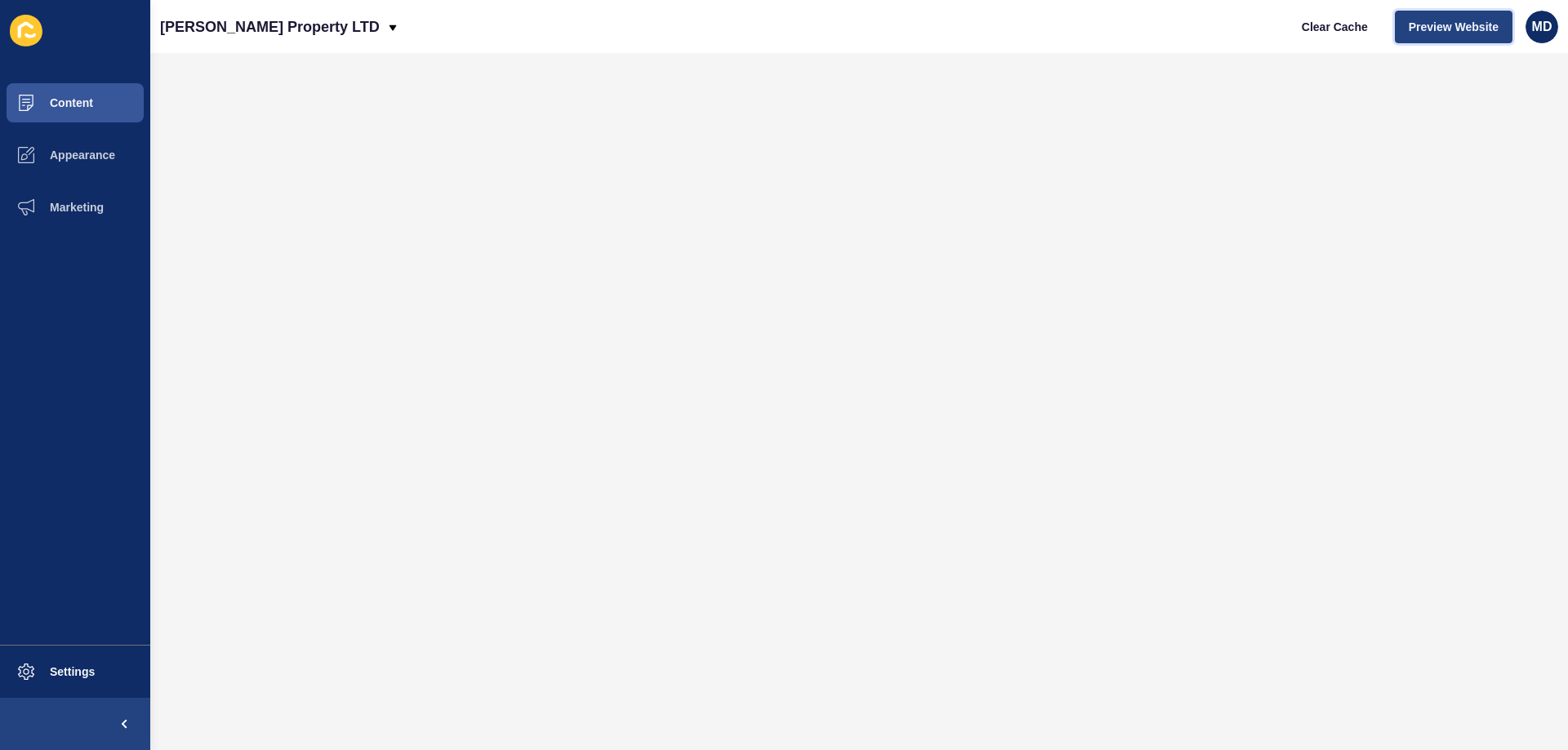
click at [1020, 41] on button "Preview Website" at bounding box center [1453, 26] width 117 height 33
click at [89, 107] on span "Content" at bounding box center [45, 102] width 95 height 13
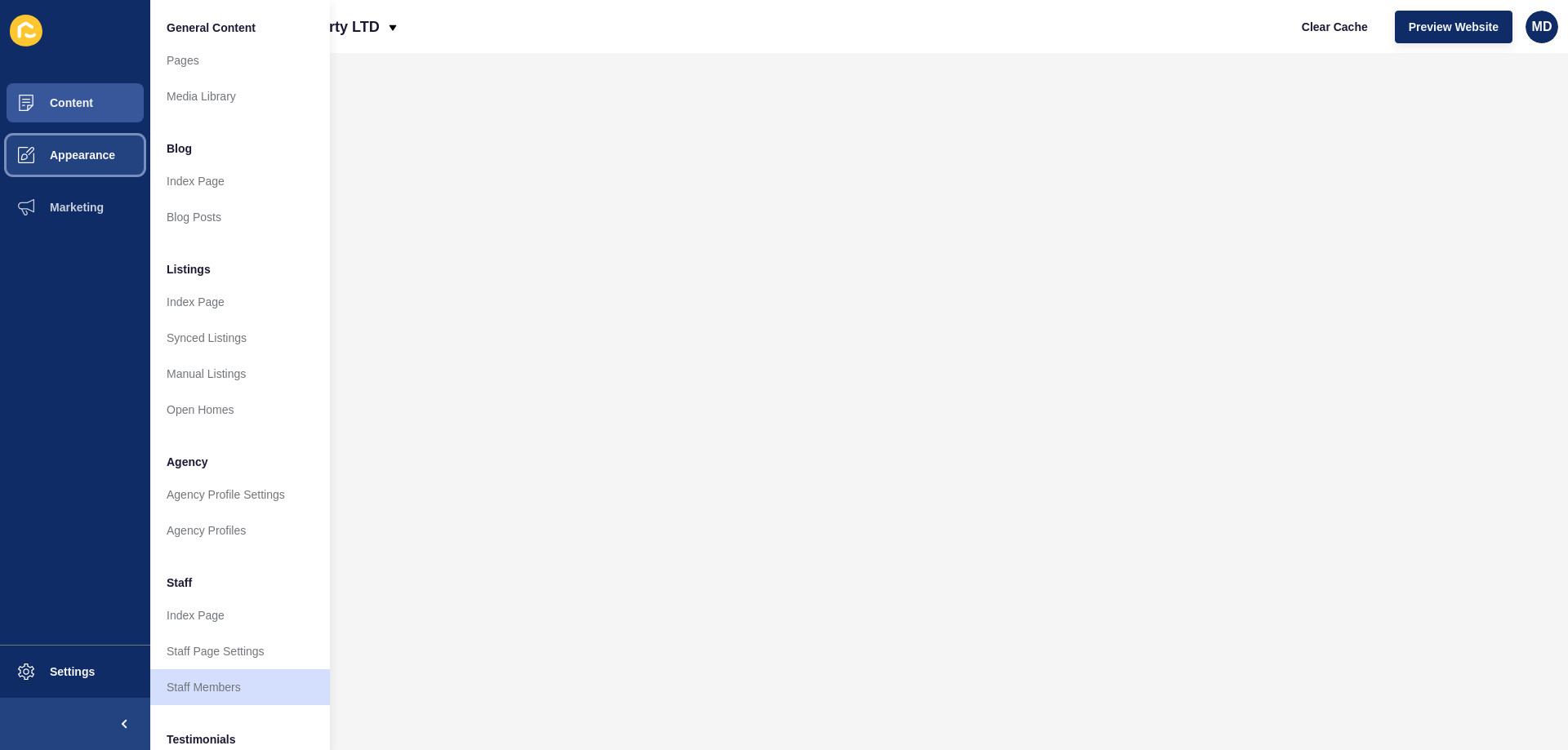
click at [56, 133] on button "Appearance" at bounding box center [75, 155] width 150 height 52
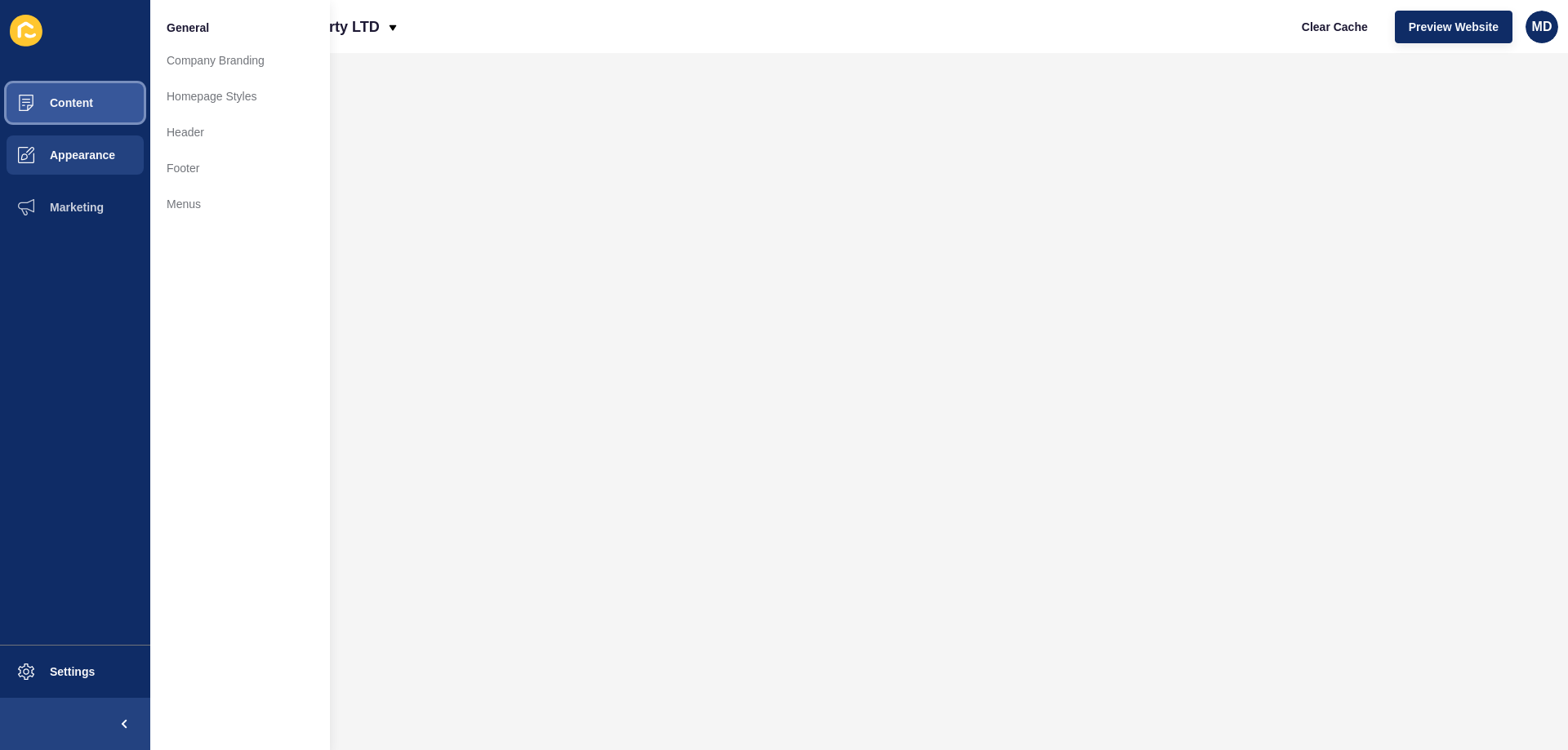
click at [102, 102] on button "Content" at bounding box center [75, 102] width 150 height 52
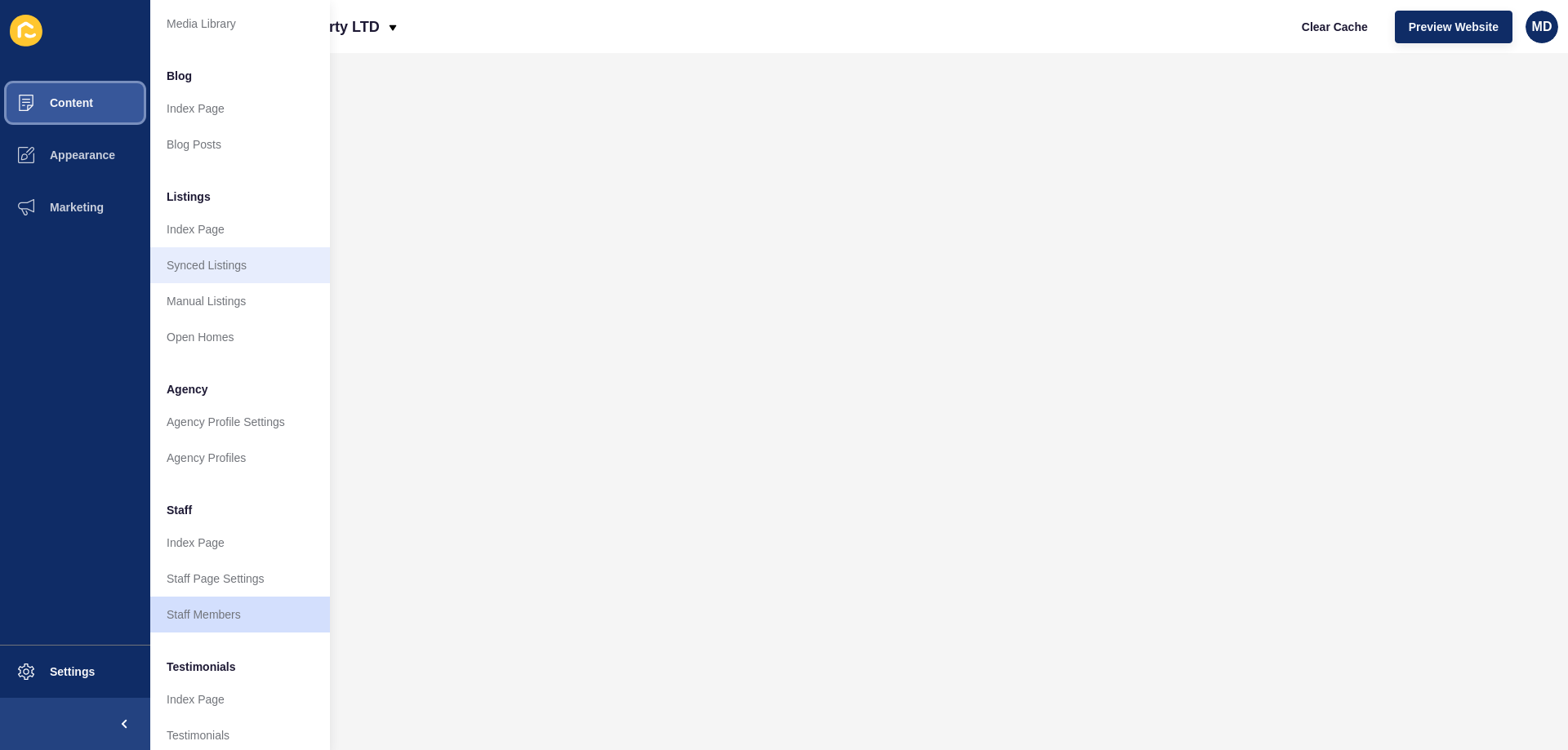
scroll to position [219, 0]
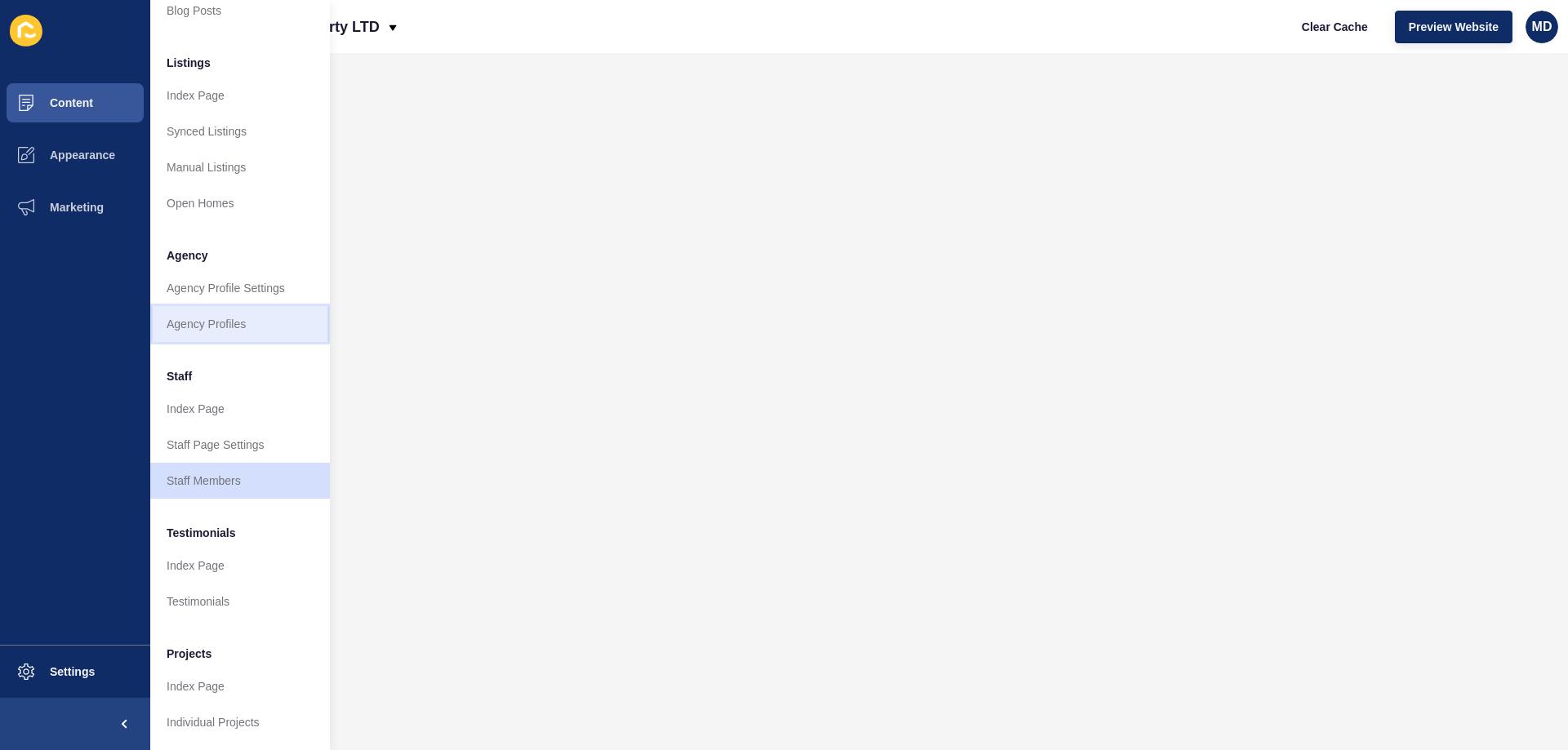
click at [207, 310] on link "Agency Profiles" at bounding box center [240, 323] width 180 height 36
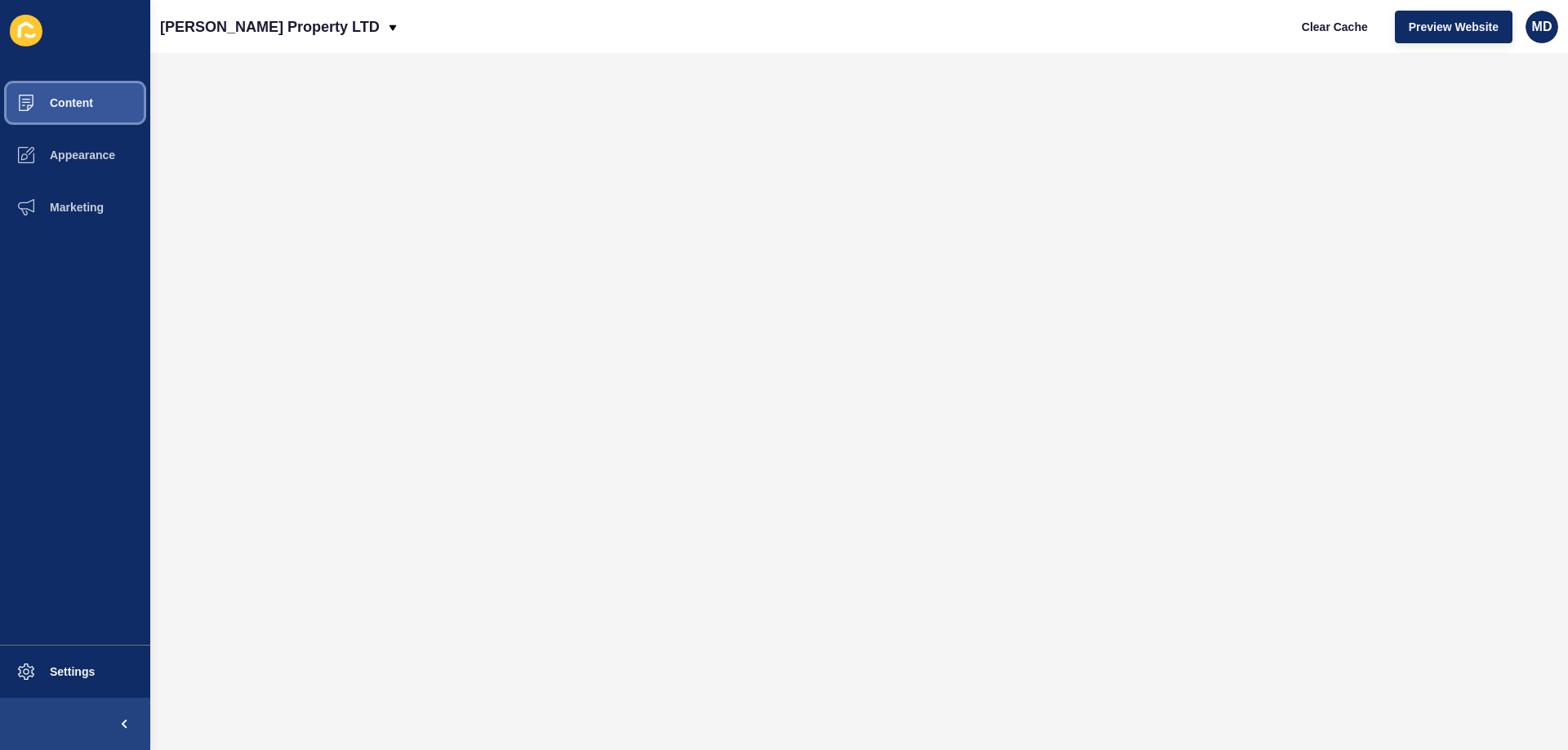
click at [89, 111] on button "Content" at bounding box center [75, 102] width 150 height 52
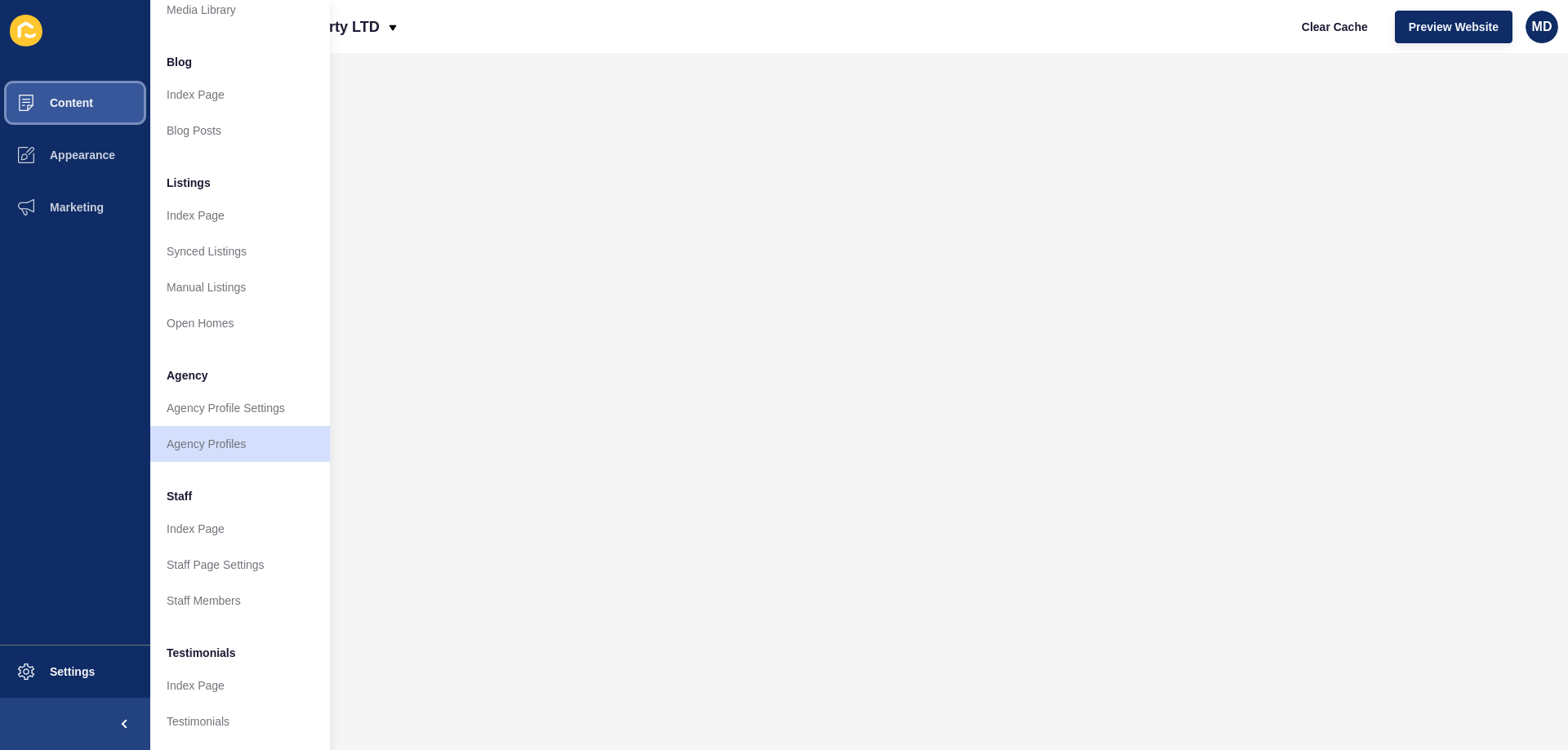
scroll to position [219, 0]
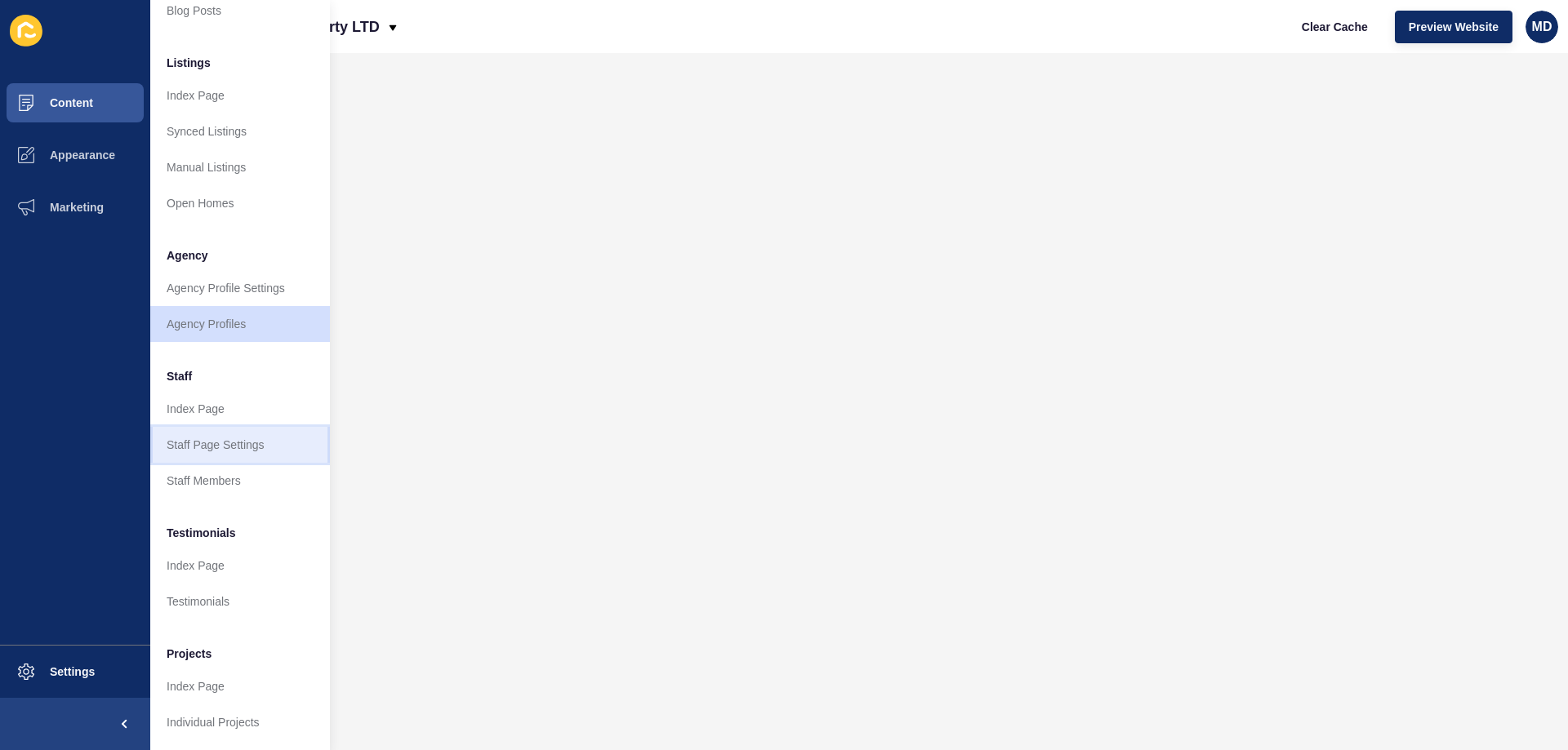
click at [186, 436] on link "Staff Page Settings" at bounding box center [240, 444] width 180 height 36
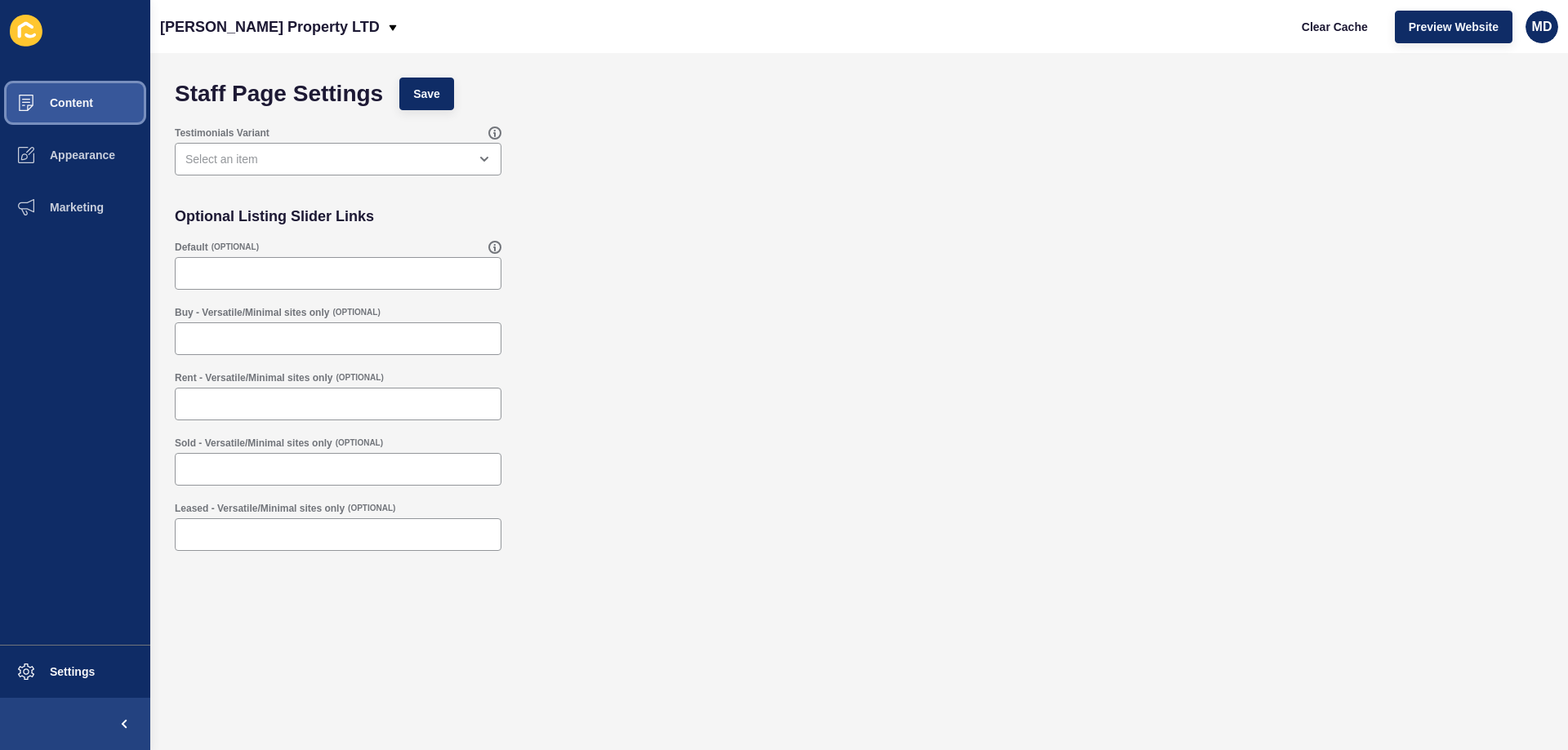
click at [84, 82] on button "Content" at bounding box center [75, 102] width 150 height 52
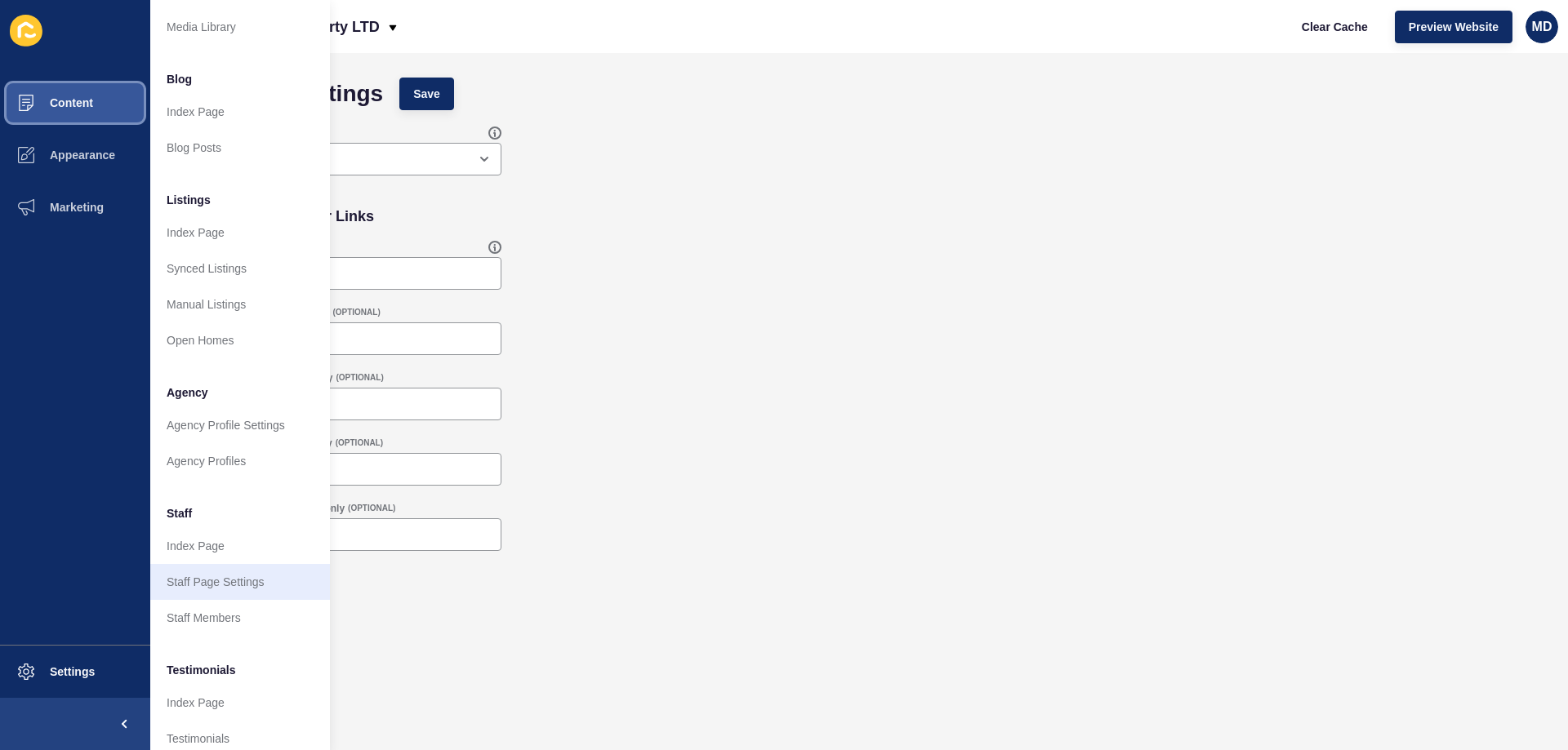
scroll to position [163, 0]
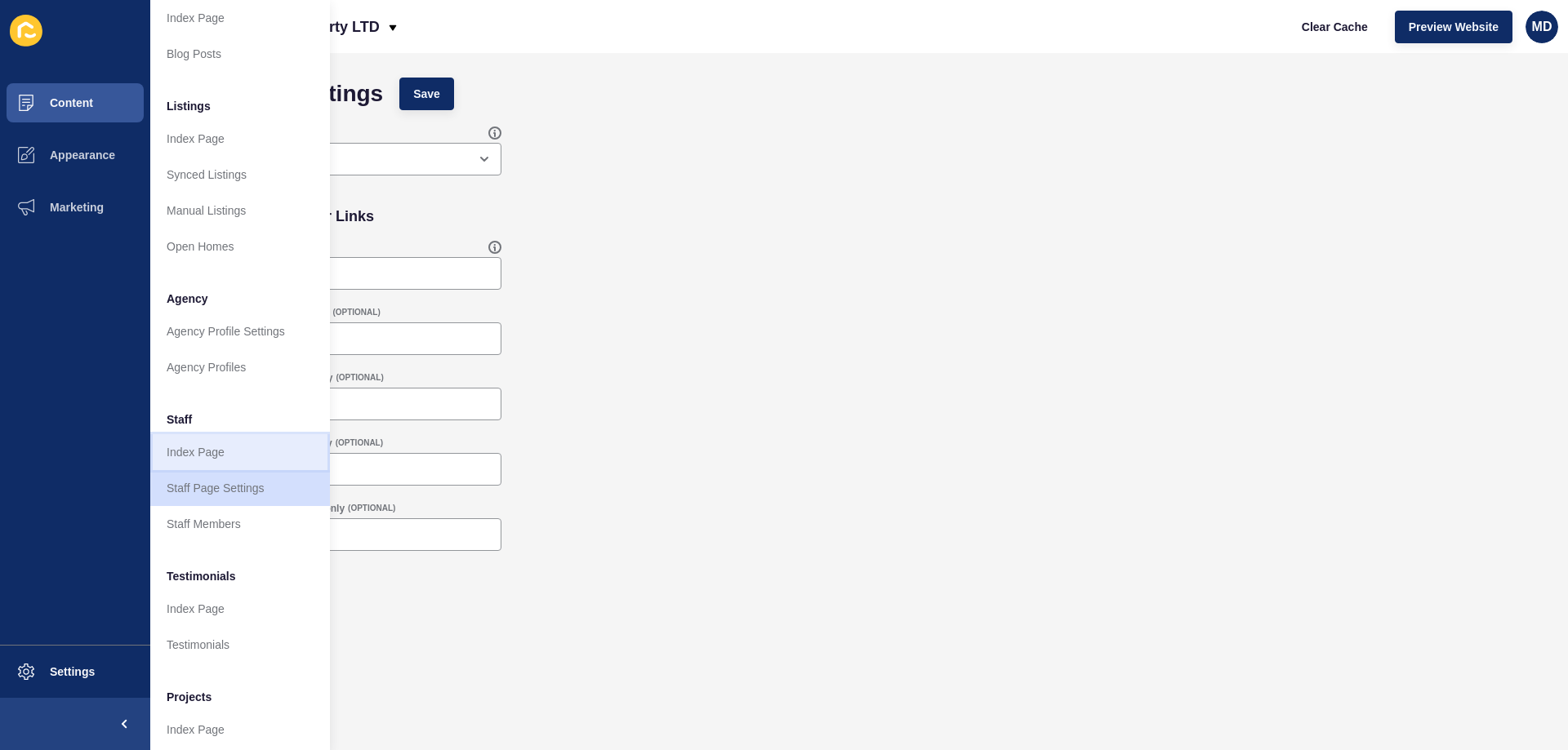
click at [213, 456] on link "Index Page" at bounding box center [240, 452] width 180 height 36
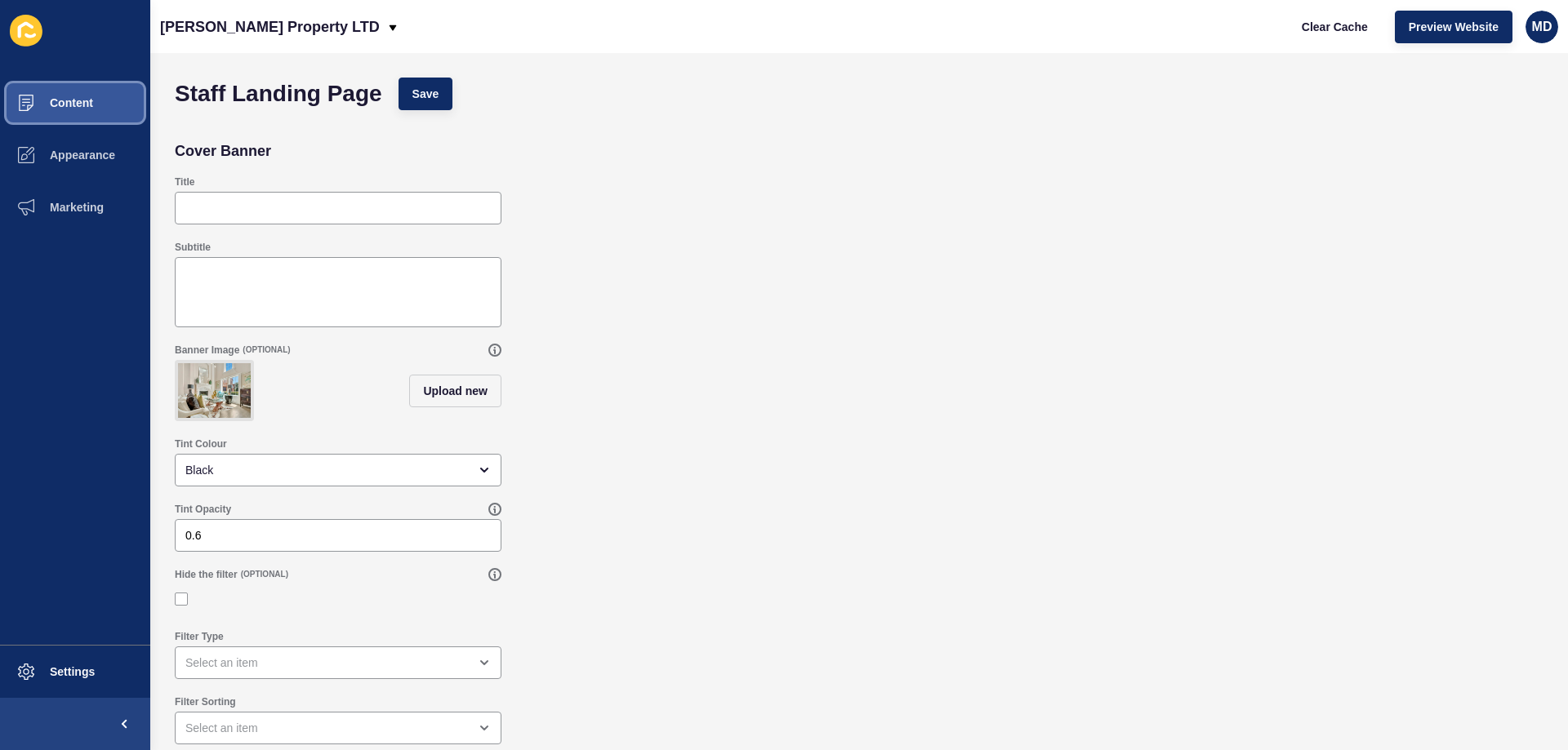
click at [89, 100] on span "Content" at bounding box center [45, 102] width 95 height 13
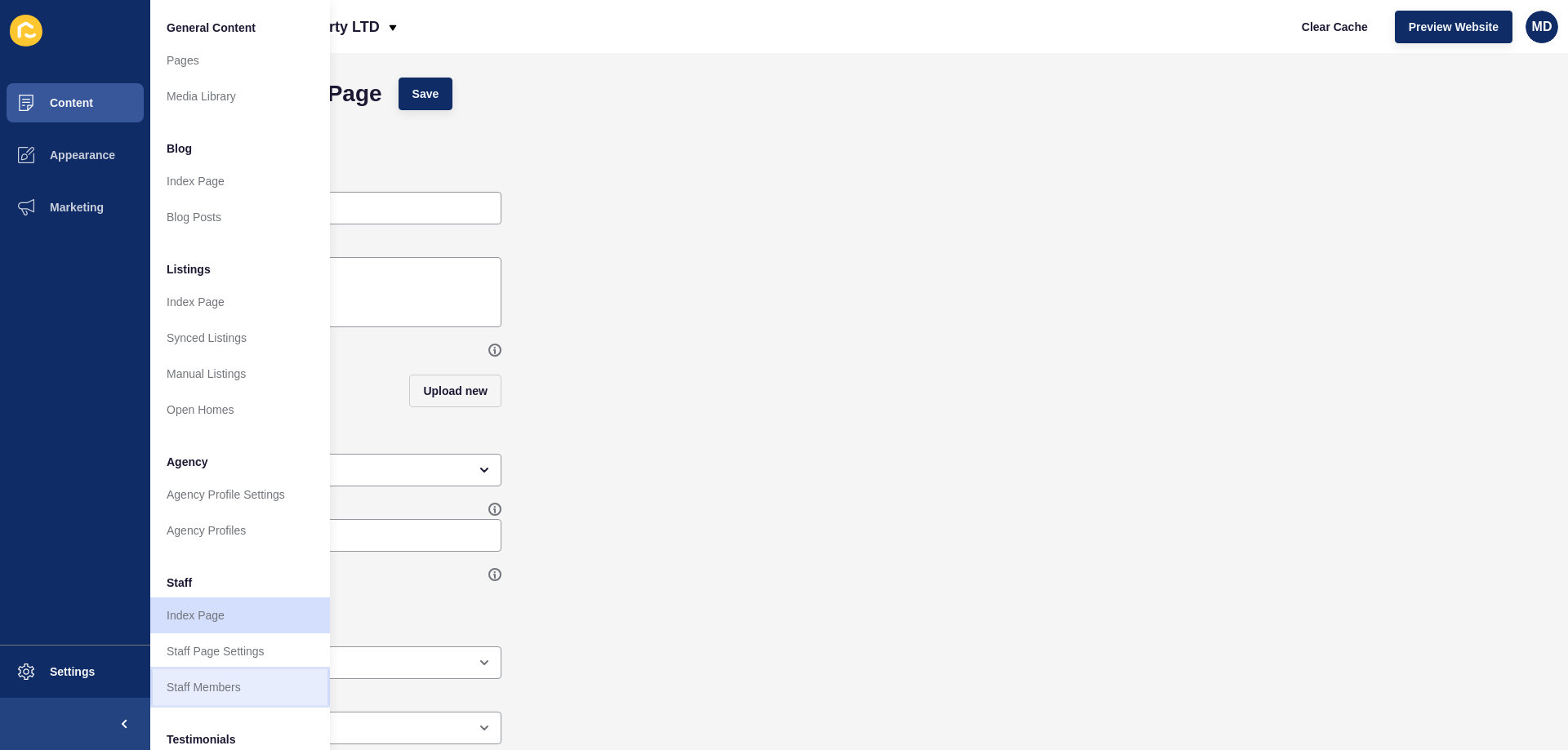
click at [187, 675] on link "Staff Members" at bounding box center [240, 687] width 180 height 36
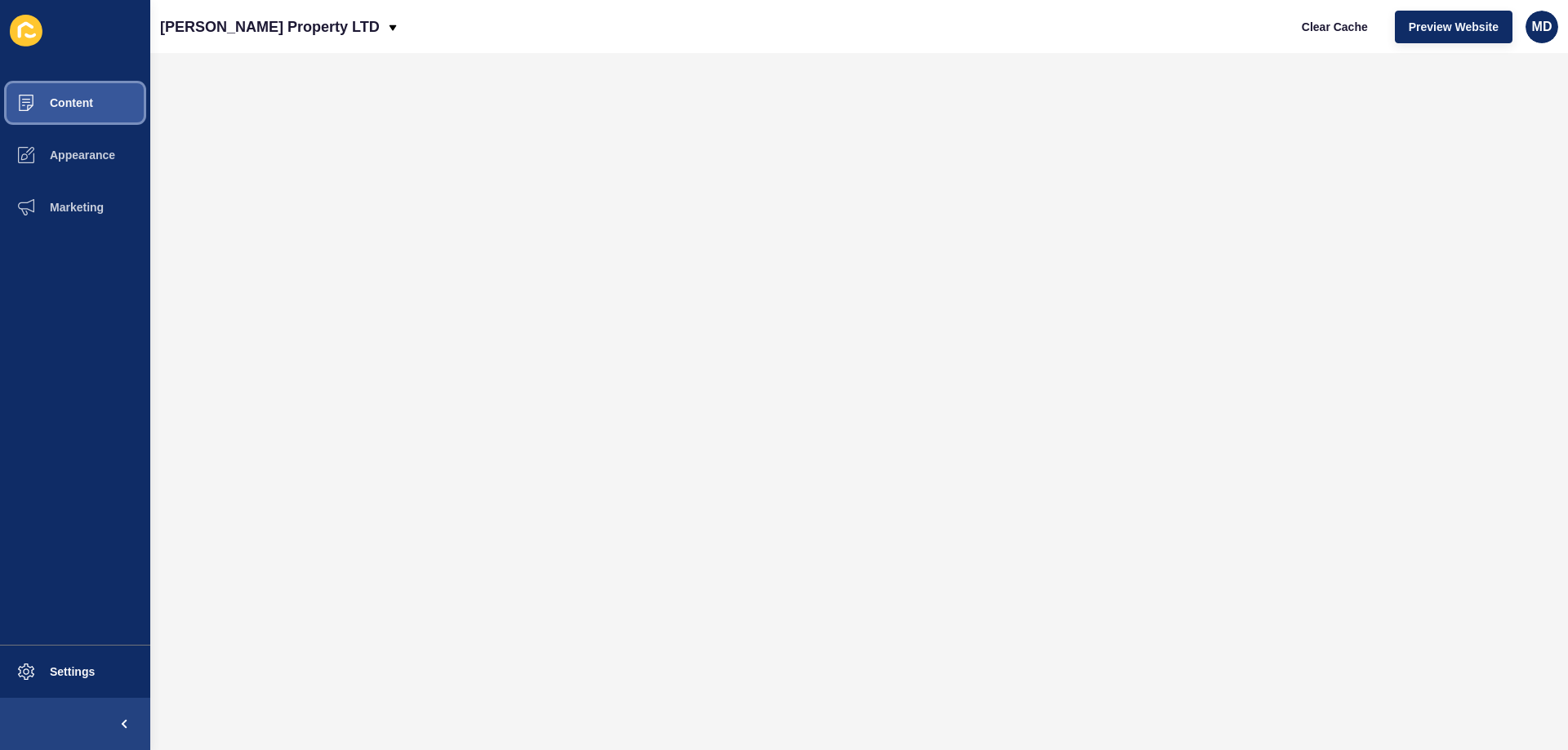
click at [65, 114] on button "Content" at bounding box center [75, 102] width 150 height 52
